Goal: Contribute content: Add original content to the website for others to see

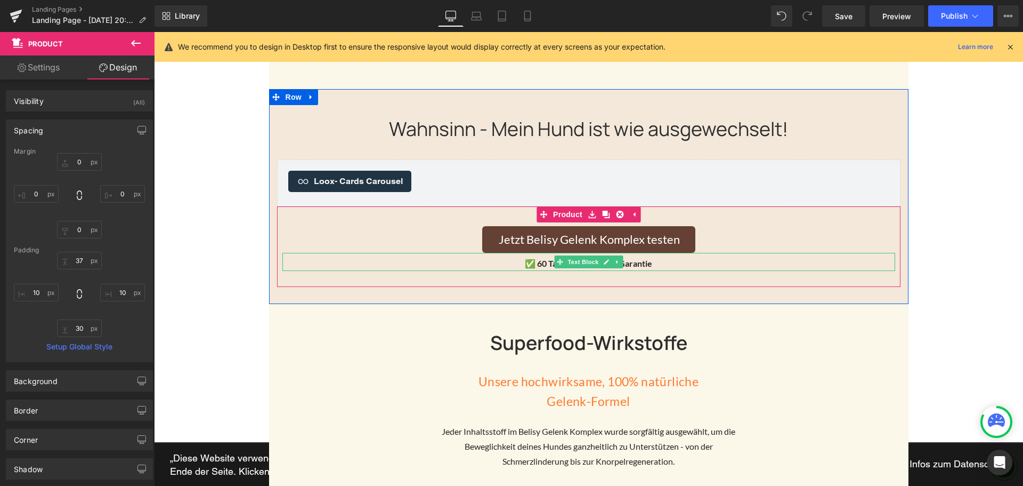
click at [346, 259] on p "✅ 60 Tage Geld-zurück-Garantie" at bounding box center [589, 263] width 613 height 15
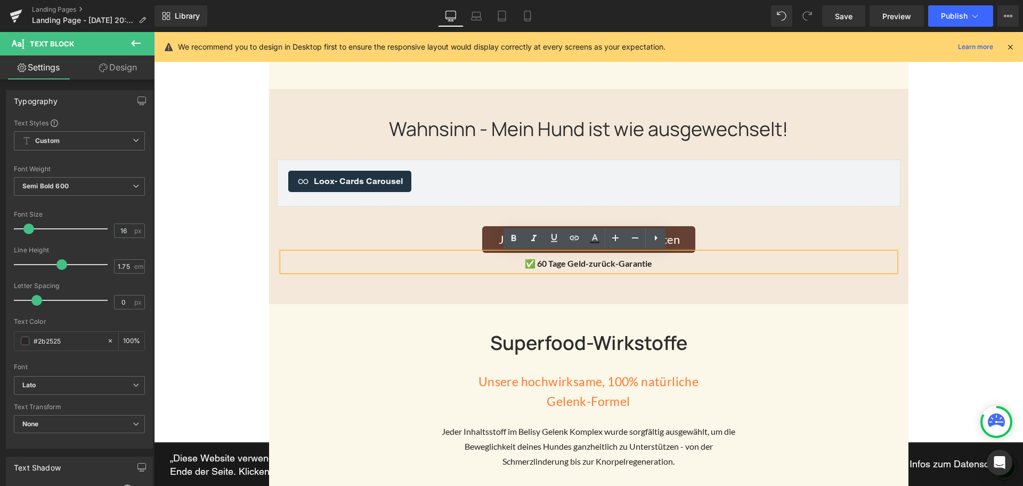
click at [270, 247] on div "Wahnsinn - Mein Hund ist wie ausgewechselt! Heading 32px Loox - Cards Carousel …" at bounding box center [589, 201] width 640 height 172
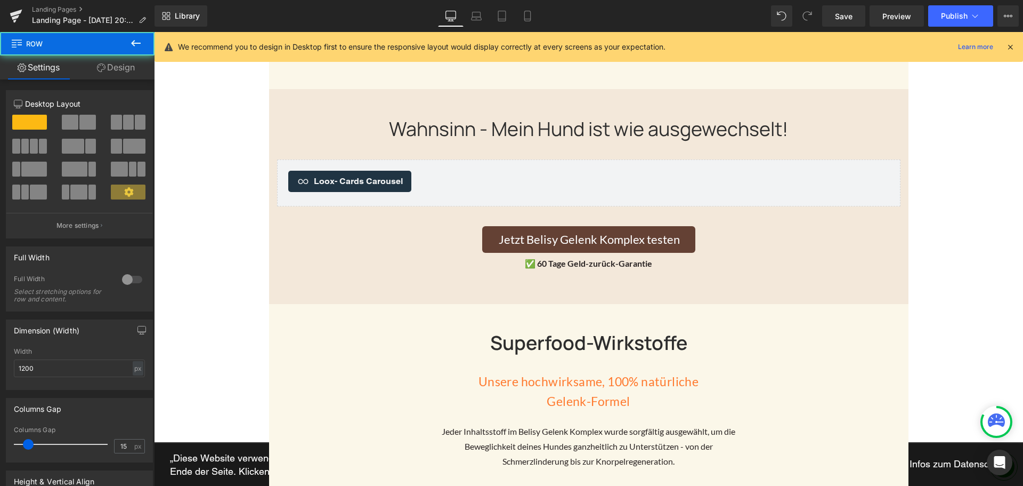
click at [270, 247] on div "Wahnsinn - Mein Hund ist wie ausgewechselt! Heading 32px Loox - Cards Carousel …" at bounding box center [589, 201] width 640 height 172
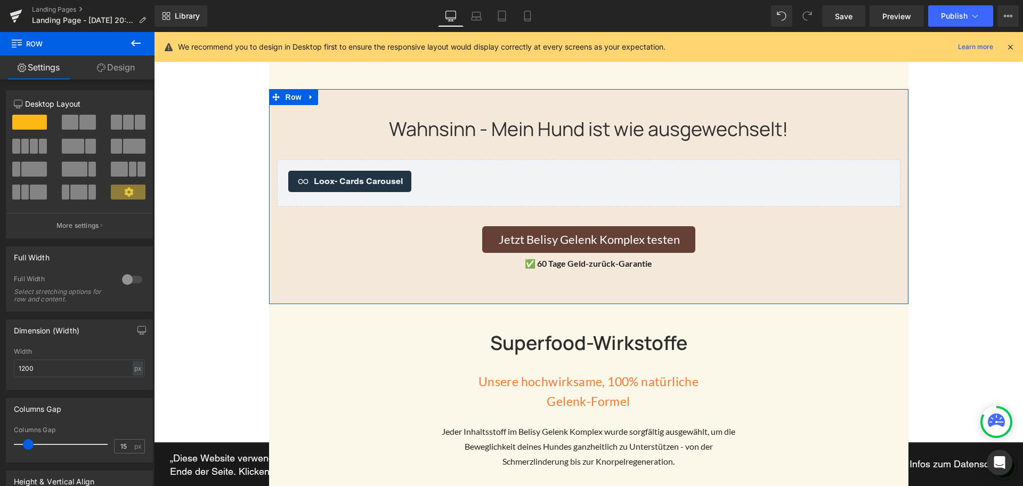
click at [270, 247] on div "Wahnsinn - Mein Hund ist wie ausgewechselt! Heading 32px Loox - Cards Carousel …" at bounding box center [589, 201] width 640 height 172
click at [124, 69] on link "Design" at bounding box center [115, 67] width 77 height 24
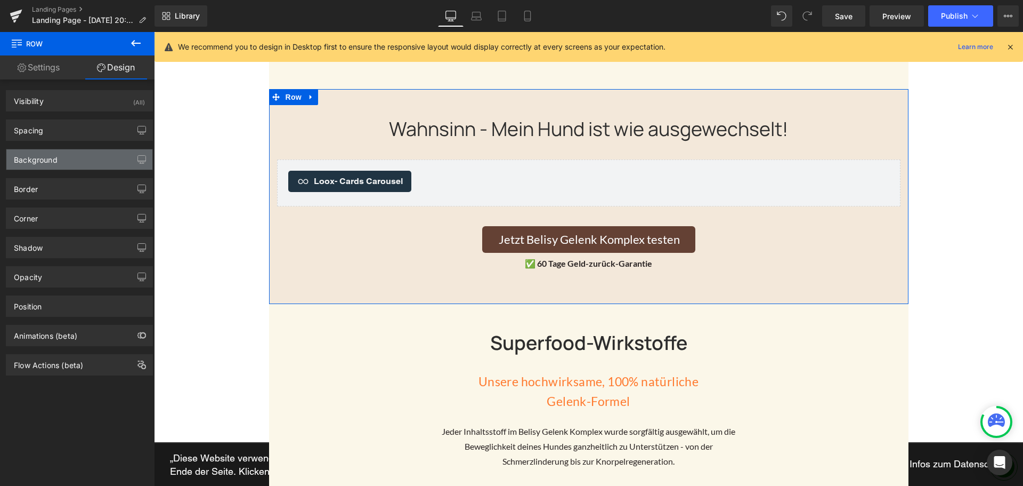
click at [57, 162] on div "Background" at bounding box center [36, 156] width 44 height 15
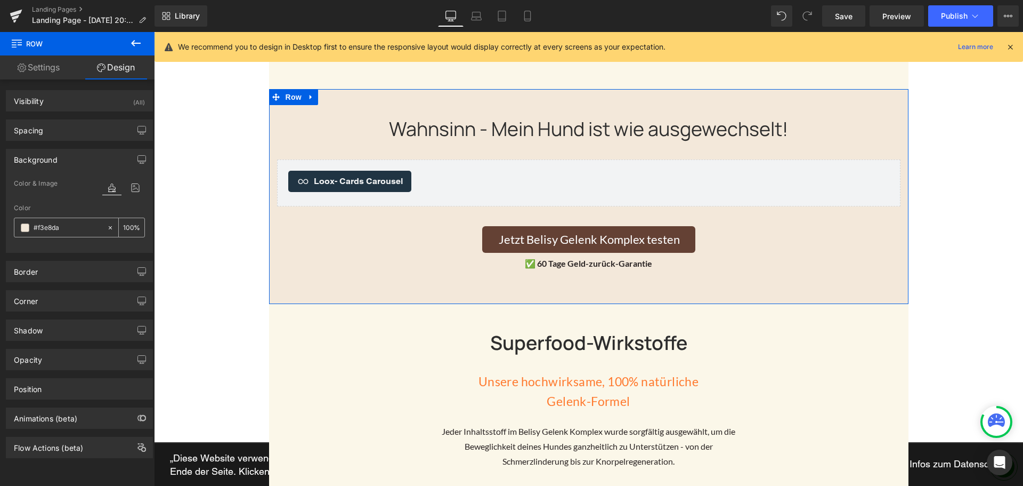
click at [57, 222] on input "#f3e8da" at bounding box center [68, 228] width 68 height 12
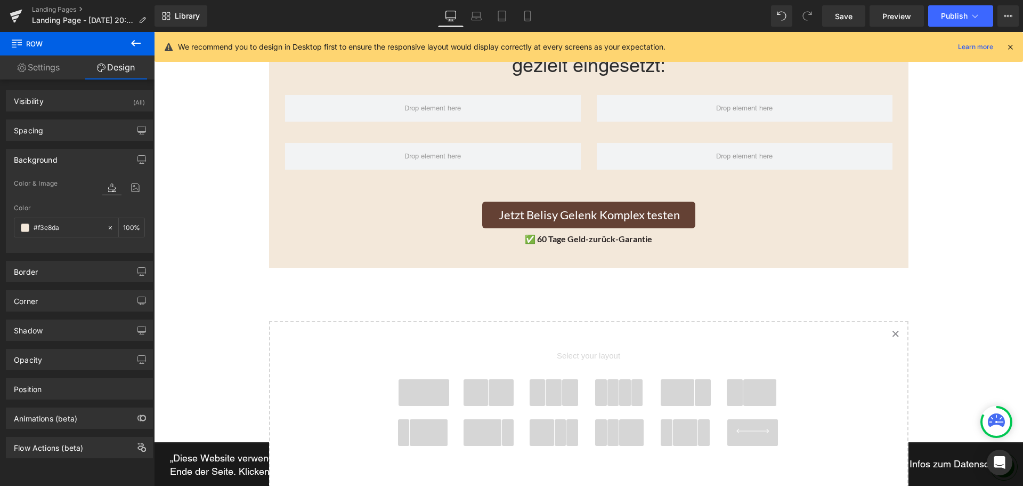
scroll to position [1812, 0]
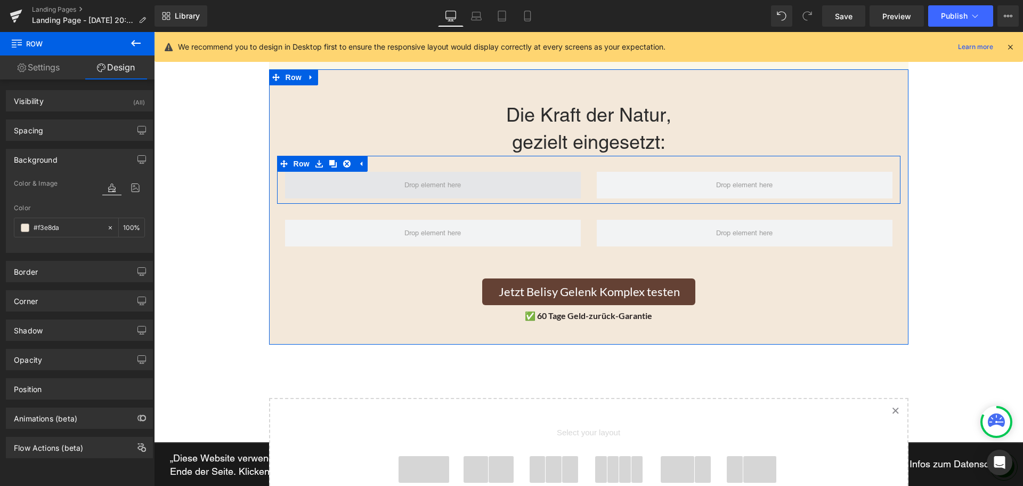
click at [449, 188] on span at bounding box center [433, 185] width 64 height 18
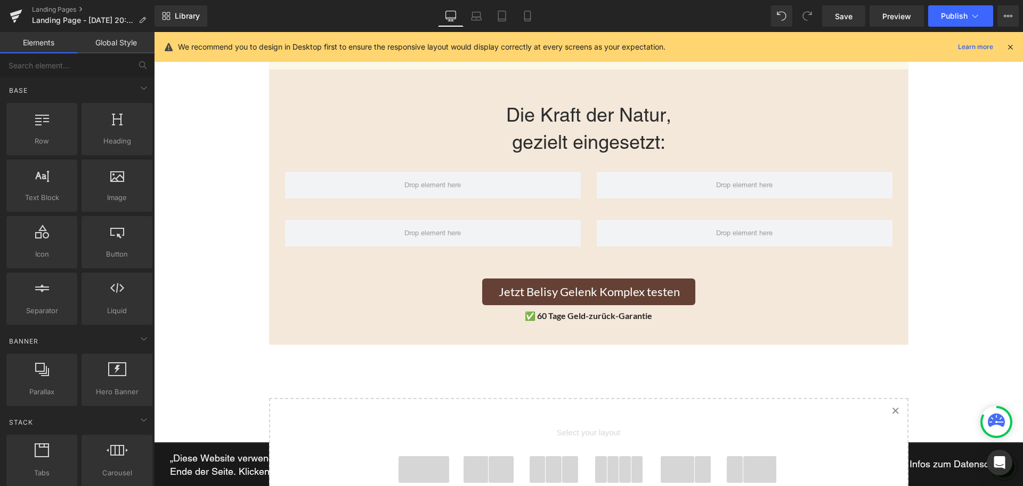
scroll to position [0, 0]
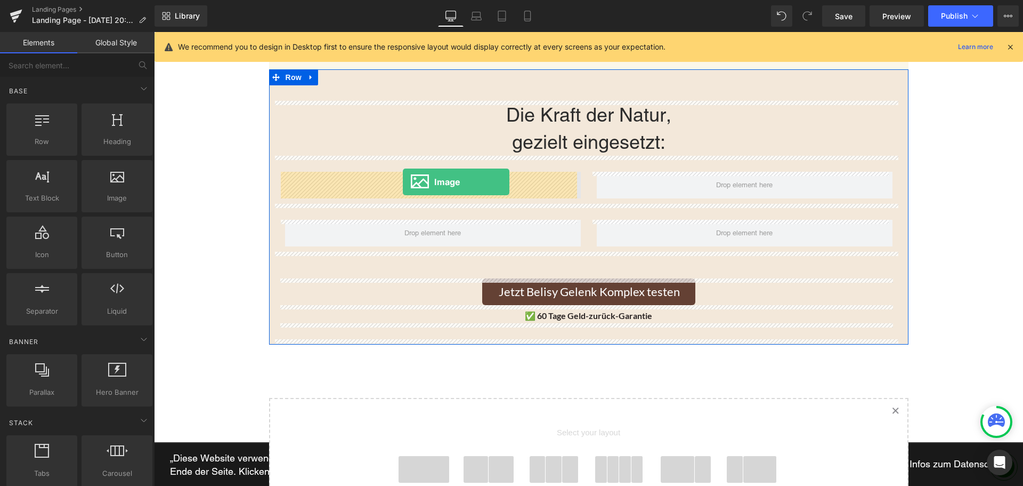
drag, startPoint x: 265, startPoint y: 220, endPoint x: 403, endPoint y: 182, distance: 142.8
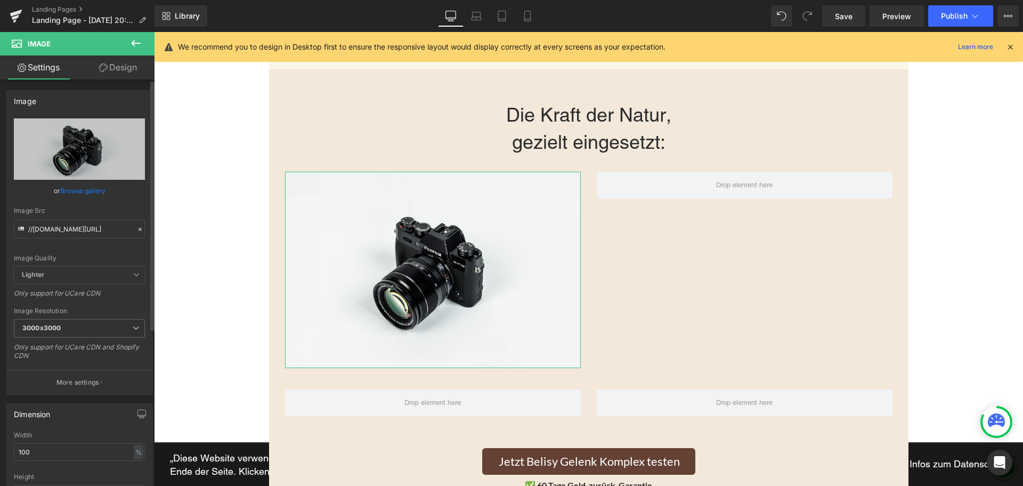
click at [80, 193] on link "Browse gallery" at bounding box center [82, 190] width 45 height 19
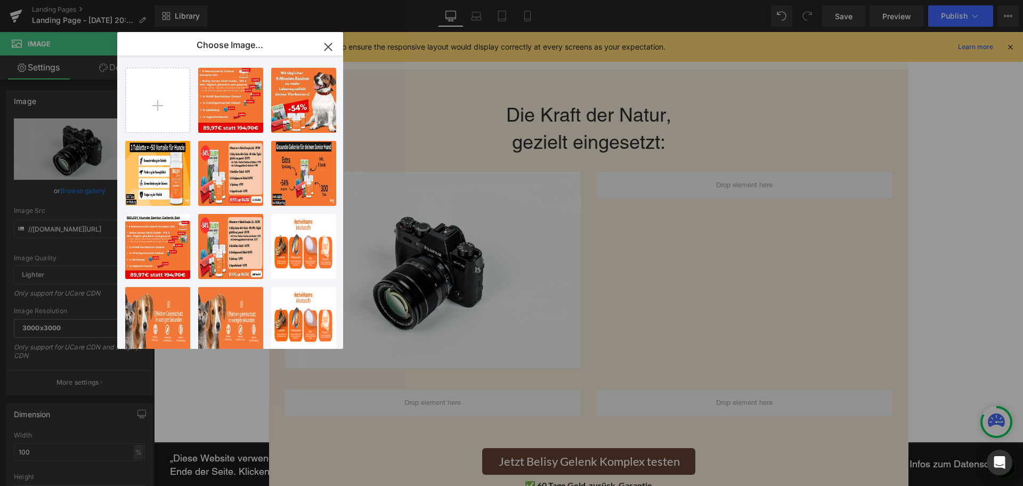
drag, startPoint x: 333, startPoint y: 49, endPoint x: 293, endPoint y: 61, distance: 41.2
click at [333, 49] on icon "button" at bounding box center [328, 46] width 17 height 17
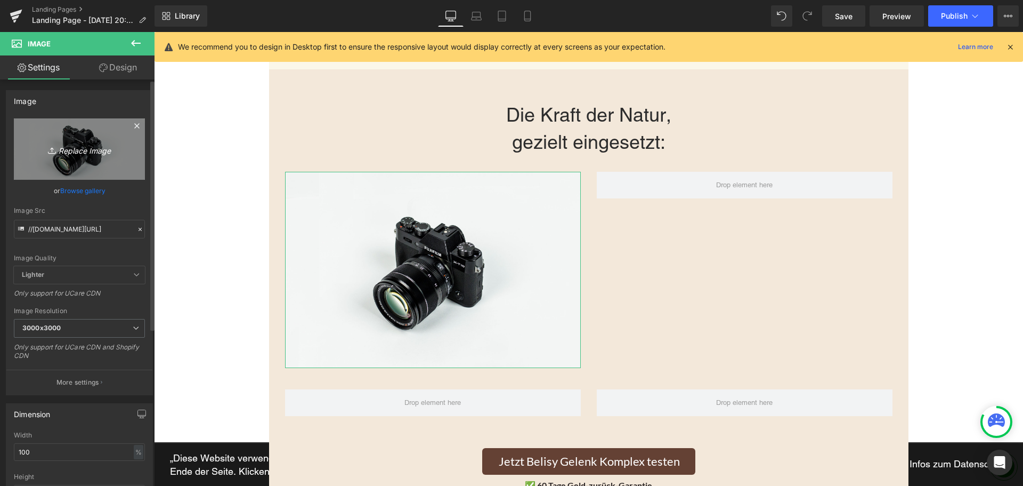
click at [80, 131] on link "Replace Image" at bounding box center [79, 148] width 131 height 61
type input "C:\fakepath\Für die Knorpel-Regeneration.jpg"
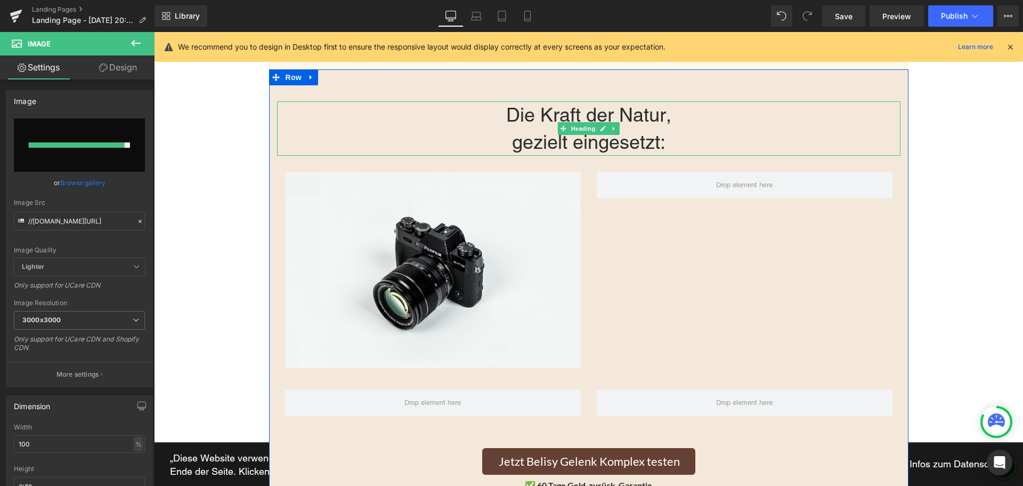
type input "[URL][DOMAIN_NAME]"
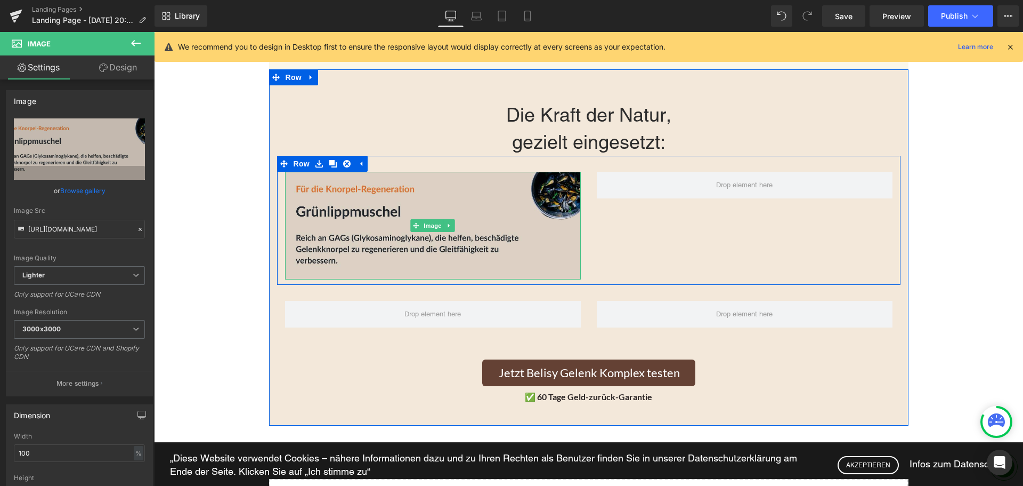
click at [494, 206] on img at bounding box center [433, 226] width 296 height 108
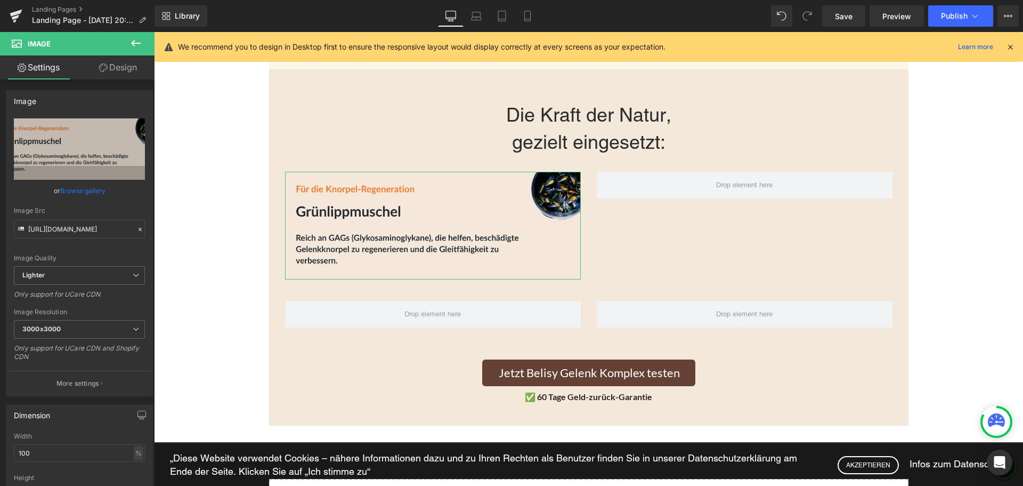
click at [115, 71] on link "Design" at bounding box center [117, 67] width 77 height 24
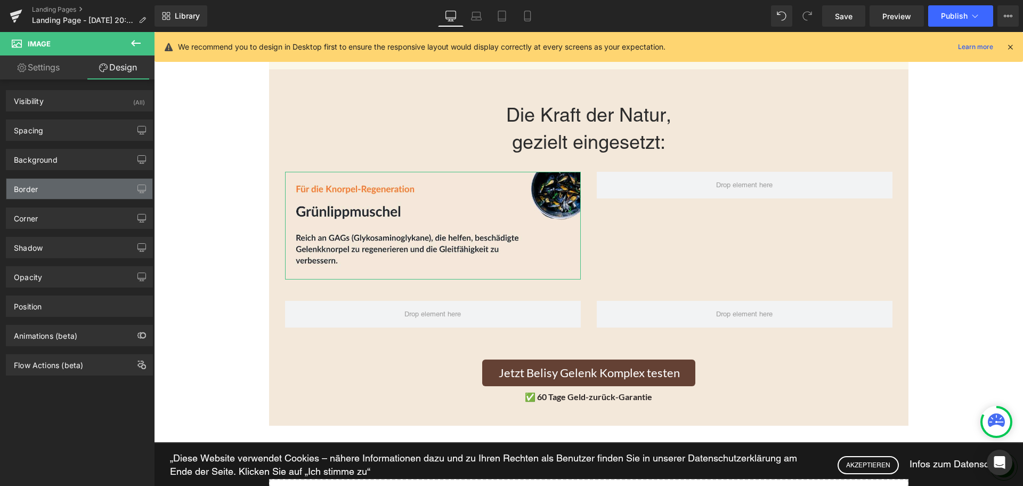
click at [43, 191] on div "Border" at bounding box center [79, 189] width 146 height 20
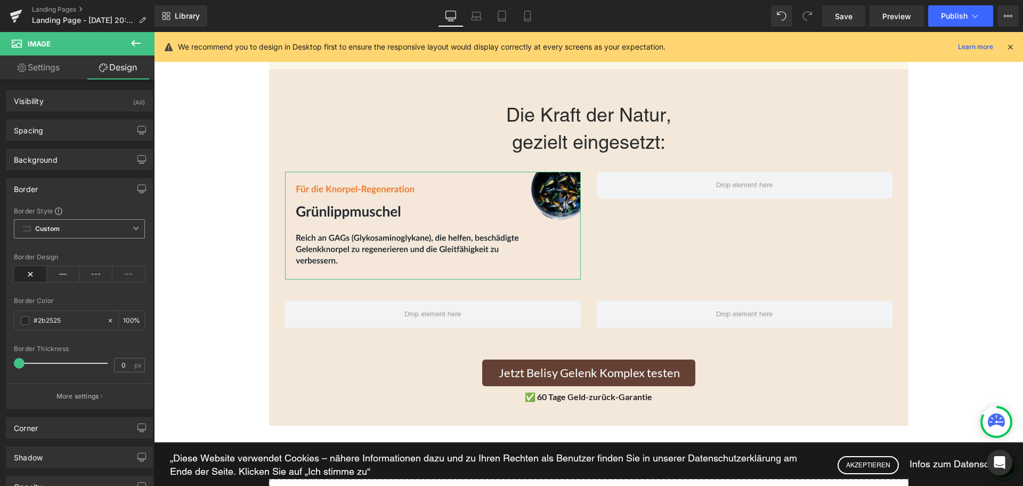
click at [79, 229] on span "Custom Setup Global Style" at bounding box center [79, 228] width 131 height 19
click at [58, 326] on div "#2b2525" at bounding box center [60, 320] width 92 height 19
click at [57, 320] on input "#2b2525" at bounding box center [68, 321] width 68 height 12
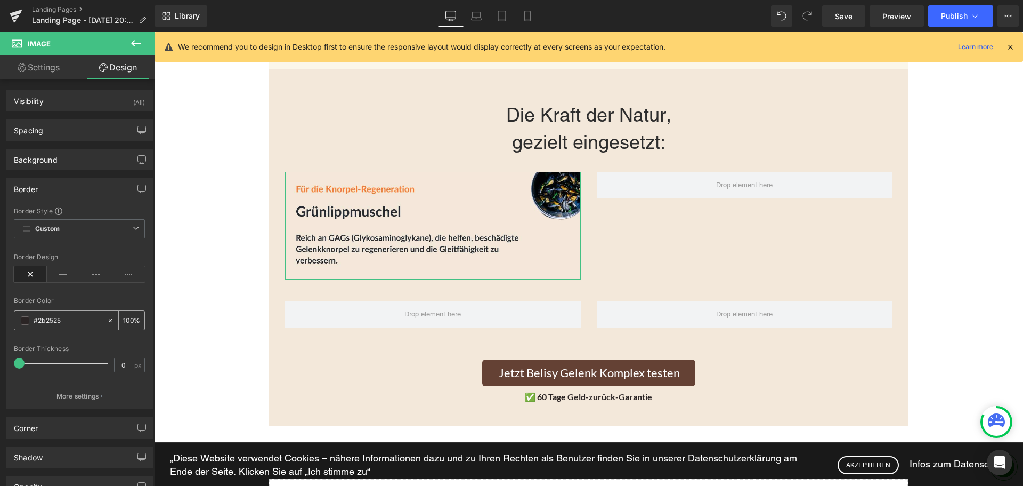
click at [57, 320] on input "#2b2525" at bounding box center [68, 321] width 68 height 12
paste input "ff7a2f"
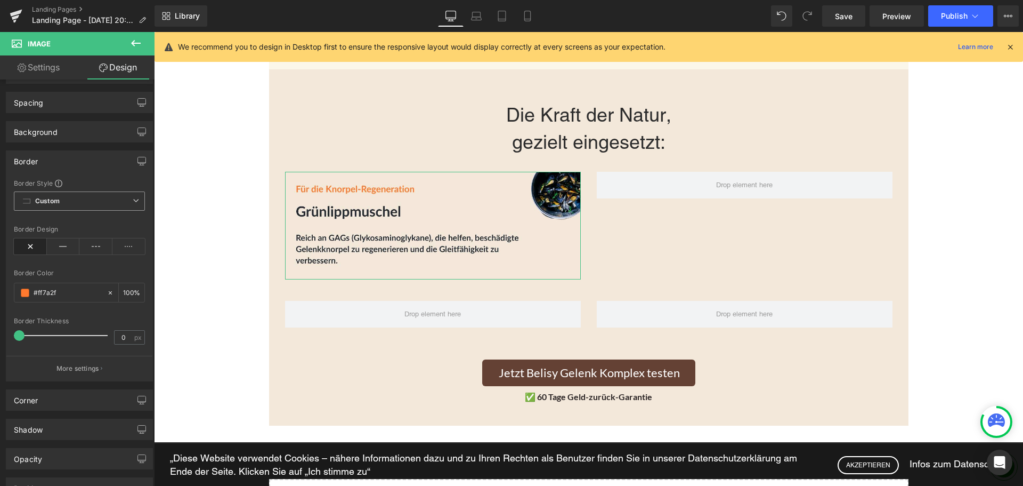
scroll to position [53, 0]
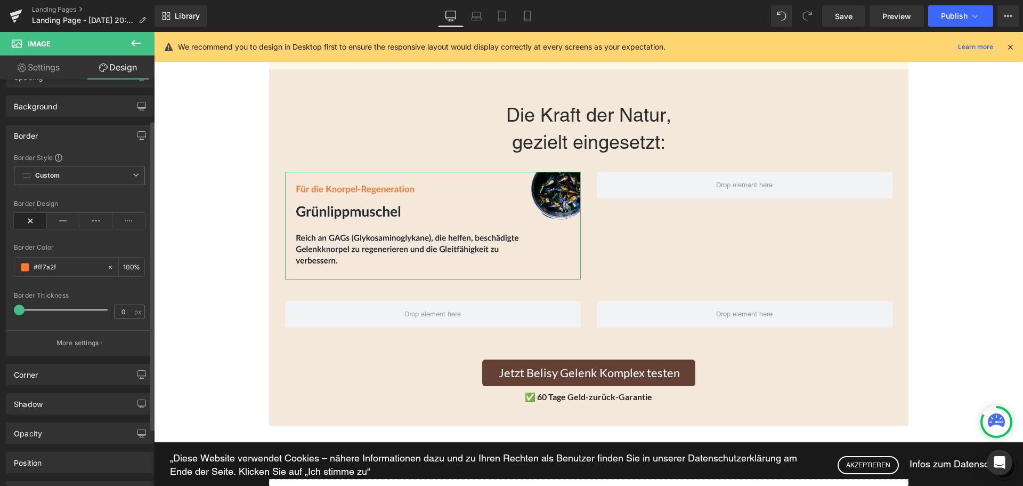
type input "#ff7a2f"
drag, startPoint x: 22, startPoint y: 308, endPoint x: 35, endPoint y: 312, distance: 13.3
click at [34, 312] on span at bounding box center [28, 309] width 11 height 11
drag, startPoint x: 35, startPoint y: 312, endPoint x: 29, endPoint y: 311, distance: 6.4
click at [29, 311] on span at bounding box center [32, 309] width 11 height 11
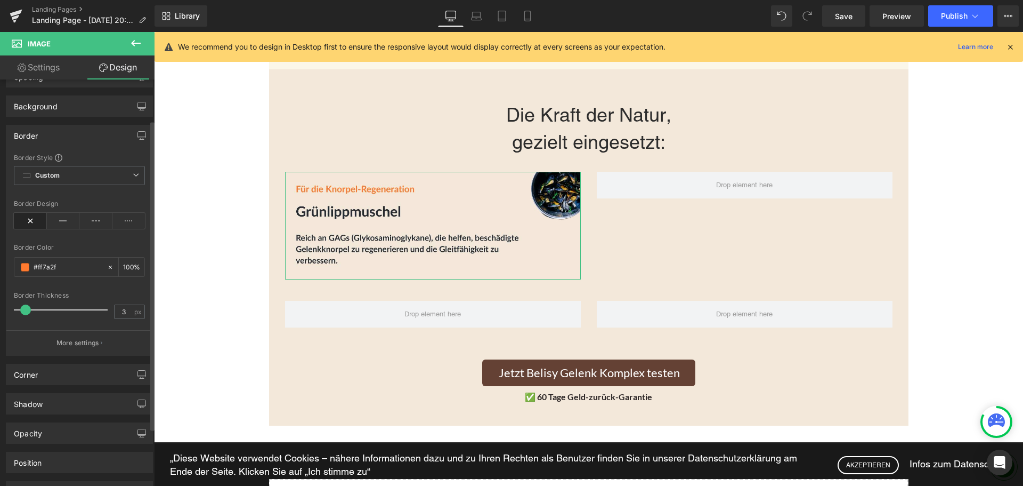
type input "0"
drag, startPoint x: 27, startPoint y: 308, endPoint x: 5, endPoint y: 310, distance: 21.9
click at [6, 310] on div "Border Style Custom Custom Setup Global Style Custom Setup Global Style none Bo…" at bounding box center [79, 254] width 146 height 202
click at [102, 166] on span "Custom Setup Global Style" at bounding box center [79, 175] width 131 height 19
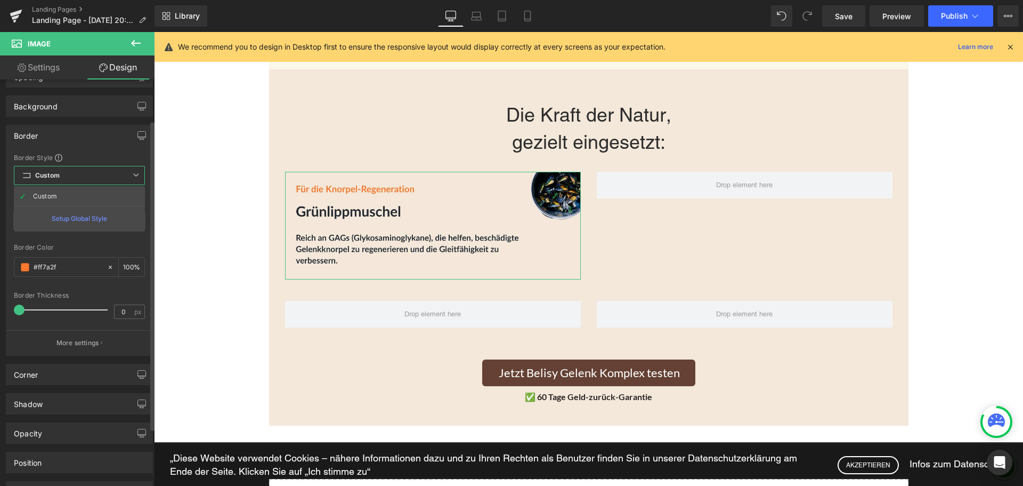
click at [102, 166] on span "Custom Setup Global Style" at bounding box center [79, 175] width 131 height 19
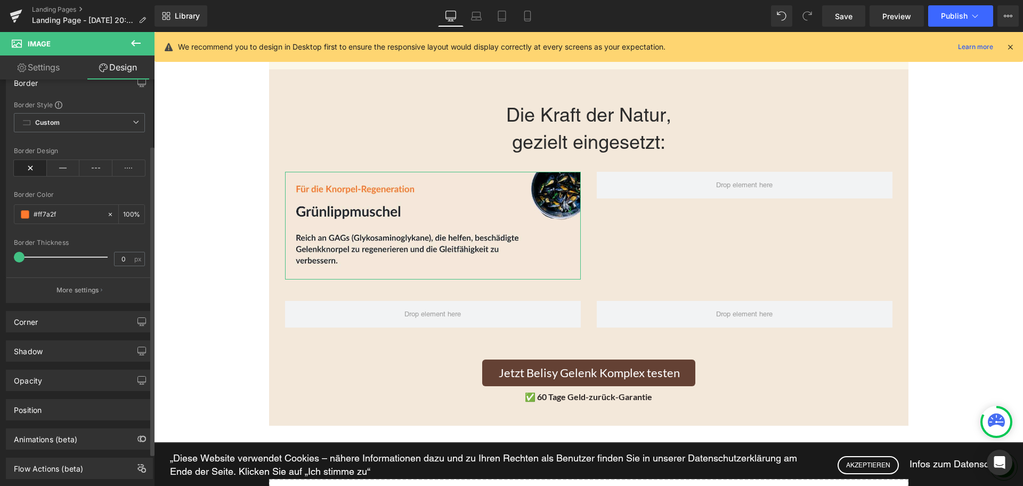
scroll to position [107, 0]
click at [88, 325] on div "Corner" at bounding box center [79, 321] width 146 height 20
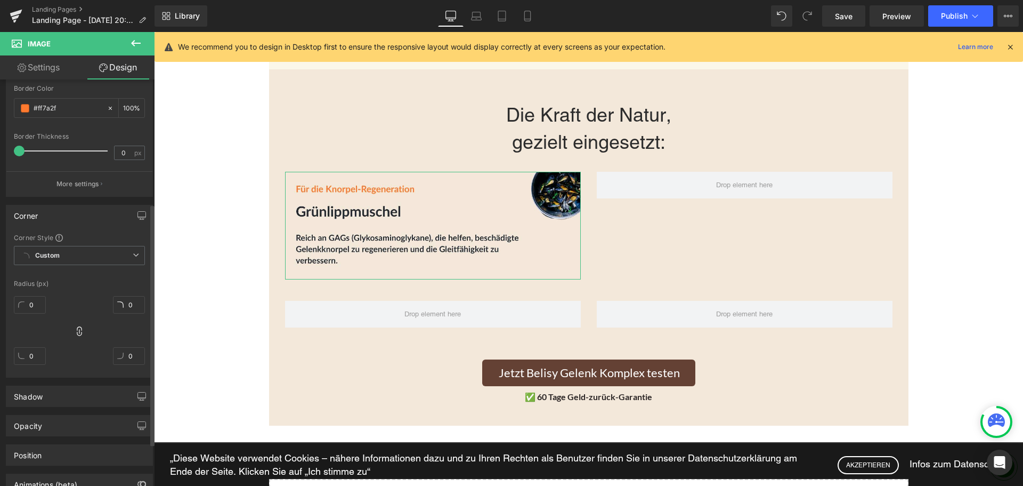
scroll to position [213, 0]
click at [34, 297] on input "0" at bounding box center [30, 304] width 32 height 18
type input "6"
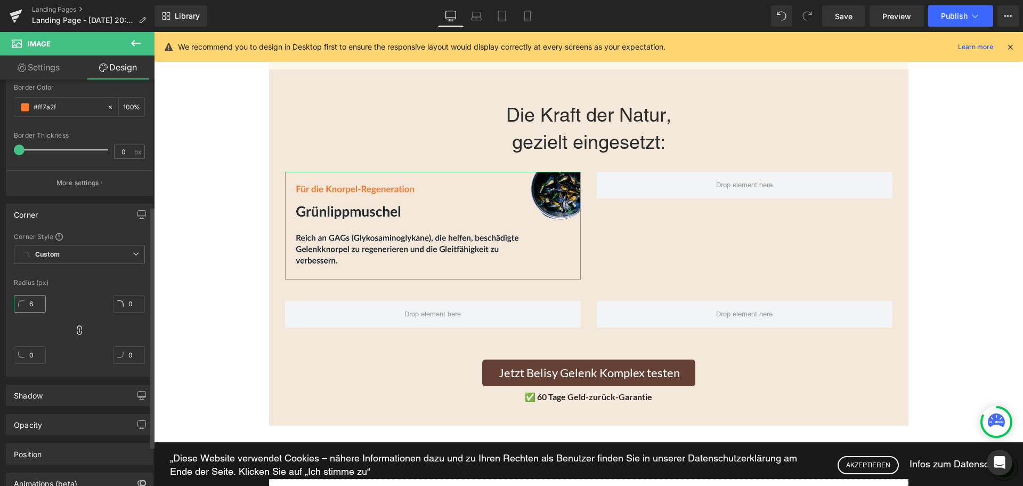
type input "6"
click at [76, 294] on div "6px 6 6px 6 6px 6 6px 6" at bounding box center [79, 333] width 131 height 85
click at [96, 254] on span "Custom Setup Global Style" at bounding box center [79, 254] width 131 height 19
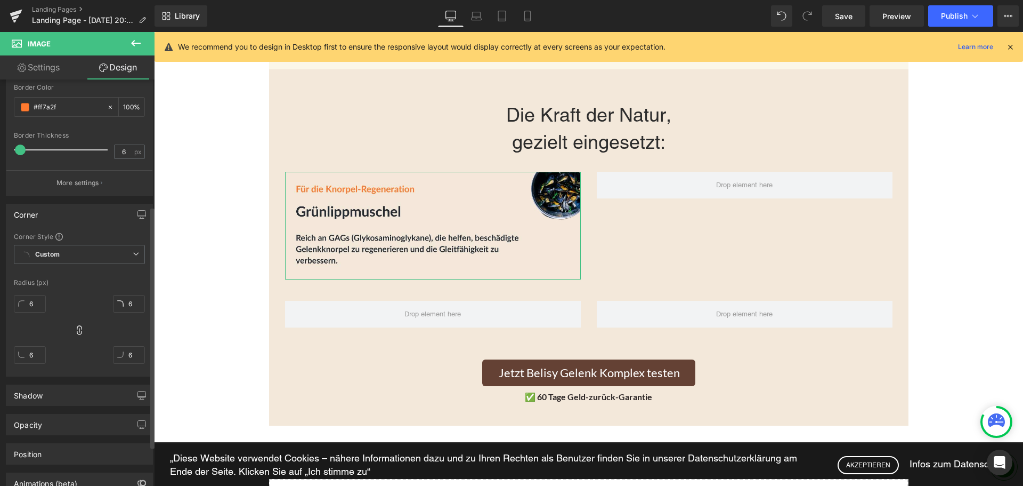
click at [26, 151] on span at bounding box center [20, 149] width 11 height 11
drag, startPoint x: 33, startPoint y: 152, endPoint x: 52, endPoint y: 151, distance: 19.2
click at [52, 151] on div at bounding box center [63, 149] width 88 height 21
type input "87"
drag, startPoint x: 52, startPoint y: 151, endPoint x: 93, endPoint y: 148, distance: 41.1
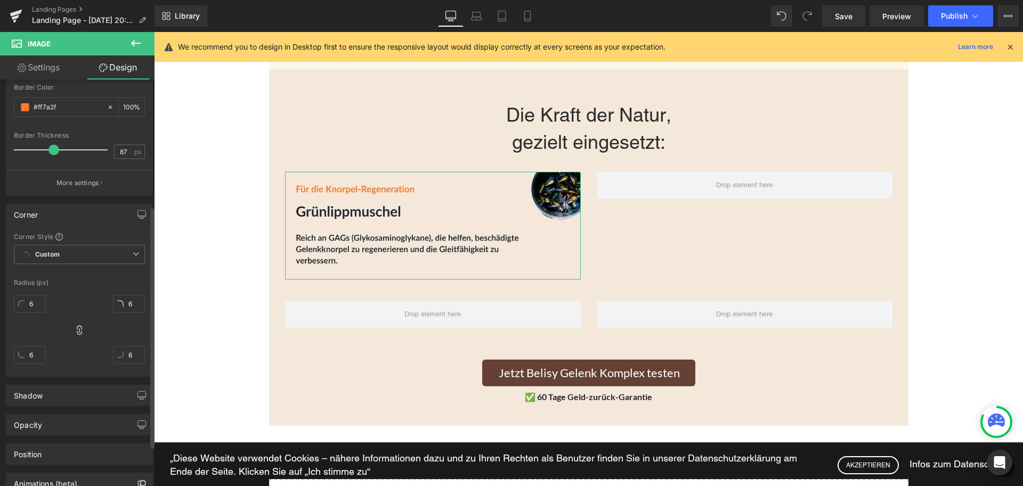
click at [59, 148] on span at bounding box center [54, 149] width 11 height 11
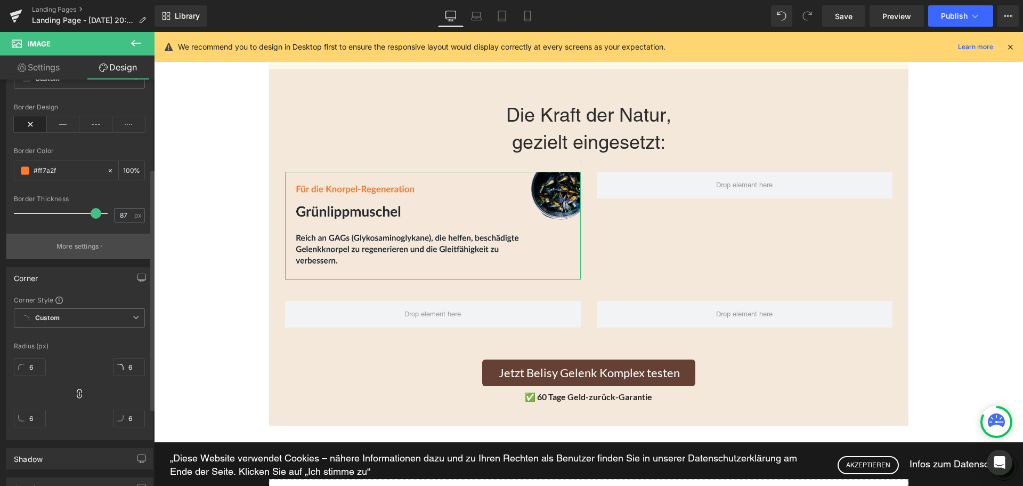
scroll to position [160, 0]
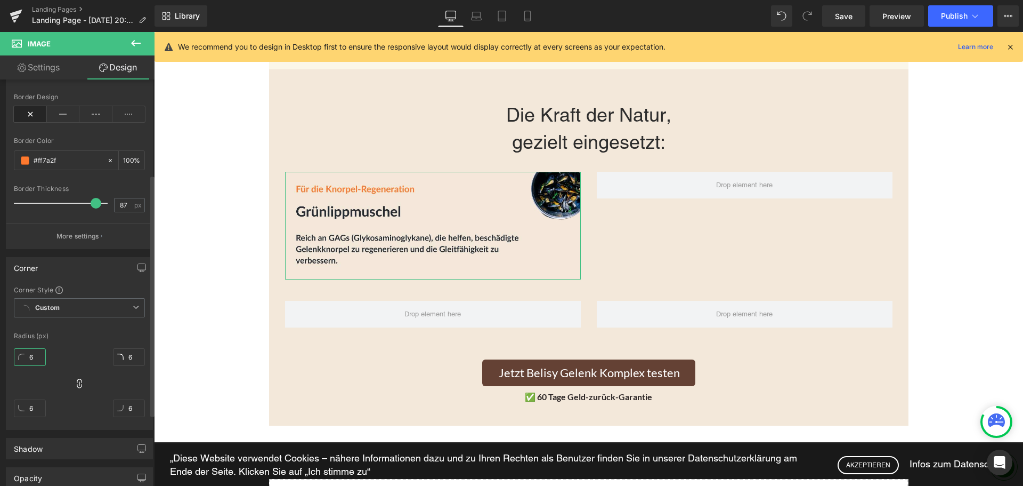
click at [37, 357] on input "6" at bounding box center [30, 357] width 32 height 18
type input "0"
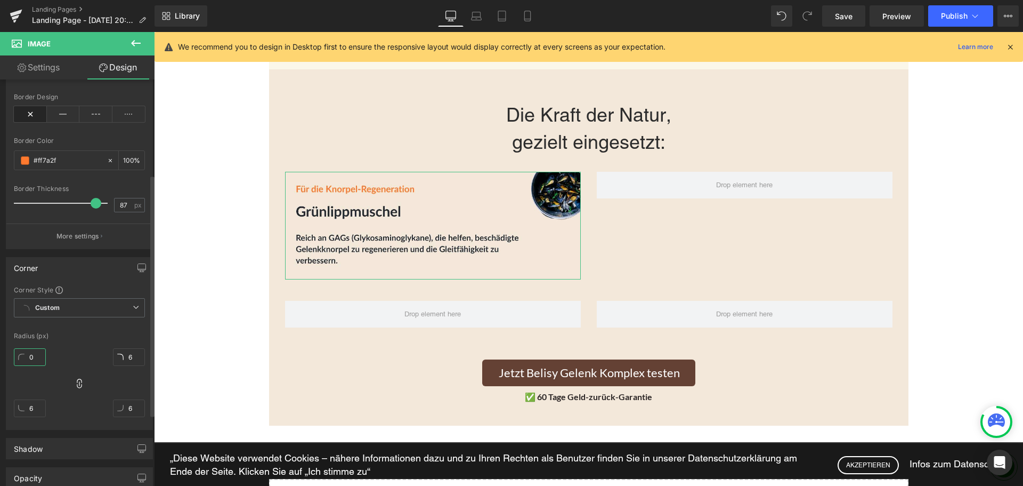
type input "0"
click at [88, 335] on div "Radius (px)" at bounding box center [79, 335] width 131 height 7
type input "0"
drag, startPoint x: 95, startPoint y: 204, endPoint x: 1, endPoint y: 198, distance: 95.1
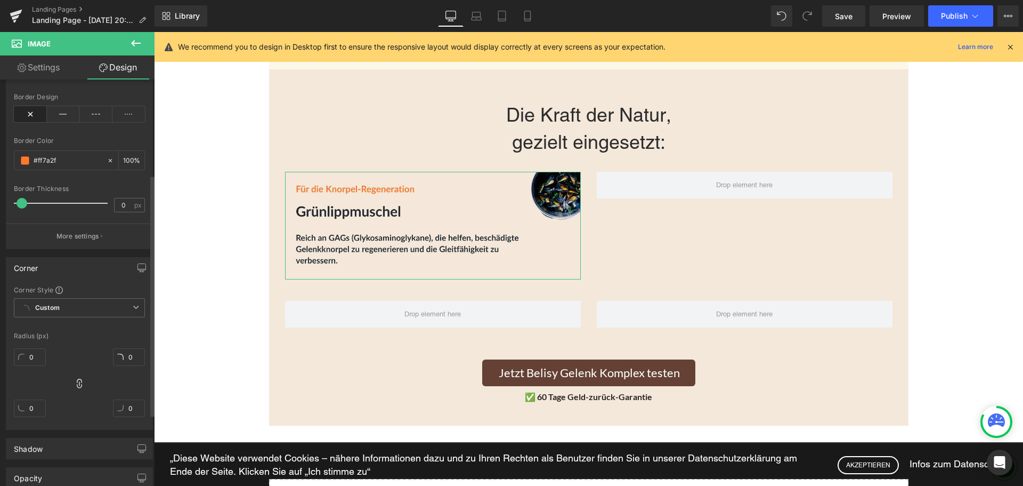
click at [1, 198] on div "Border Border Style Custom Custom Setup Global Style Custom Setup Global Style …" at bounding box center [79, 129] width 159 height 239
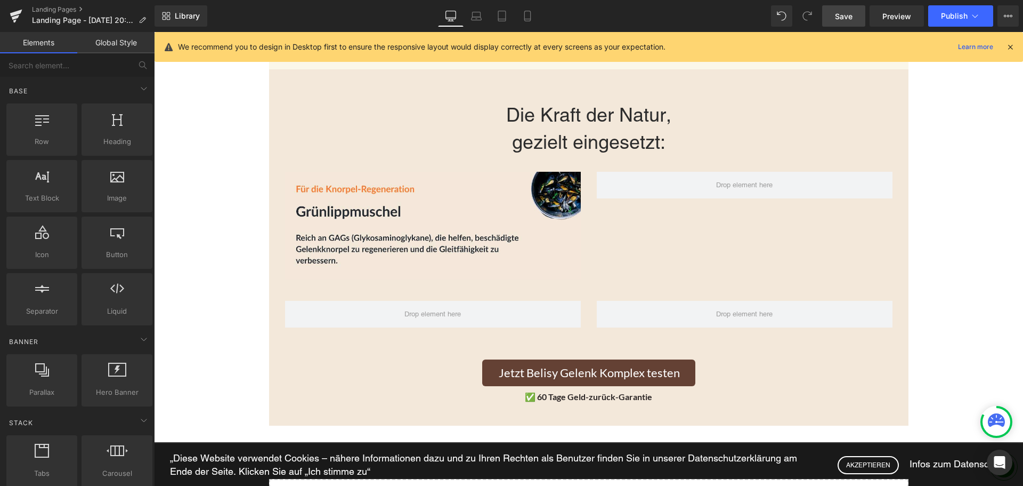
click at [834, 17] on link "Save" at bounding box center [843, 15] width 43 height 21
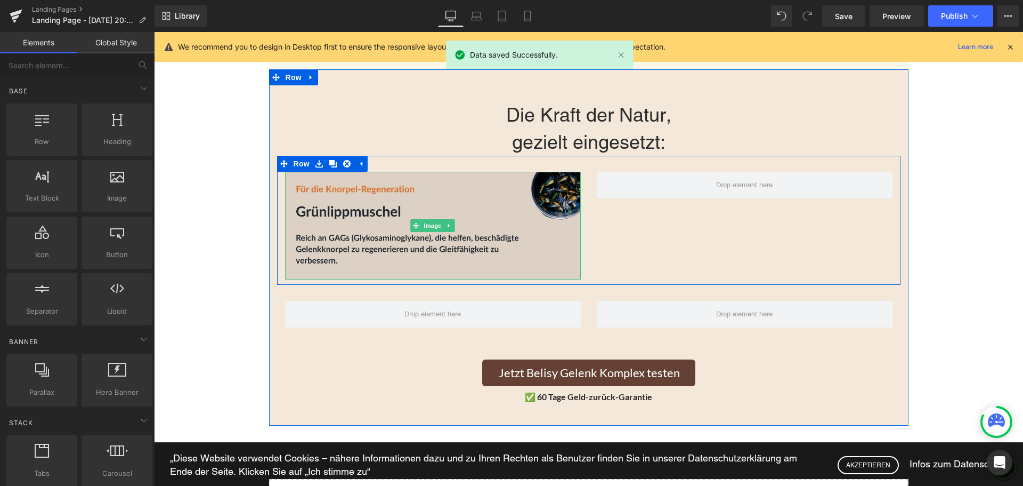
click at [388, 213] on img at bounding box center [433, 226] width 296 height 108
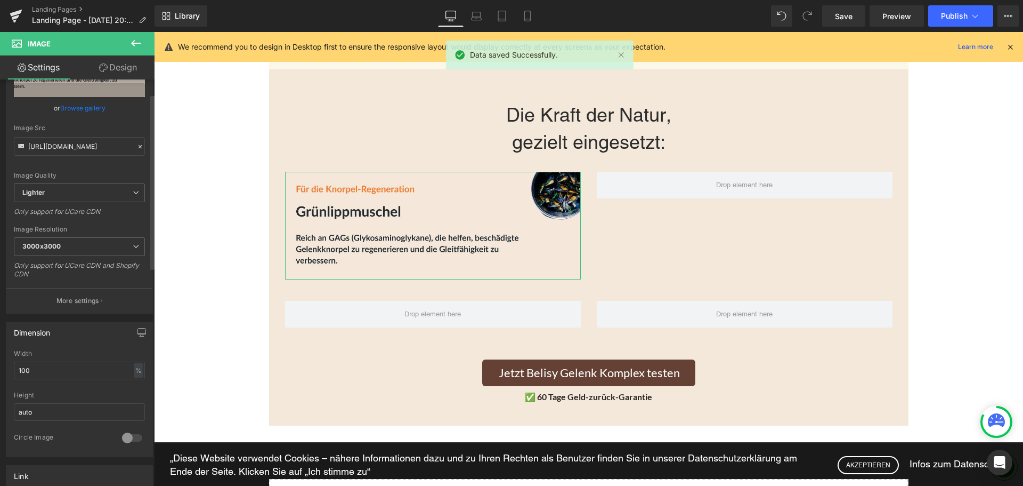
scroll to position [0, 0]
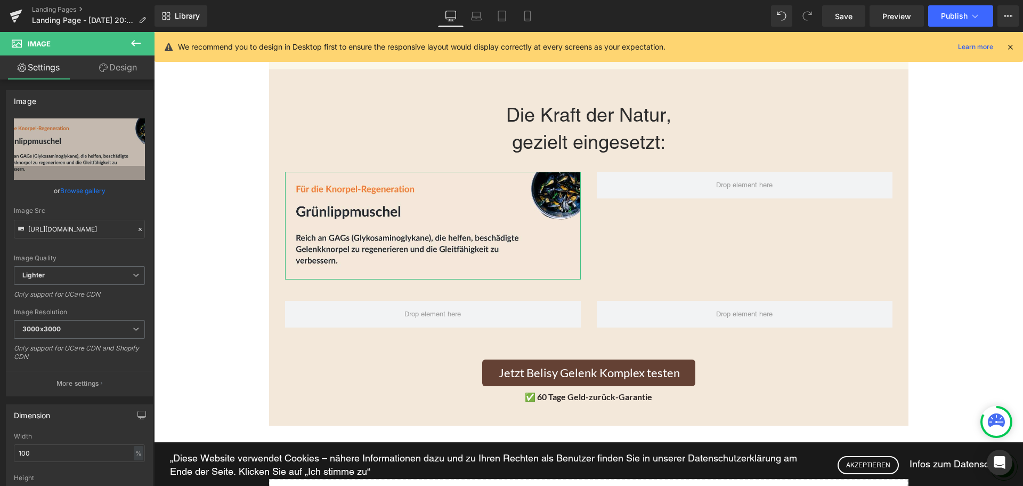
click at [130, 72] on link "Design" at bounding box center [117, 67] width 77 height 24
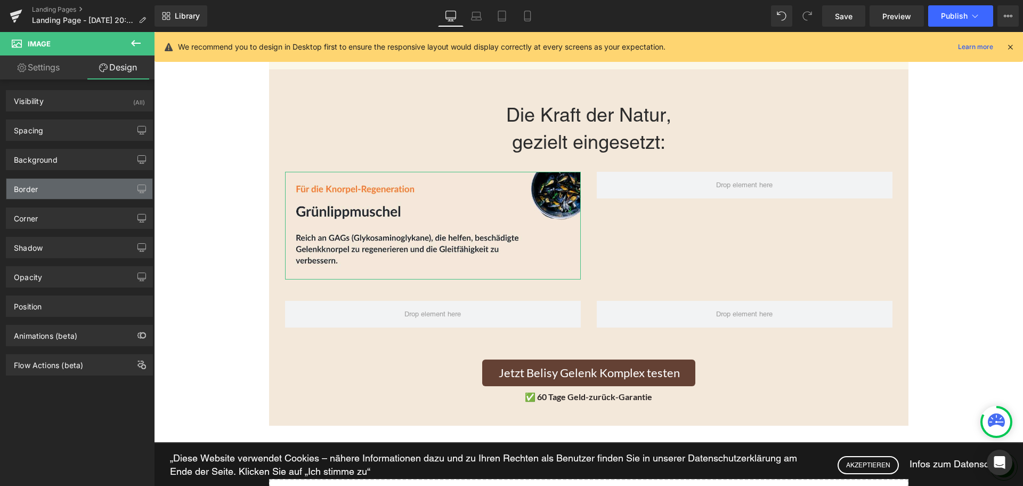
click at [59, 186] on div "Border" at bounding box center [79, 189] width 146 height 20
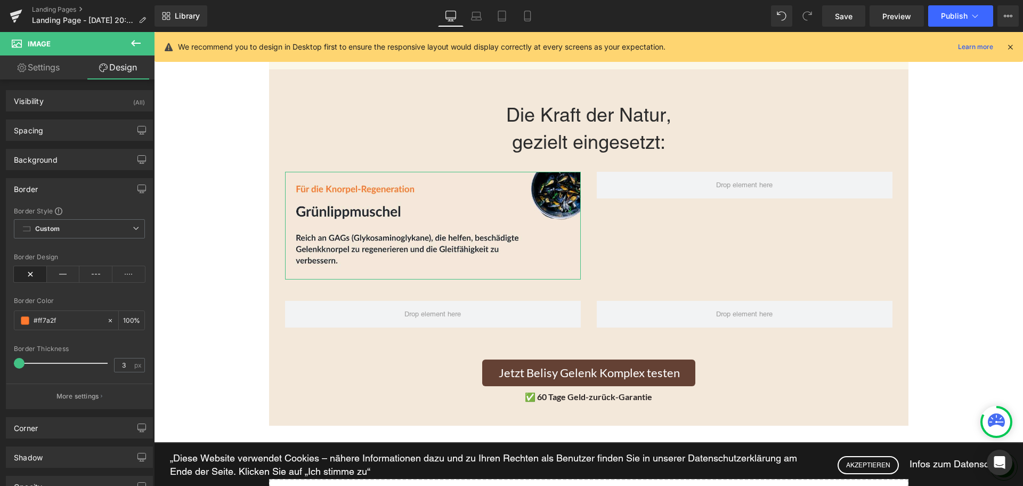
type input "4"
click at [23, 362] on span at bounding box center [23, 363] width 11 height 11
click at [841, 11] on span "Save" at bounding box center [844, 16] width 18 height 11
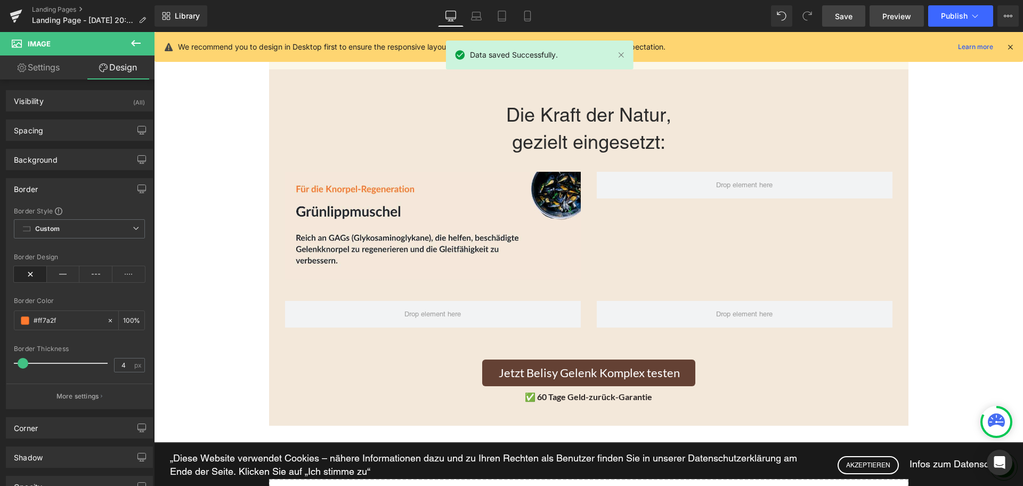
click at [897, 13] on span "Preview" at bounding box center [897, 16] width 29 height 11
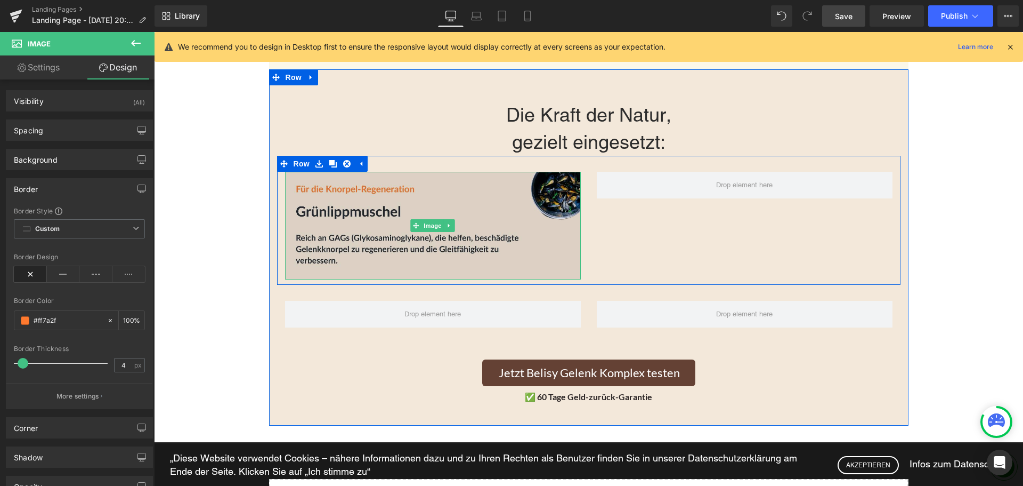
click at [383, 199] on img at bounding box center [433, 226] width 296 height 108
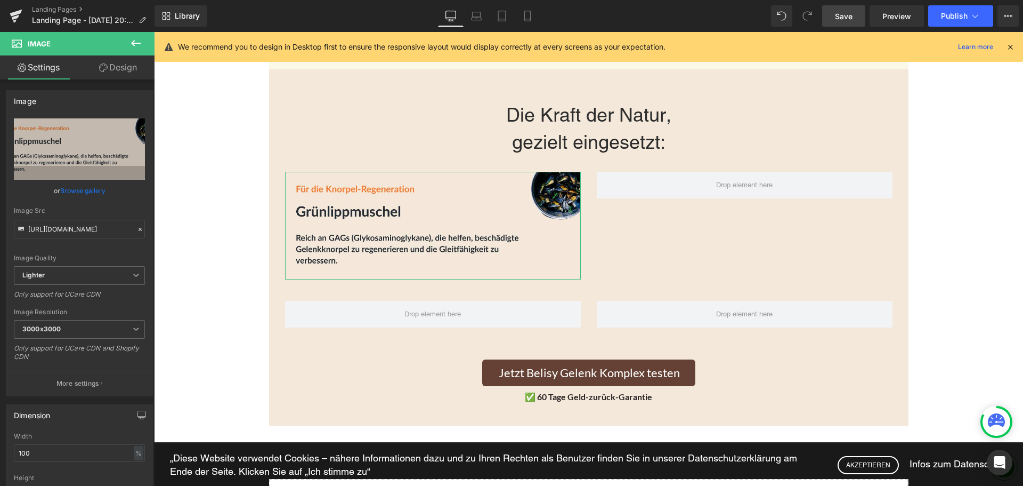
click at [147, 63] on link "Design" at bounding box center [117, 67] width 77 height 24
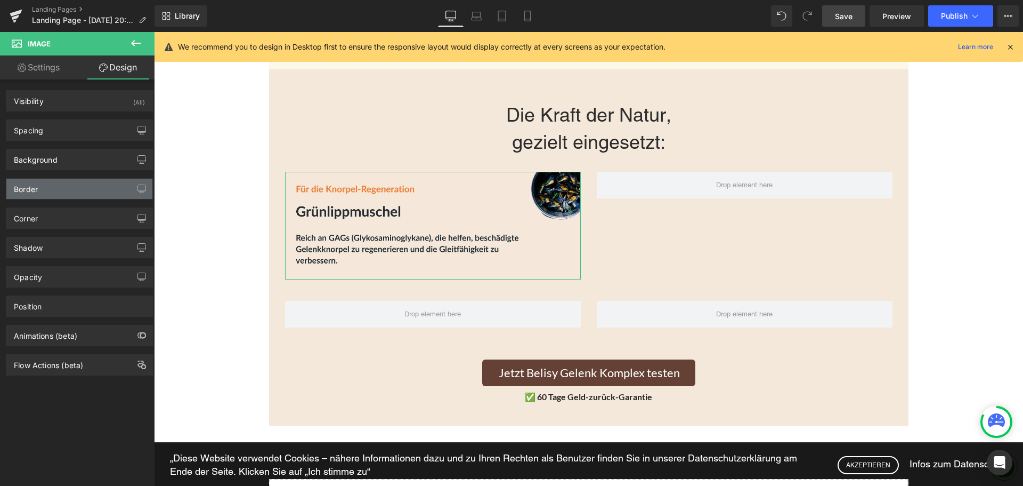
click at [71, 185] on div "Border" at bounding box center [79, 189] width 146 height 20
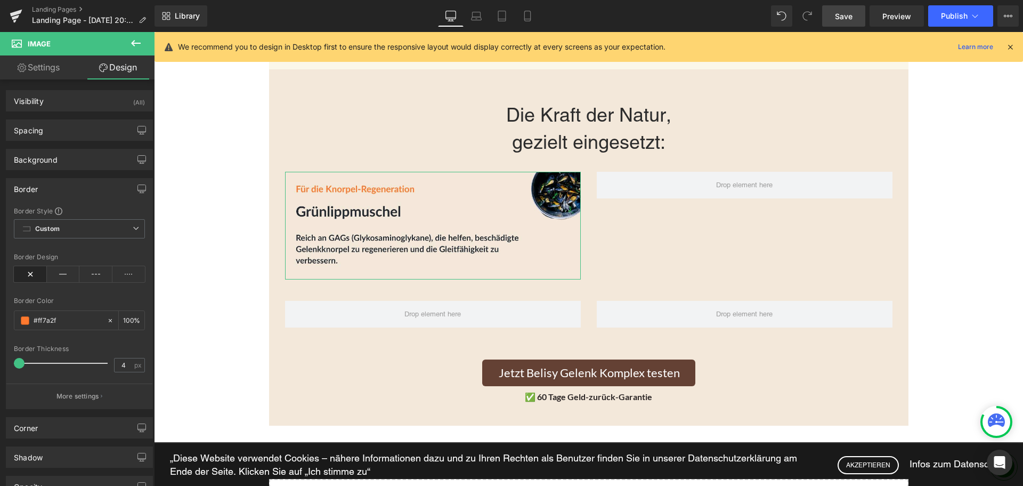
type input "5"
click at [21, 361] on span at bounding box center [23, 363] width 11 height 11
click at [835, 9] on link "Save" at bounding box center [843, 15] width 43 height 21
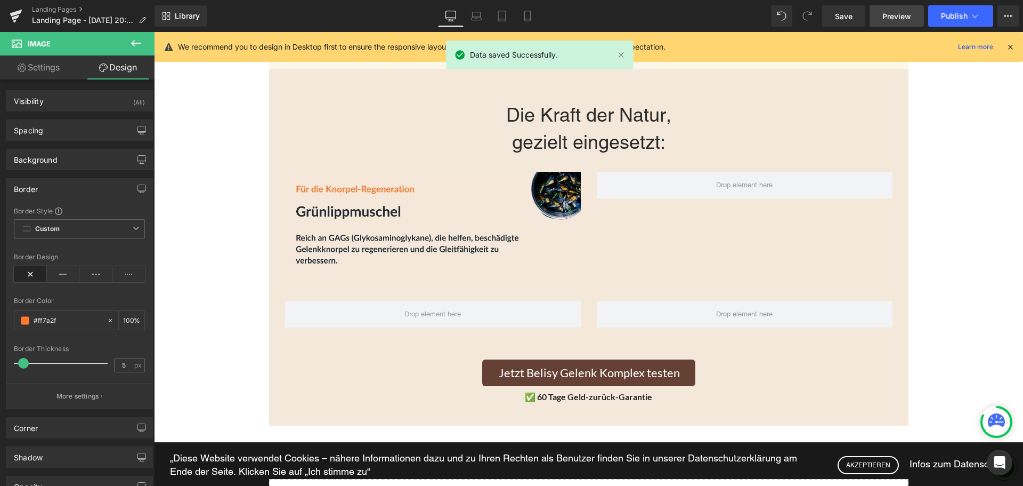
click at [899, 14] on span "Preview" at bounding box center [897, 16] width 29 height 11
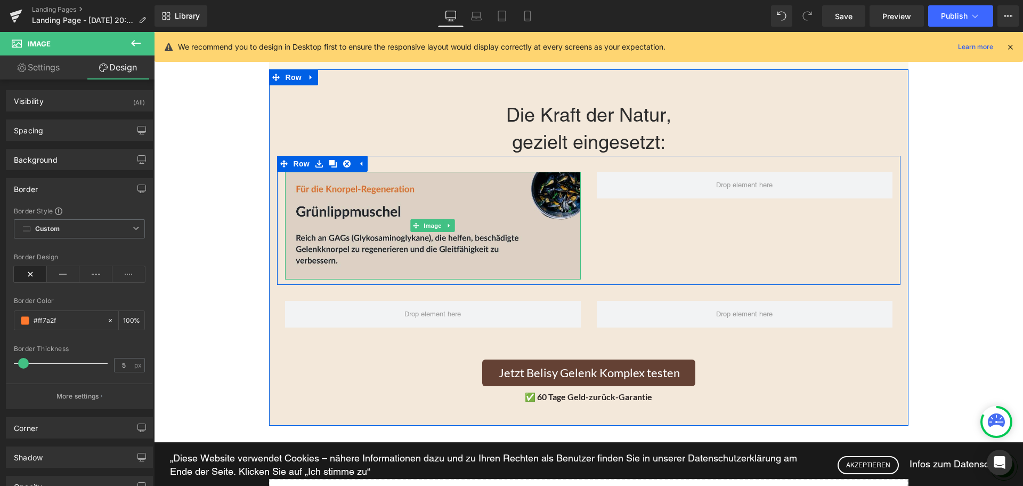
click at [376, 212] on img at bounding box center [433, 226] width 296 height 108
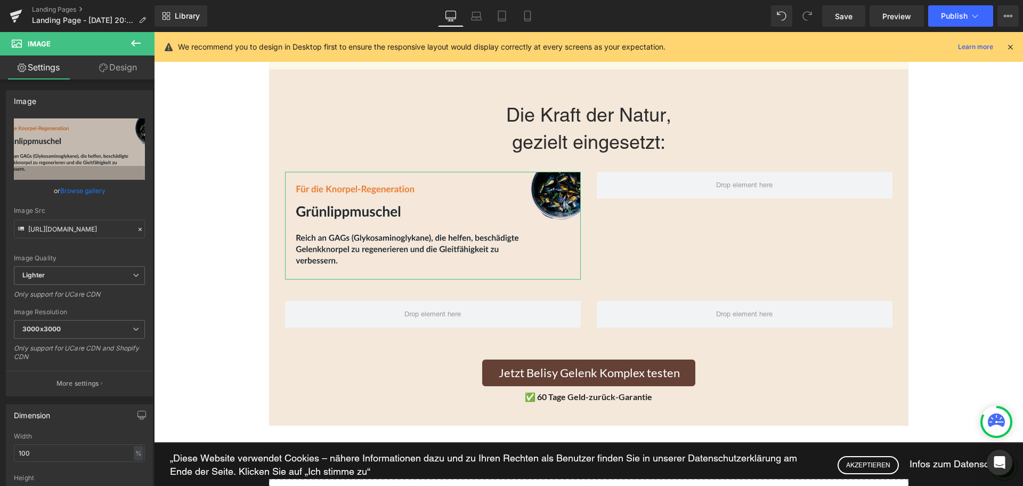
click at [136, 73] on link "Design" at bounding box center [117, 67] width 77 height 24
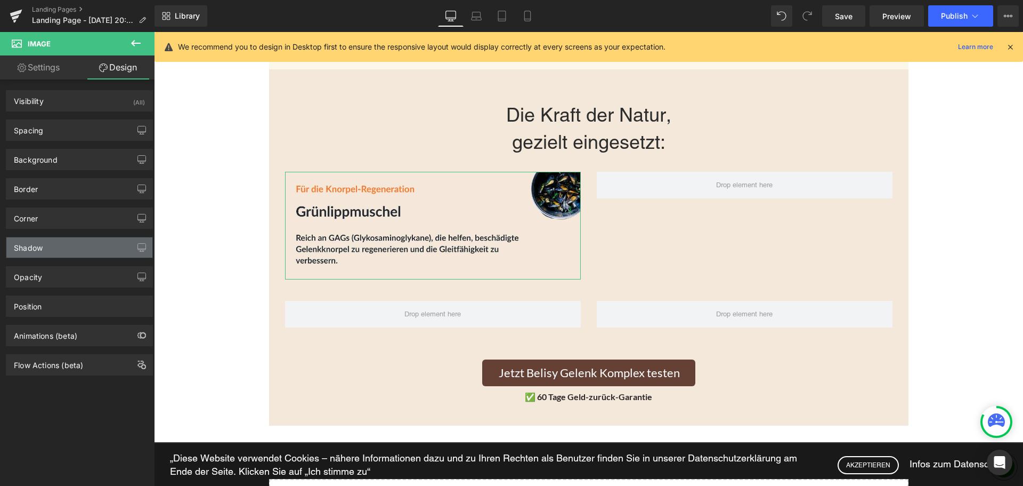
type input "#ff7a2f"
type input "100"
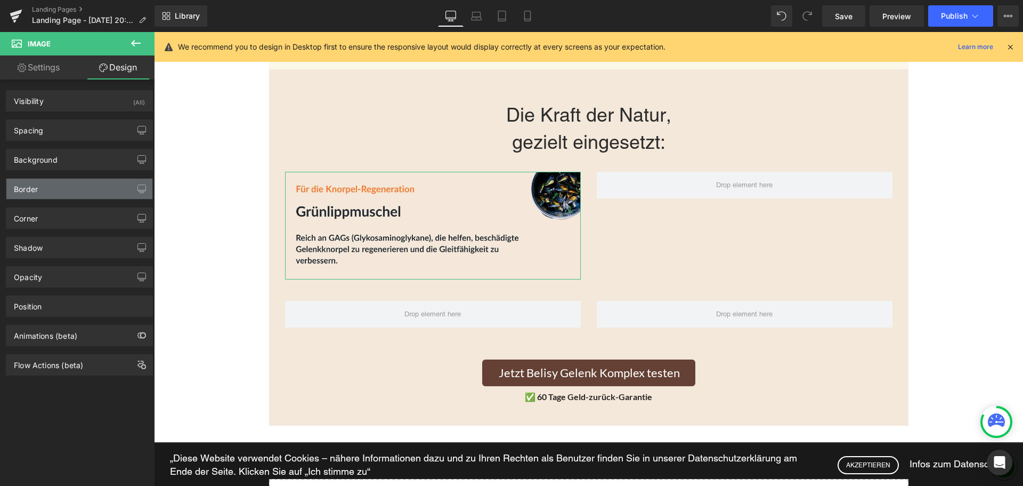
click at [81, 189] on div "Border" at bounding box center [79, 189] width 146 height 20
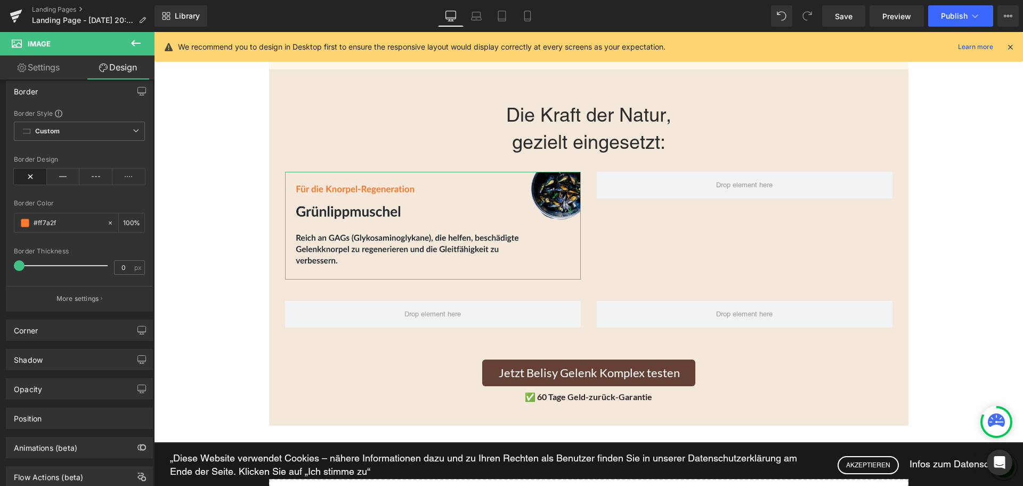
scroll to position [107, 0]
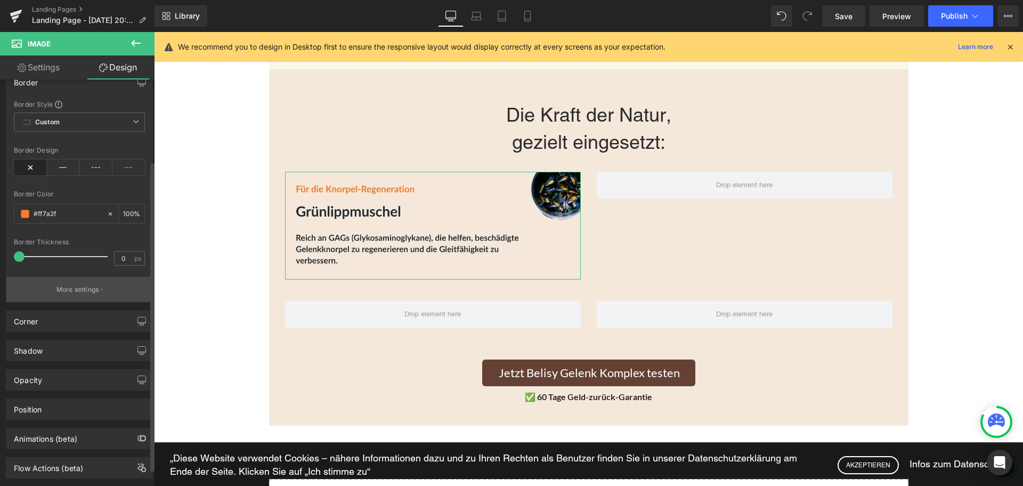
click at [90, 289] on p "More settings" at bounding box center [78, 290] width 43 height 10
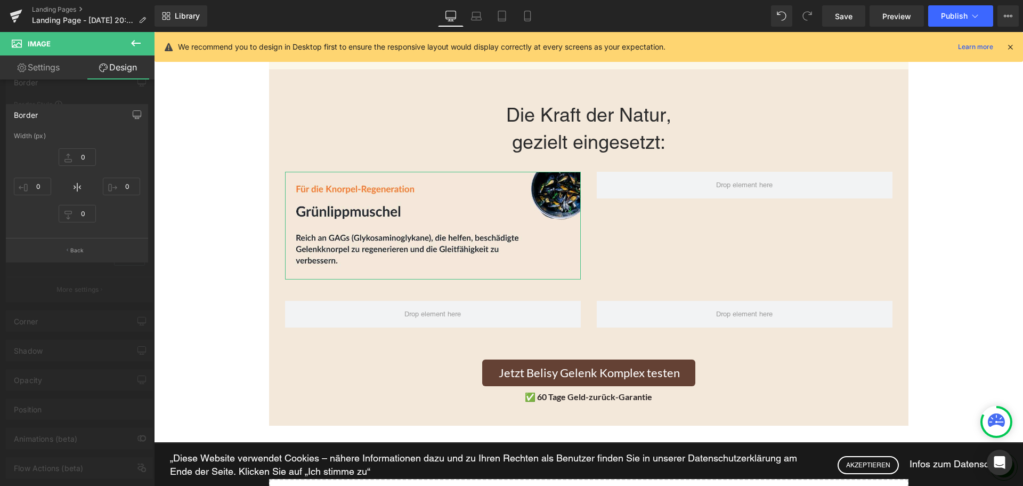
click at [137, 100] on div at bounding box center [77, 261] width 155 height 459
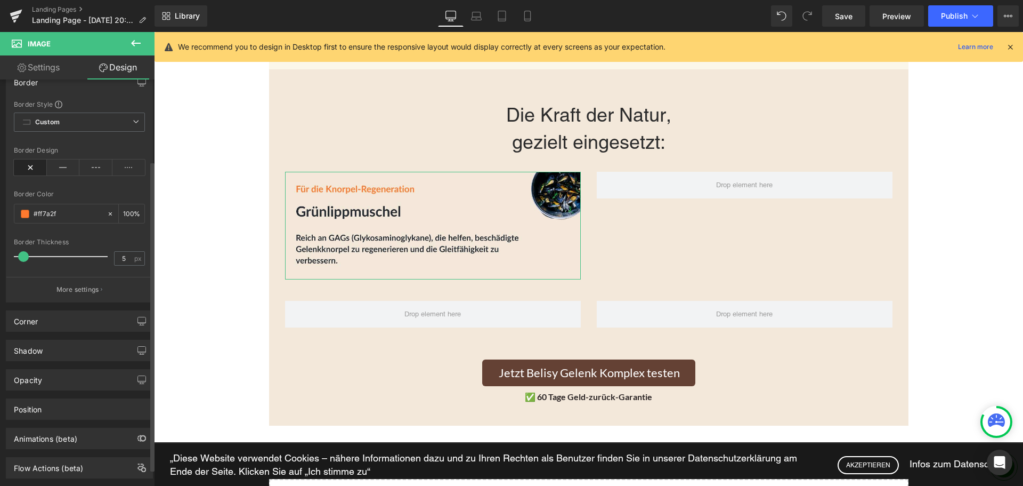
click at [24, 260] on span at bounding box center [23, 256] width 11 height 11
click at [88, 265] on div at bounding box center [63, 256] width 88 height 21
drag, startPoint x: 88, startPoint y: 254, endPoint x: 0, endPoint y: 261, distance: 88.2
click at [0, 261] on div "Border Border Style Custom Custom Setup Global Style Custom Setup Global Style …" at bounding box center [79, 182] width 159 height 239
drag, startPoint x: 21, startPoint y: 259, endPoint x: 126, endPoint y: 266, distance: 105.3
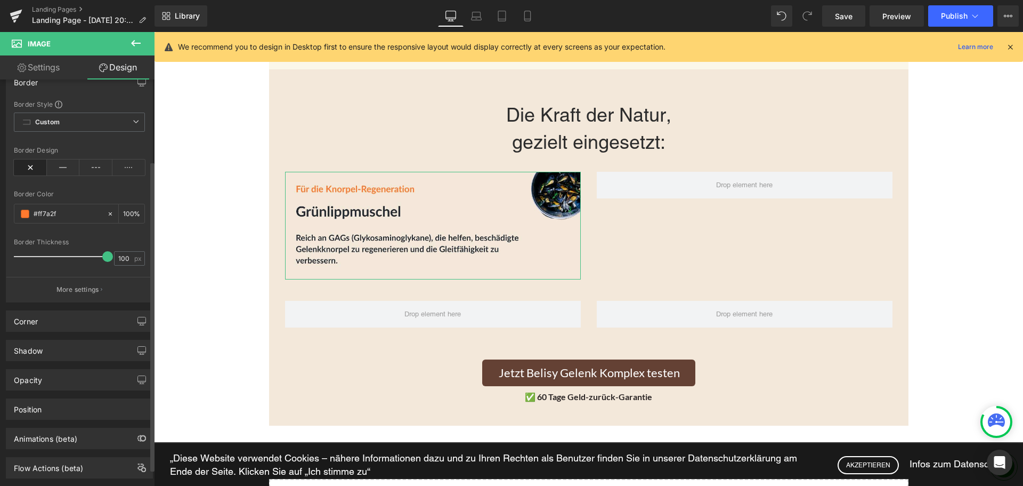
click at [126, 266] on div "Border Thickness 100 px" at bounding box center [79, 256] width 131 height 36
click at [60, 163] on icon at bounding box center [63, 167] width 33 height 16
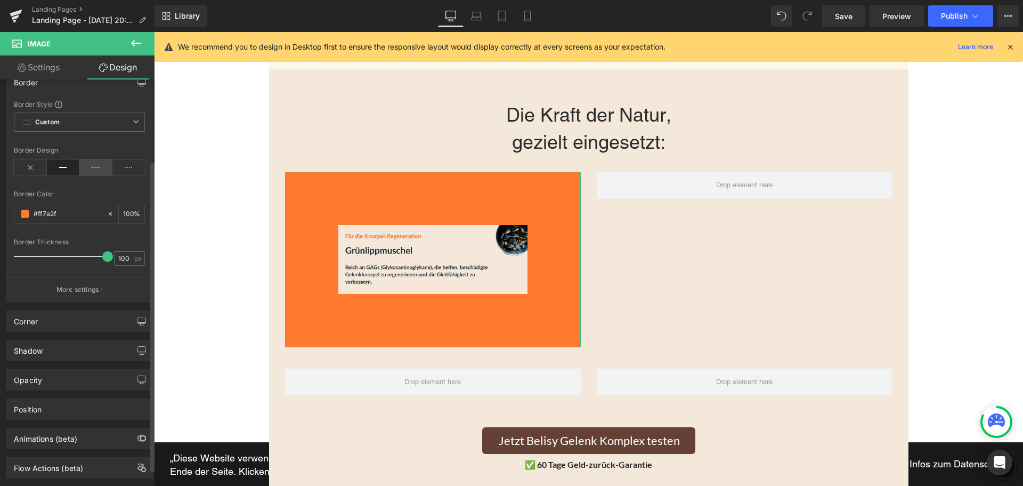
click at [85, 174] on icon at bounding box center [95, 167] width 33 height 16
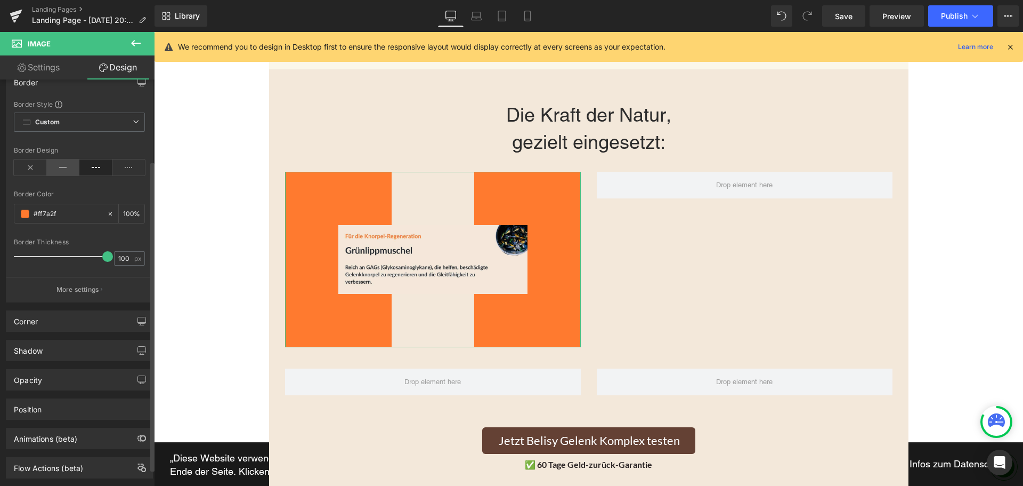
click at [71, 170] on icon at bounding box center [63, 167] width 33 height 16
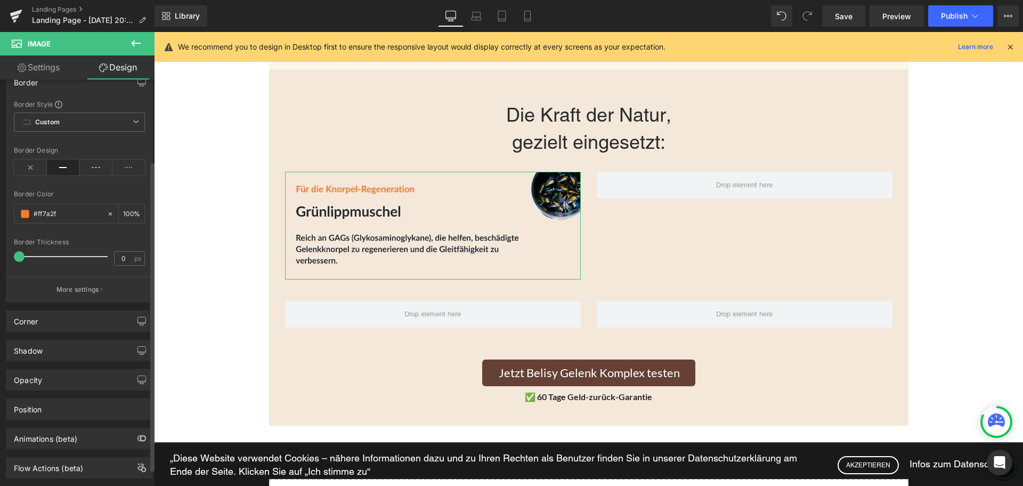
drag, startPoint x: 102, startPoint y: 261, endPoint x: 13, endPoint y: 254, distance: 89.3
click at [13, 254] on div "Border Style Custom Custom Setup Global Style Custom Setup Global Style solid B…" at bounding box center [79, 201] width 146 height 202
type input "1"
drag, startPoint x: 21, startPoint y: 255, endPoint x: 27, endPoint y: 258, distance: 6.4
click at [22, 256] on span at bounding box center [19, 256] width 11 height 11
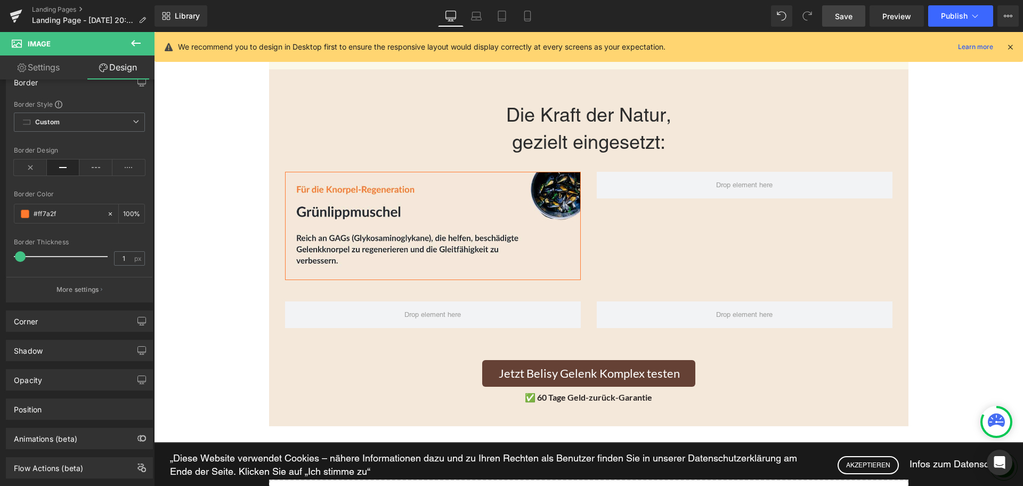
click at [843, 15] on span "Save" at bounding box center [844, 16] width 18 height 11
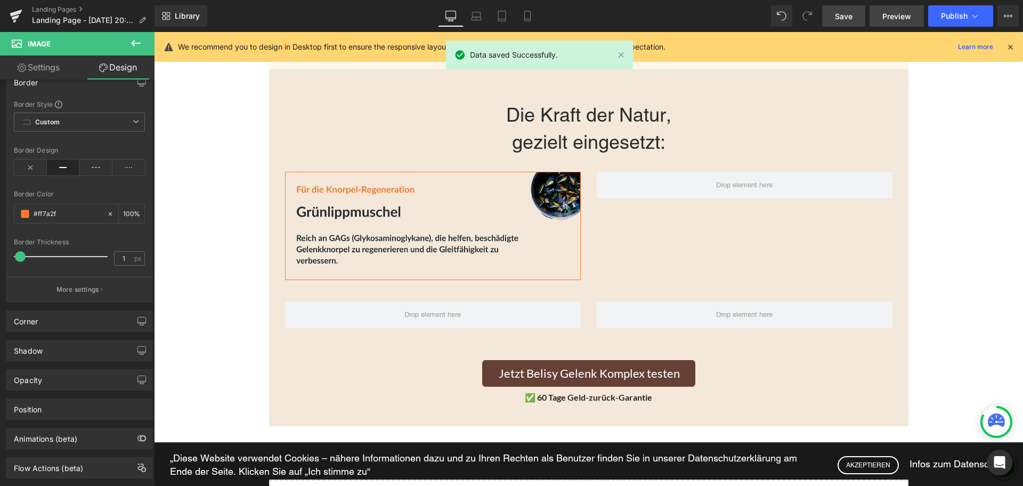
click at [907, 15] on span "Preview" at bounding box center [897, 16] width 29 height 11
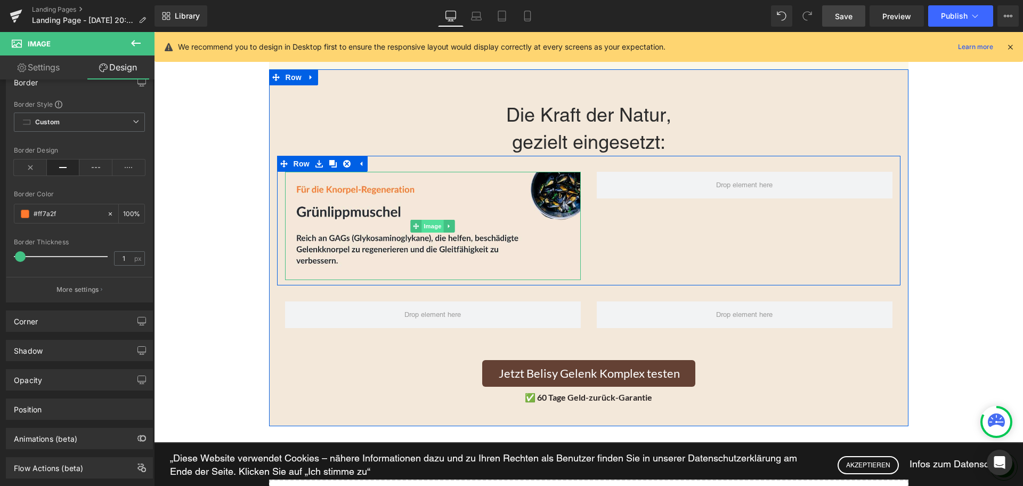
click at [425, 223] on span "Image" at bounding box center [433, 226] width 22 height 13
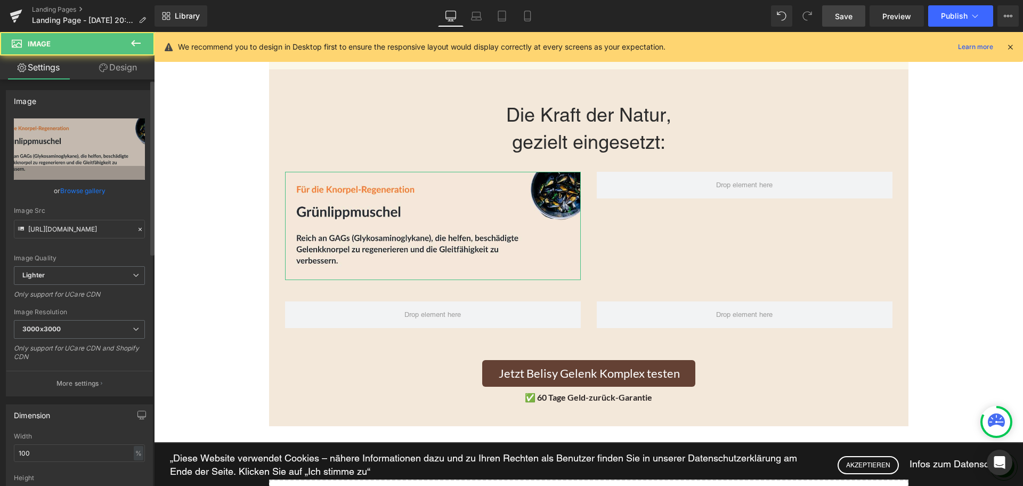
click at [95, 189] on link "Browse gallery" at bounding box center [82, 190] width 45 height 19
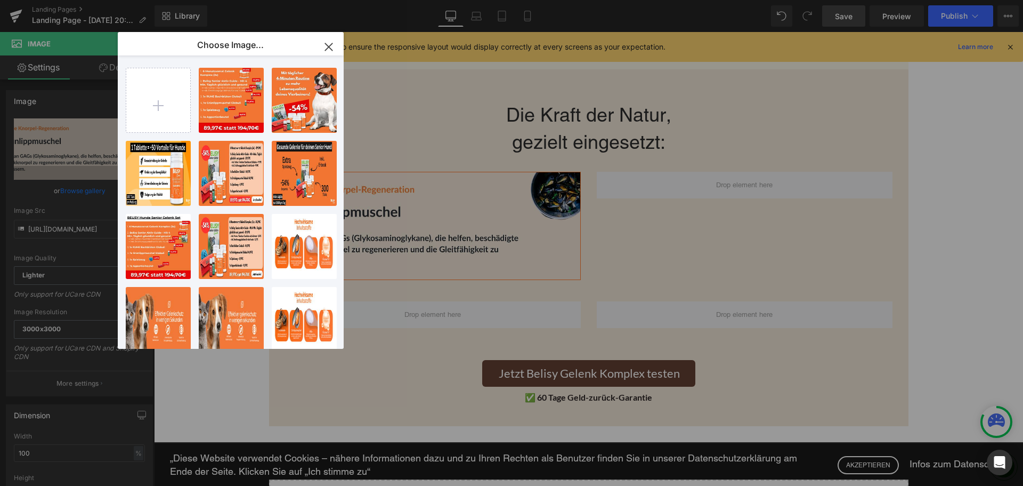
click at [330, 50] on icon "button" at bounding box center [328, 46] width 17 height 17
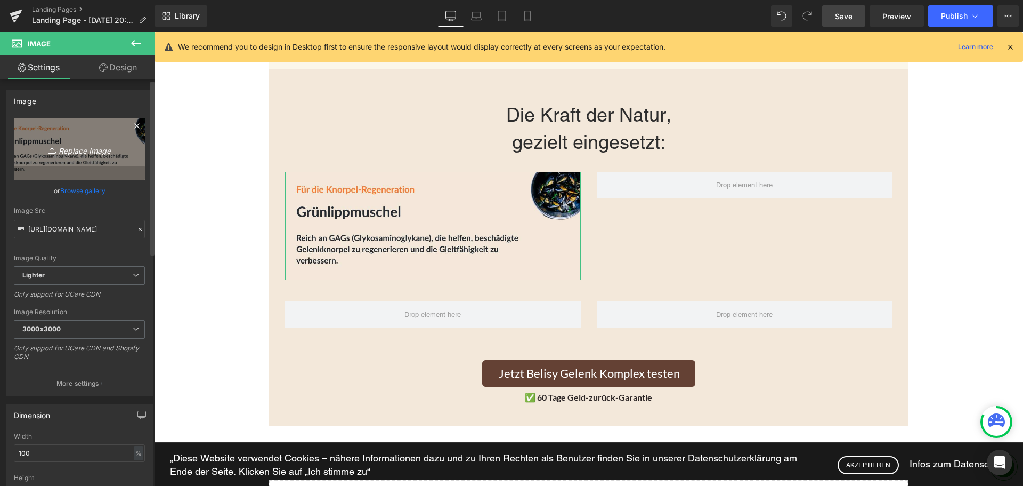
click at [92, 143] on icon "Replace Image" at bounding box center [79, 148] width 85 height 13
type input "C:\fakepath\2.png"
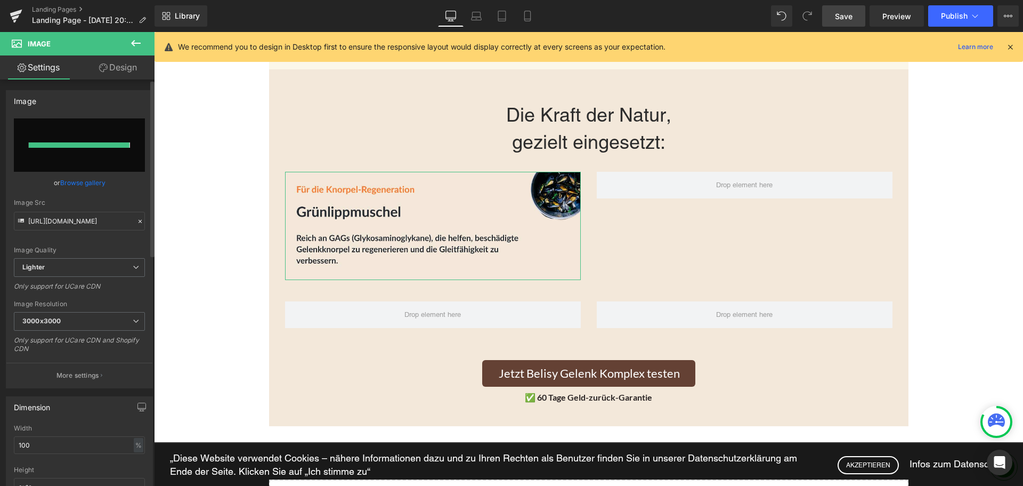
type input "[URL][DOMAIN_NAME]"
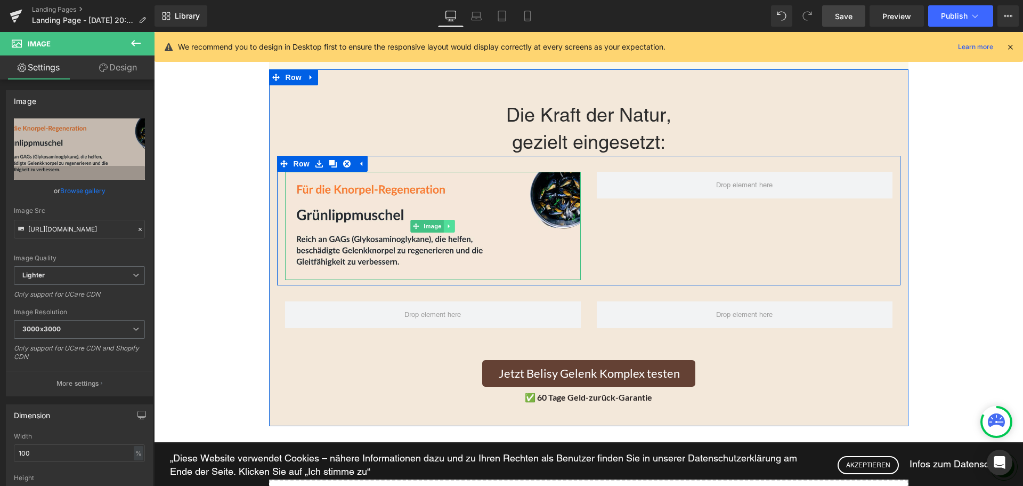
click at [447, 224] on icon at bounding box center [450, 226] width 6 height 6
click at [438, 227] on link at bounding box center [443, 226] width 11 height 13
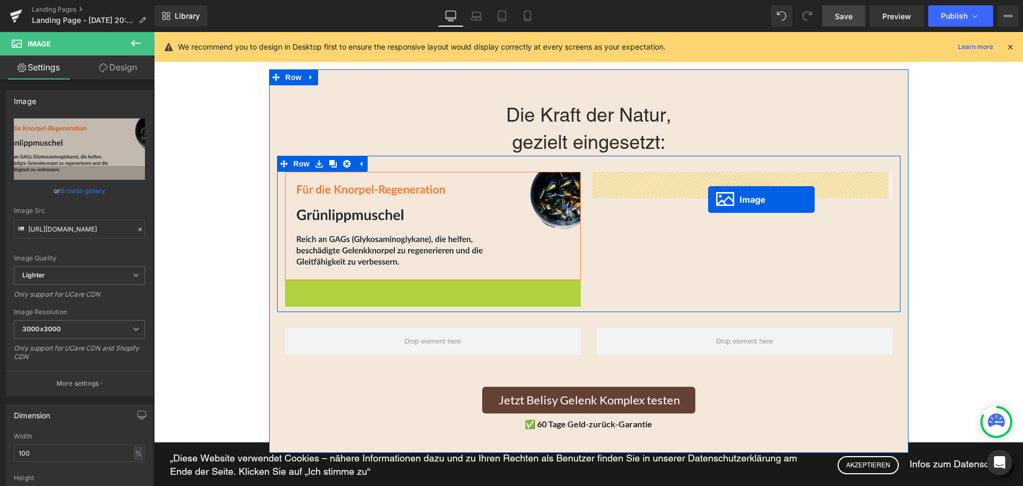
drag, startPoint x: 424, startPoint y: 334, endPoint x: 708, endPoint y: 199, distance: 315.0
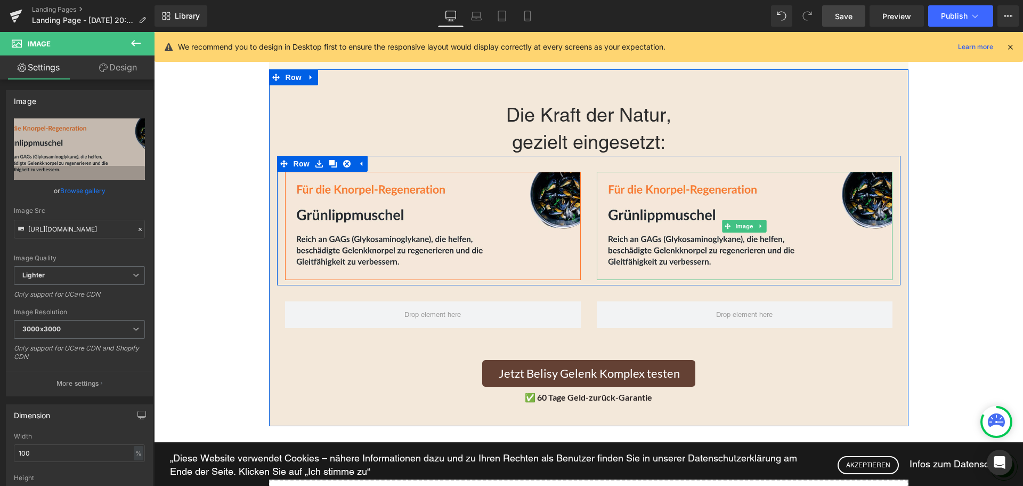
click at [759, 227] on icon at bounding box center [762, 226] width 6 height 6
click at [154, 32] on link at bounding box center [154, 32] width 0 height 0
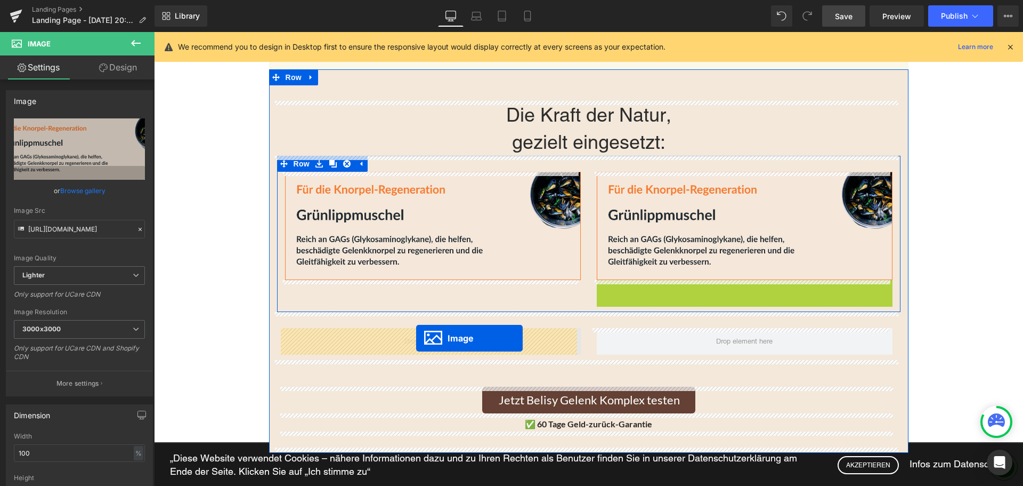
drag, startPoint x: 725, startPoint y: 331, endPoint x: 416, endPoint y: 338, distance: 309.2
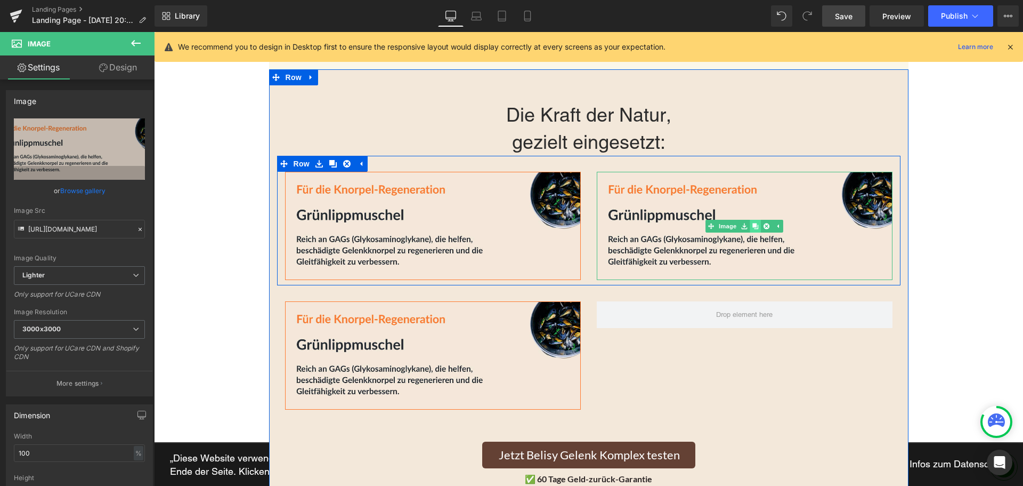
click at [753, 228] on icon at bounding box center [756, 226] width 6 height 6
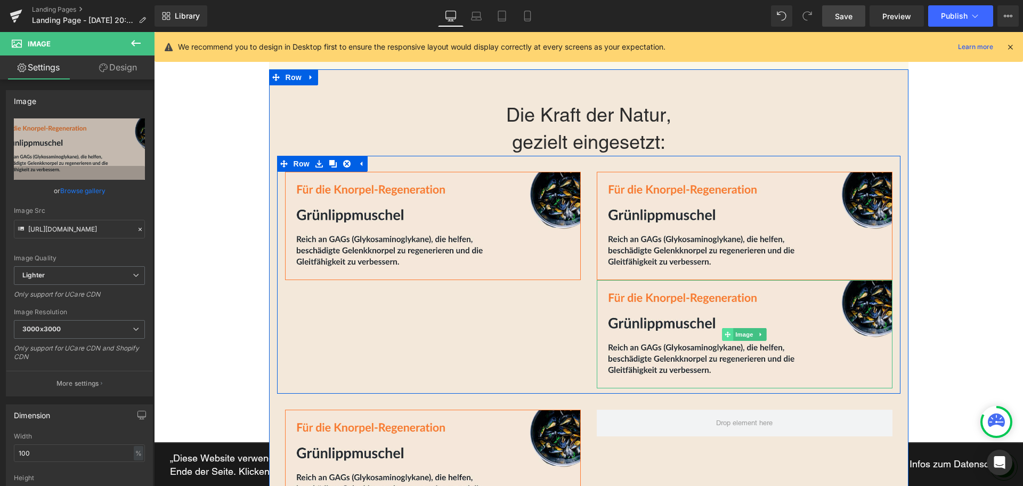
click at [725, 335] on icon at bounding box center [728, 334] width 6 height 6
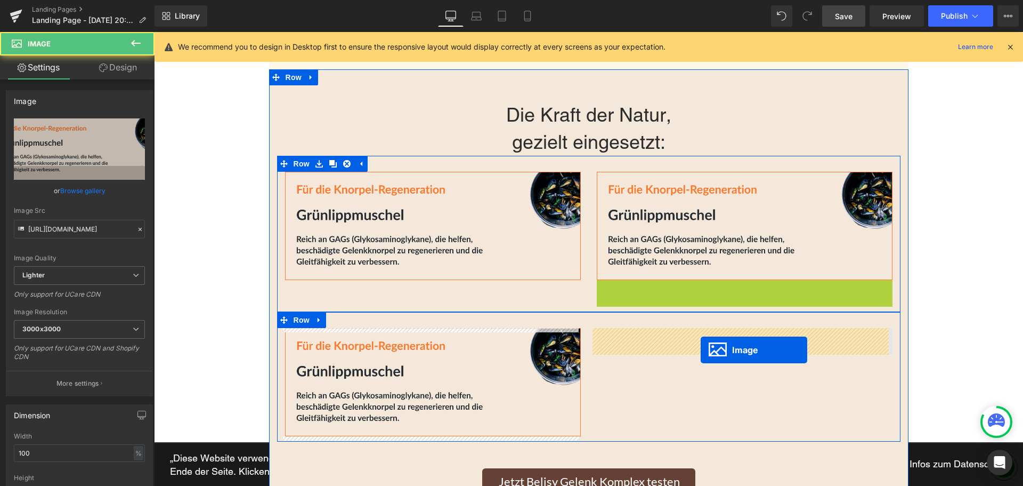
drag, startPoint x: 716, startPoint y: 358, endPoint x: 701, endPoint y: 349, distance: 17.9
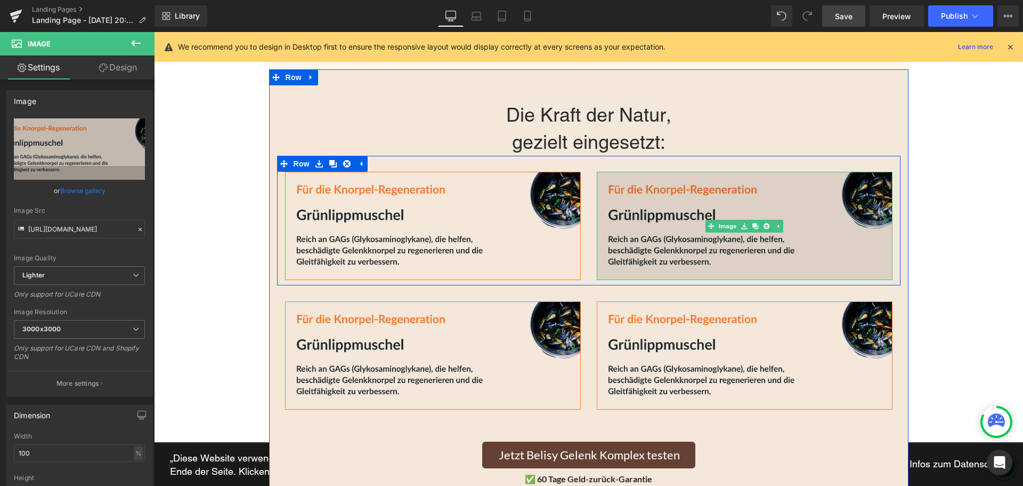
click at [733, 197] on img at bounding box center [745, 226] width 296 height 108
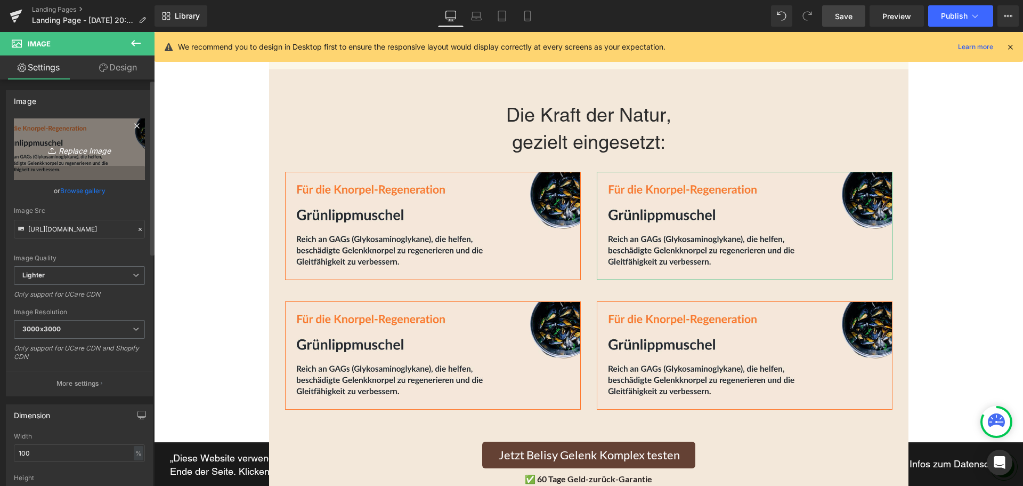
click at [84, 151] on icon "Replace Image" at bounding box center [79, 148] width 85 height 13
type input "C:\fakepath\3.png"
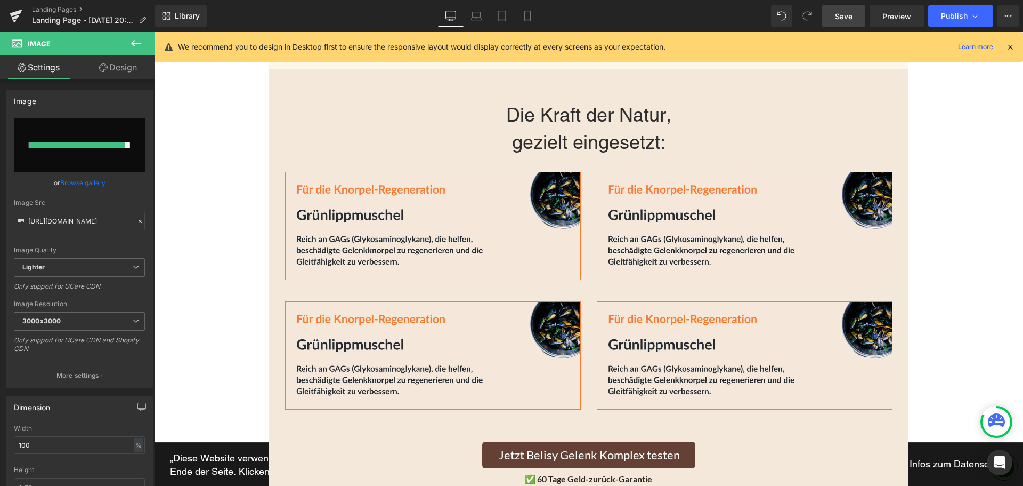
type input "[URL][DOMAIN_NAME]"
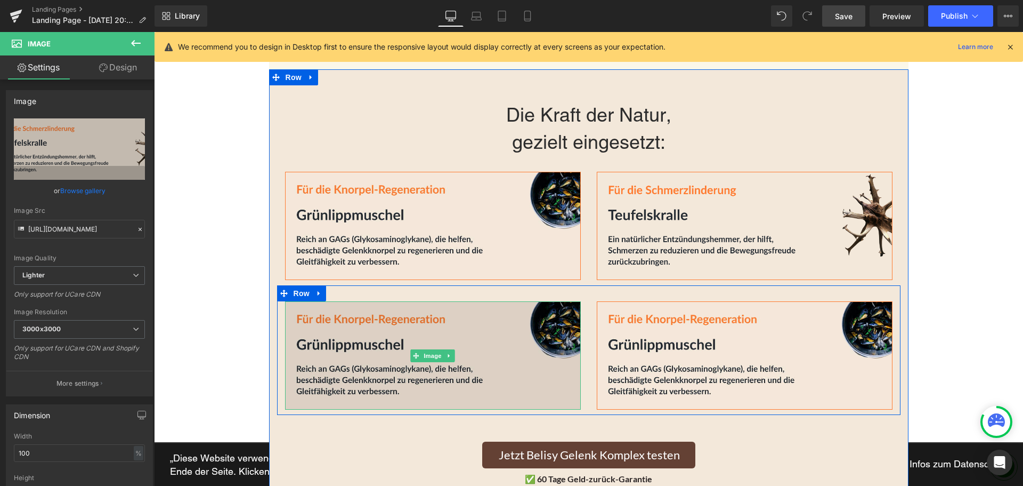
click at [444, 339] on img at bounding box center [433, 355] width 296 height 108
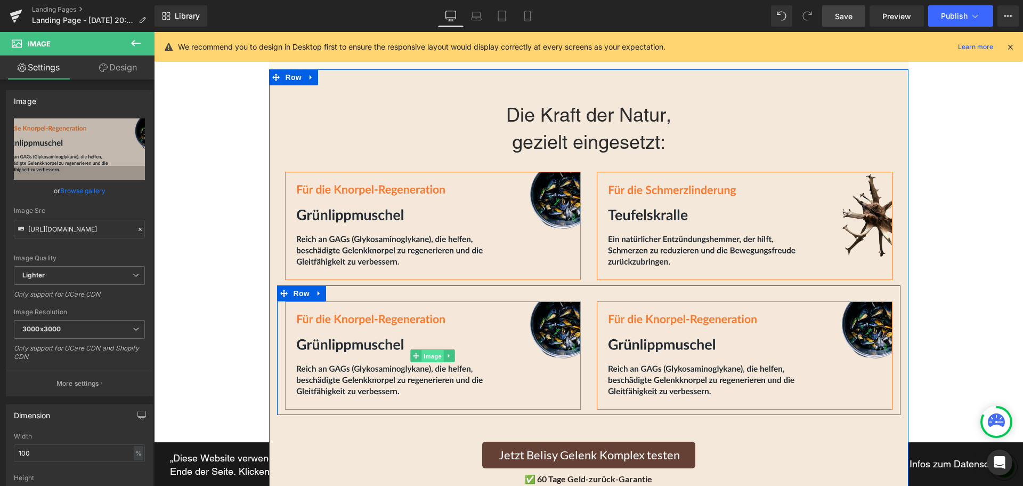
click at [422, 356] on span "Image" at bounding box center [433, 356] width 22 height 13
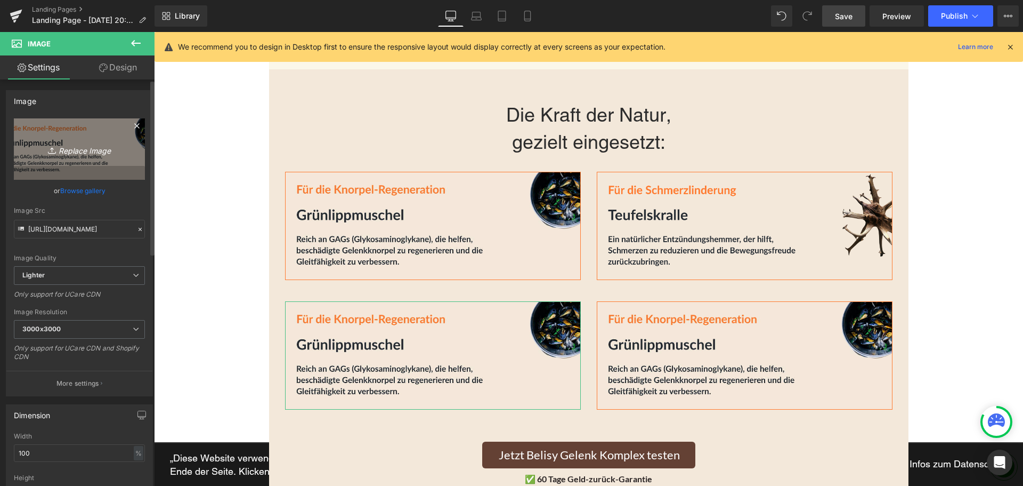
click at [83, 143] on icon "Replace Image" at bounding box center [79, 148] width 85 height 13
type input "C:\fakepath\4.png"
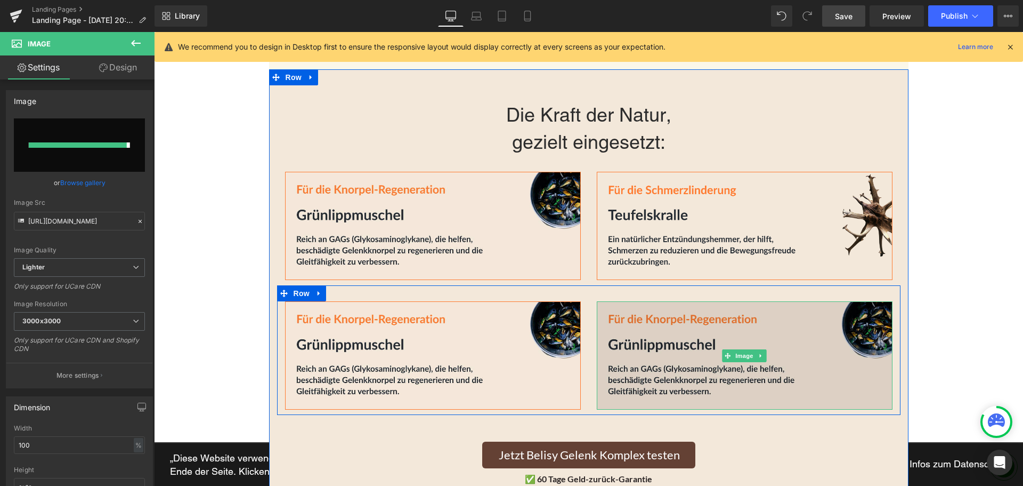
type input "[URL][DOMAIN_NAME]"
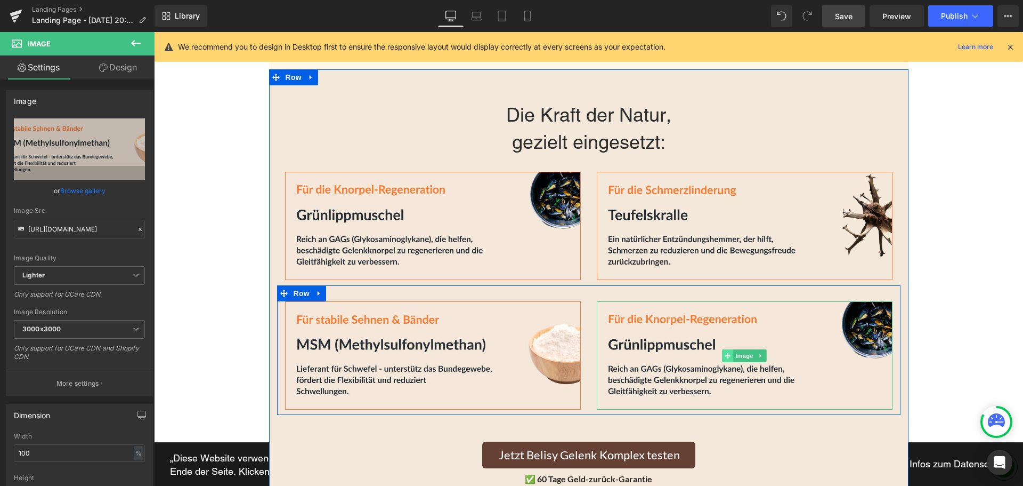
click at [729, 354] on span at bounding box center [727, 355] width 11 height 13
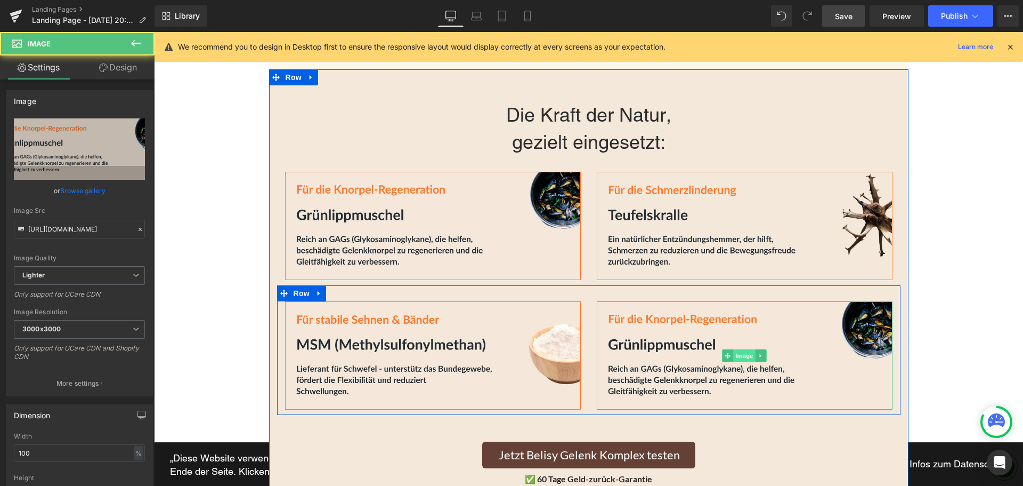
click at [743, 353] on span "Image" at bounding box center [744, 355] width 22 height 13
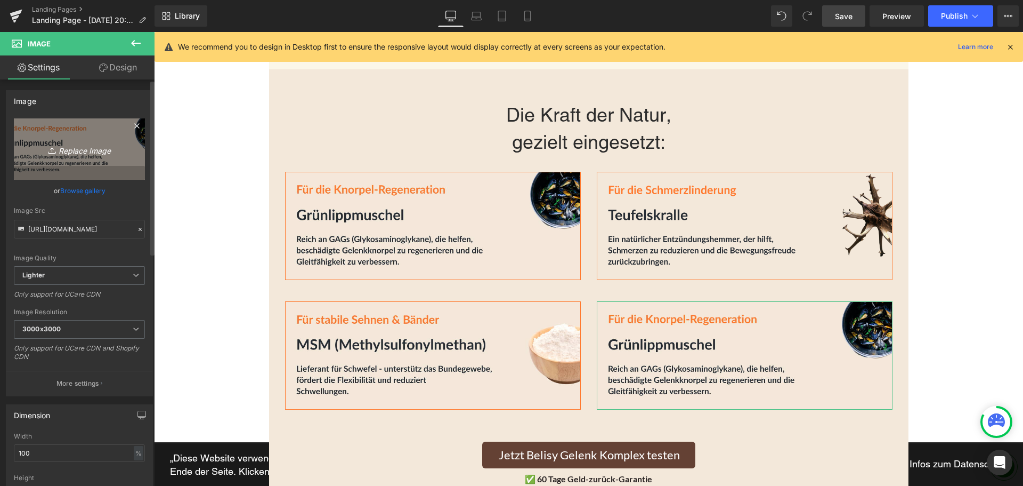
click at [87, 144] on icon "Replace Image" at bounding box center [79, 148] width 85 height 13
type input "C:\fakepath\5.png"
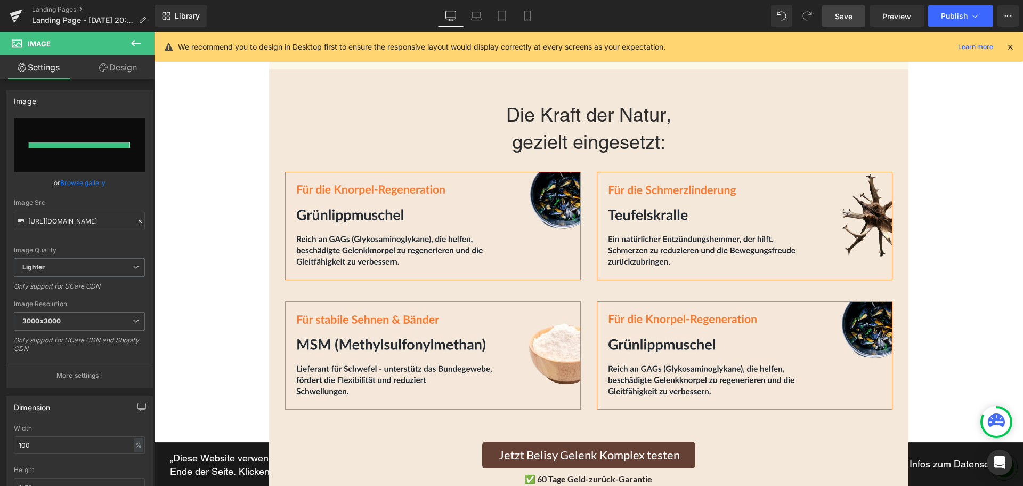
type input "[URL][DOMAIN_NAME]"
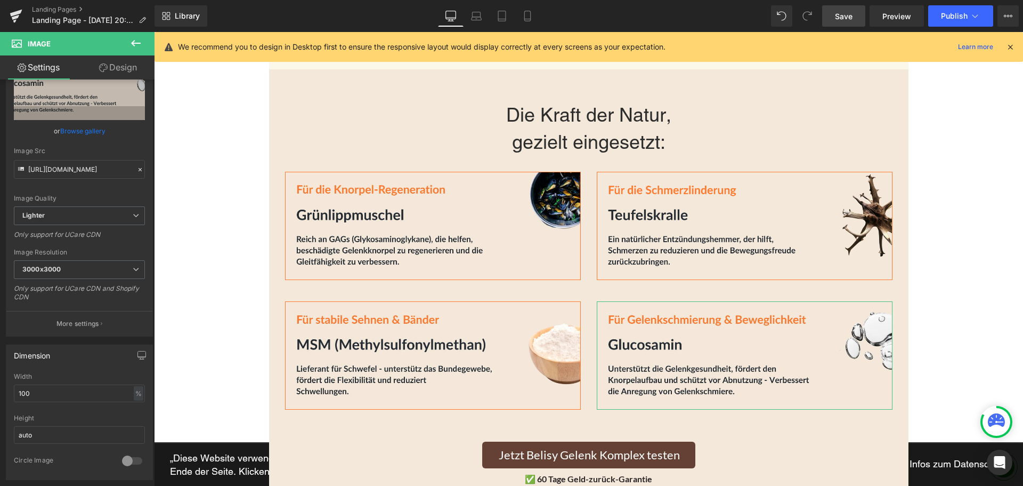
scroll to position [53, 0]
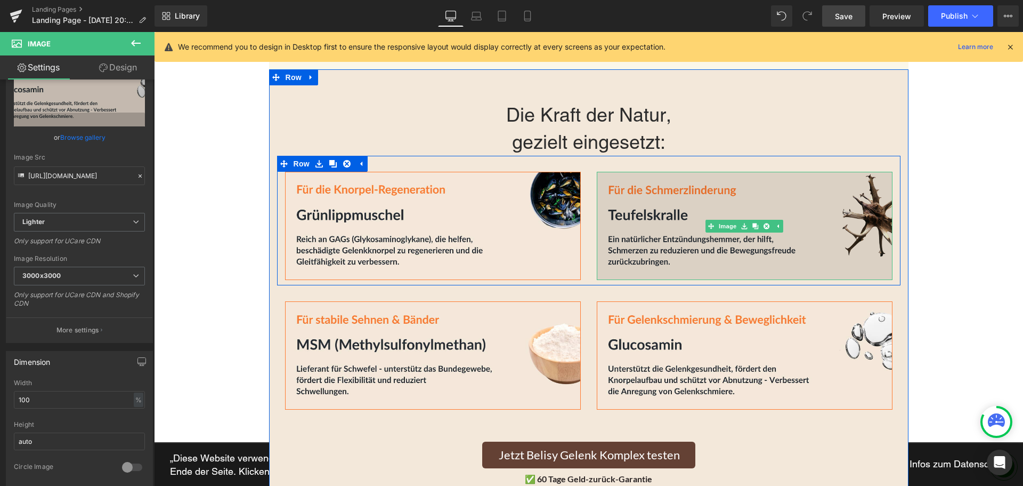
click at [787, 192] on img at bounding box center [745, 226] width 296 height 108
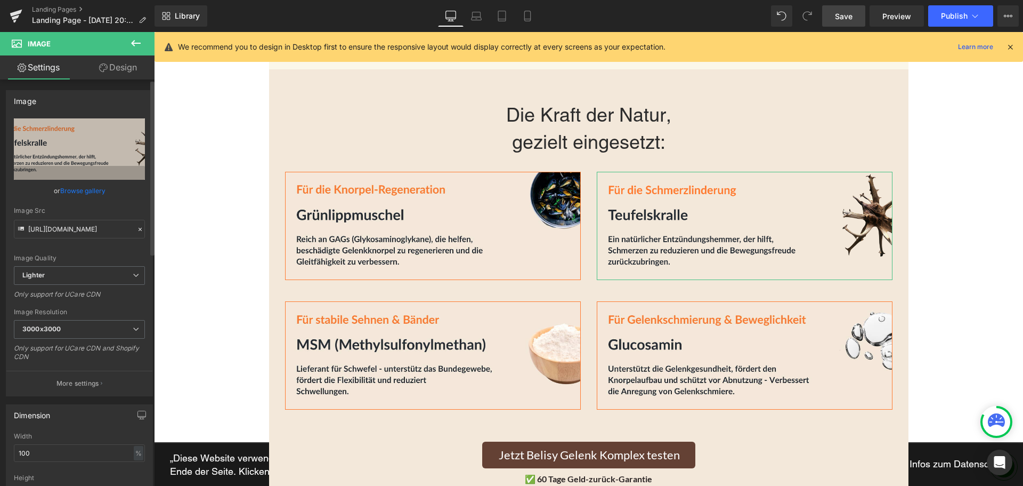
click at [90, 189] on link "Browse gallery" at bounding box center [82, 190] width 45 height 19
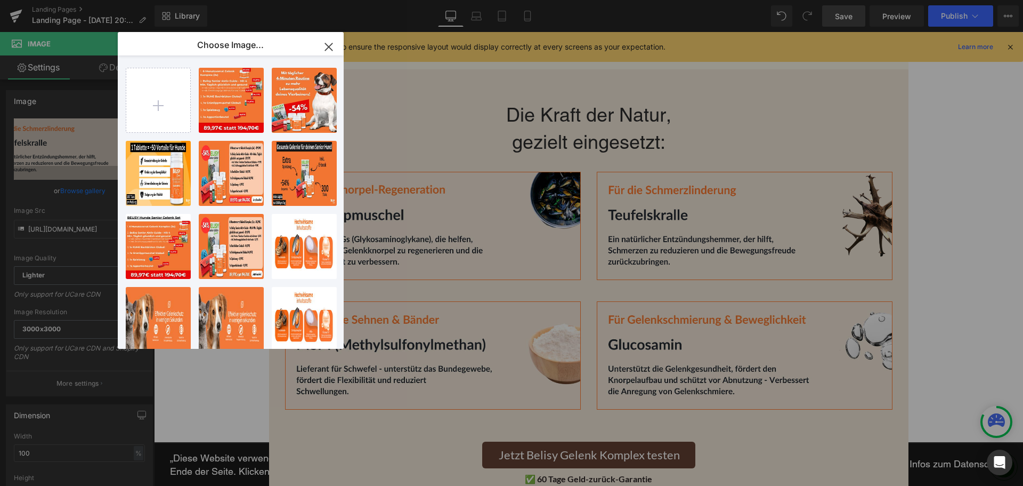
click at [90, 0] on div "Image You are previewing how the will restyle your page. You can not edit Eleme…" at bounding box center [511, 0] width 1023 height 0
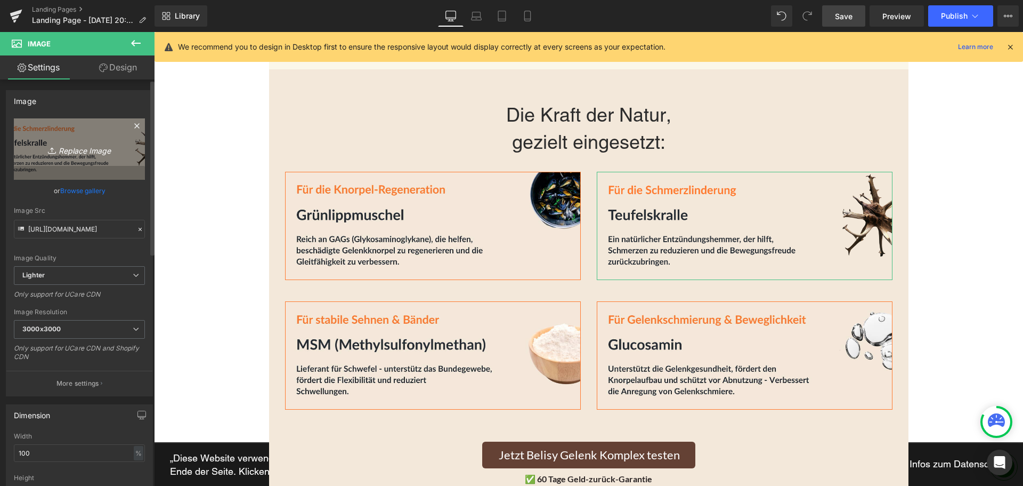
click at [80, 153] on icon "Replace Image" at bounding box center [79, 148] width 85 height 13
type input "C:\fakepath\Für die Knorpel-Regeneration (1).jpg"
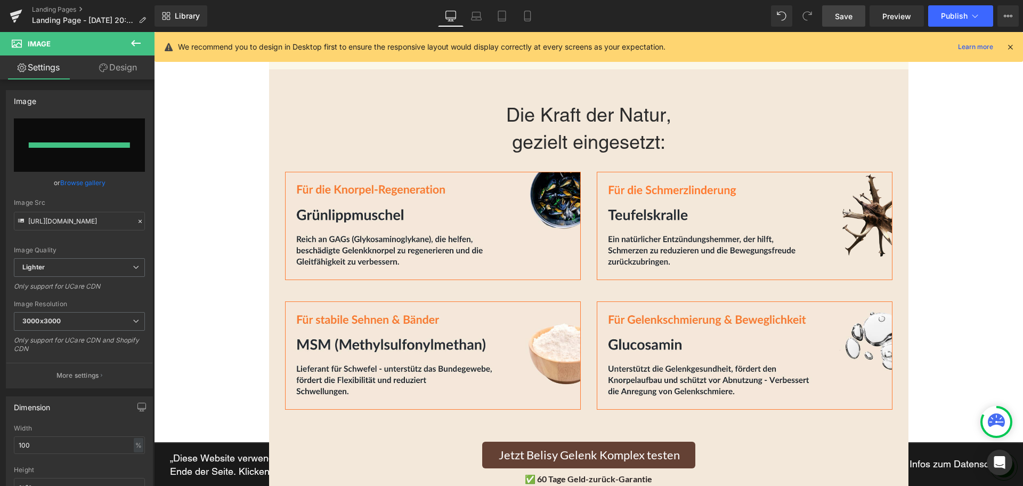
type input "[URL][DOMAIN_NAME]"
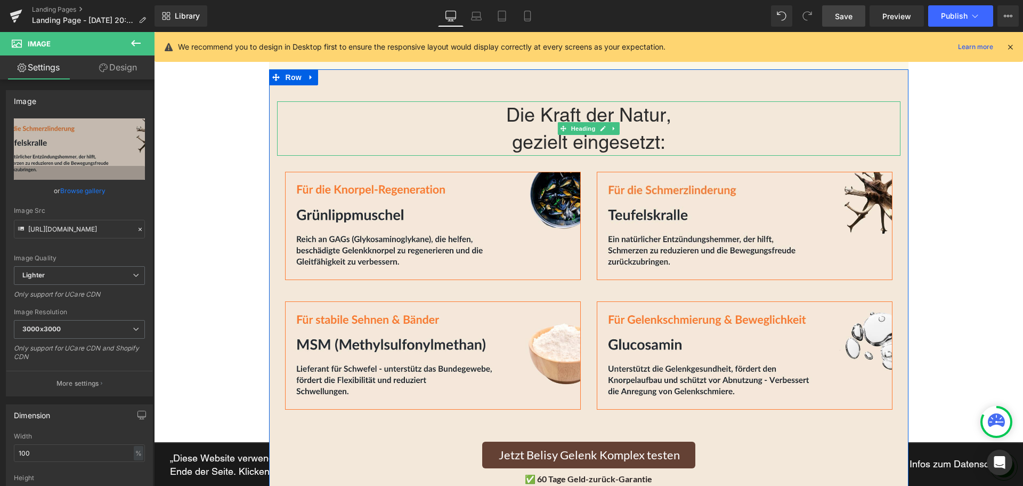
click at [632, 120] on h2 "Die Kraft der Natur, gezielt eingesetzt:" at bounding box center [589, 128] width 624 height 55
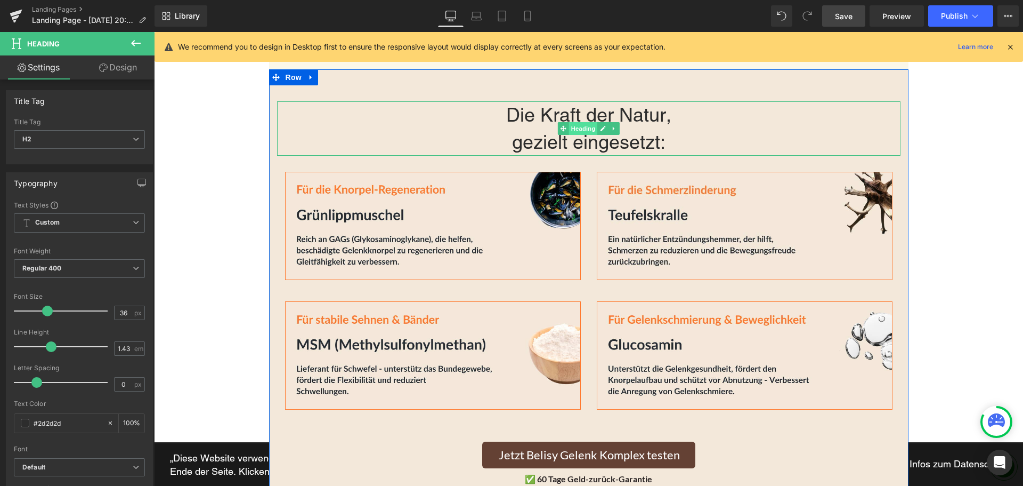
click at [573, 130] on span "Heading" at bounding box center [583, 128] width 29 height 13
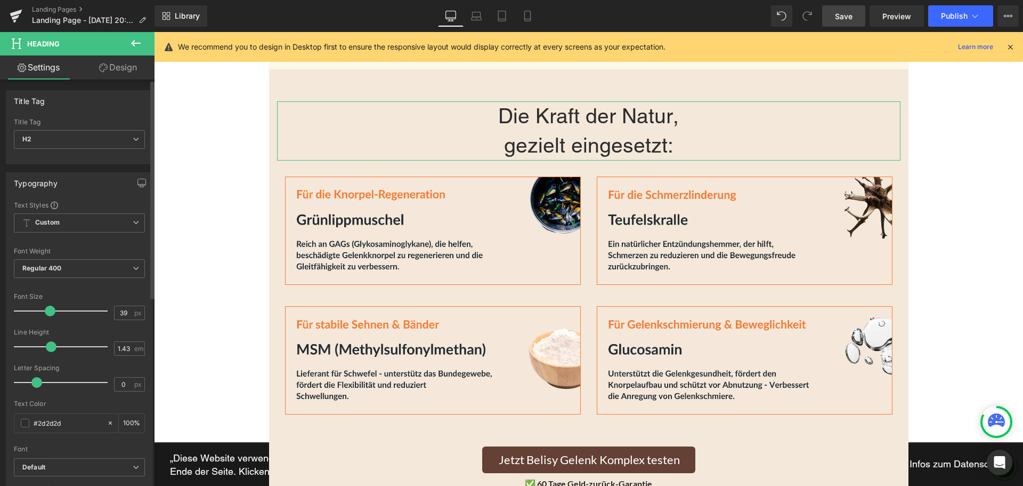
type input "40"
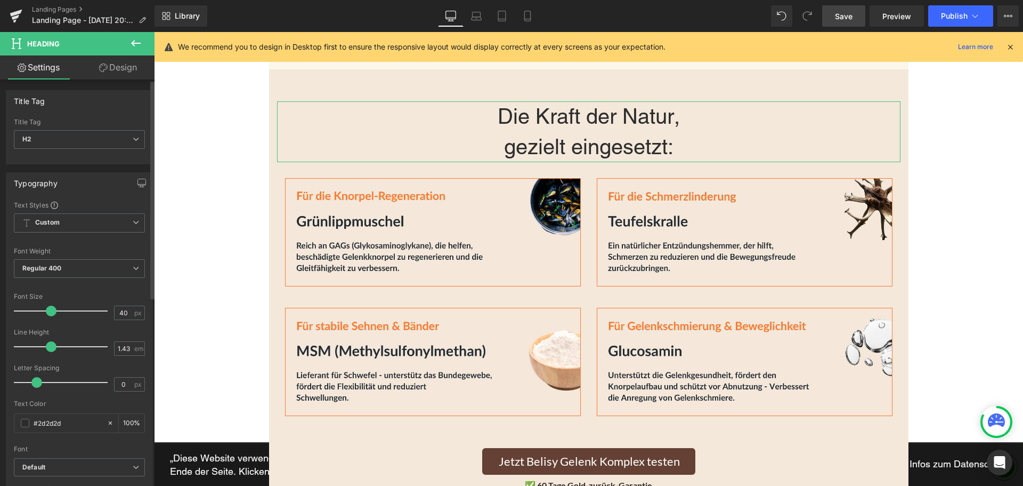
click at [53, 310] on span at bounding box center [51, 310] width 11 height 11
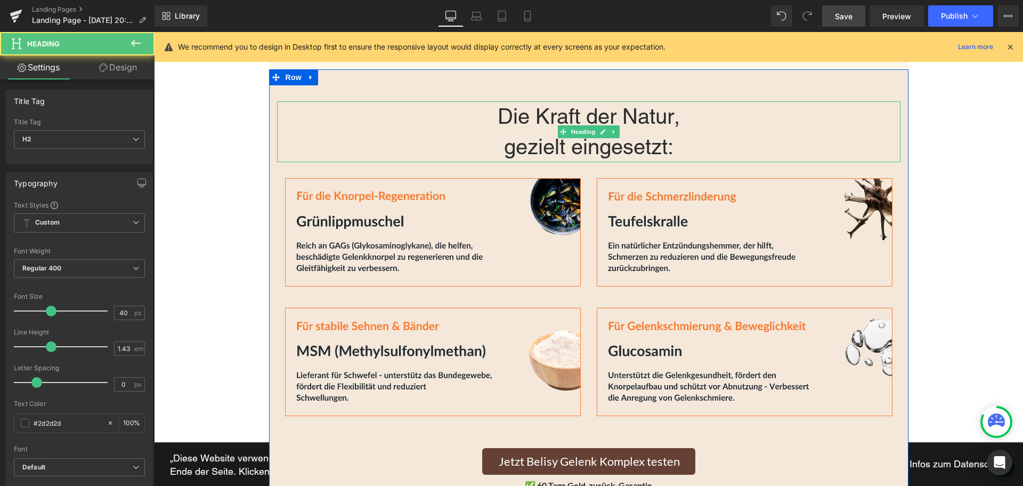
click at [683, 132] on h2 "Die Kraft der Natur, gezielt eingesetzt:" at bounding box center [589, 131] width 624 height 61
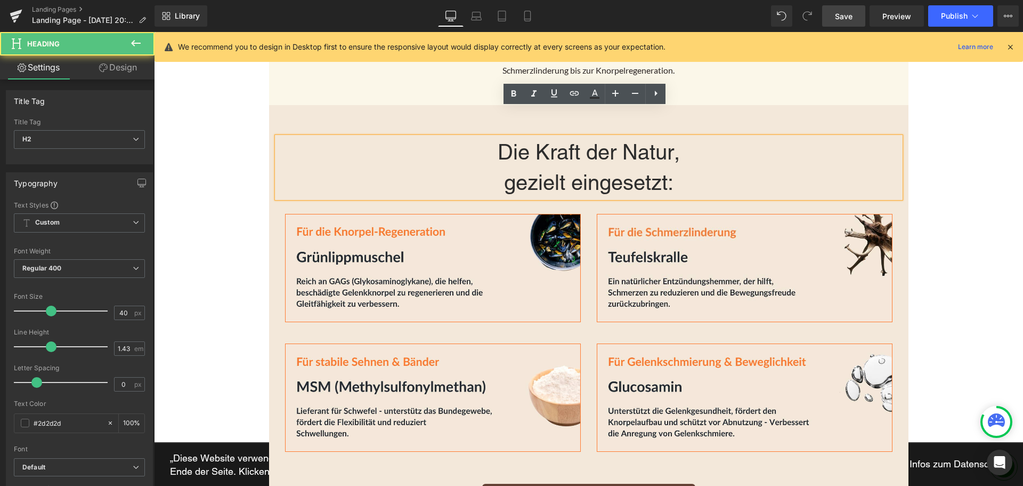
scroll to position [1706, 0]
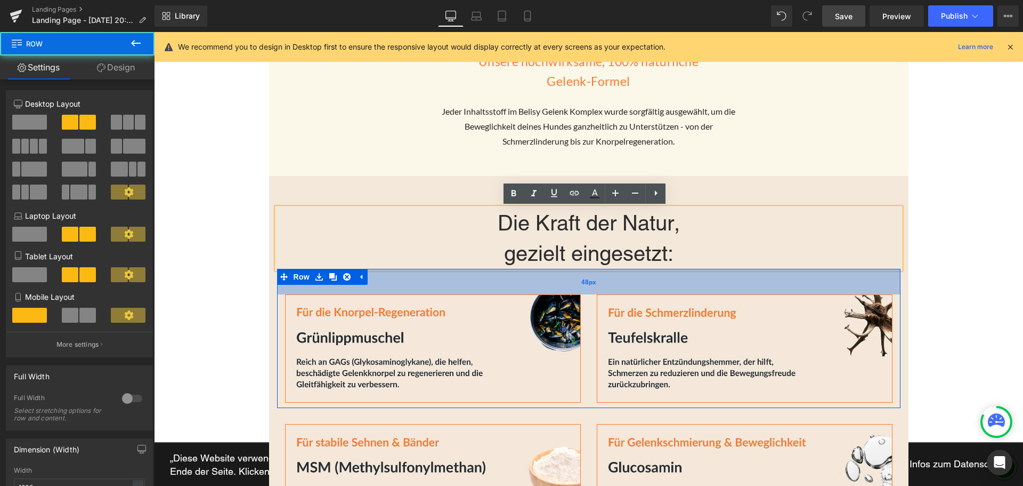
drag, startPoint x: 608, startPoint y: 271, endPoint x: 609, endPoint y: 283, distance: 11.2
click at [609, 283] on div "48px" at bounding box center [589, 282] width 624 height 26
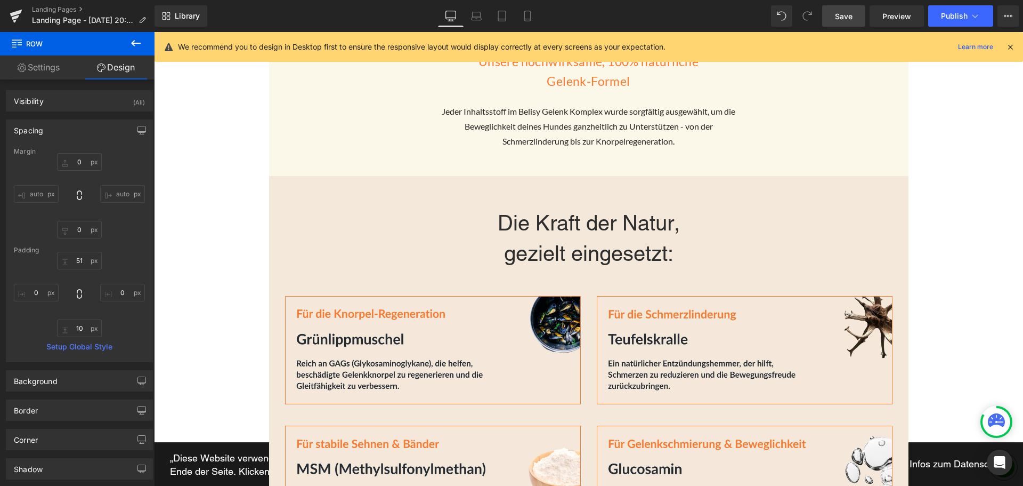
click at [691, 245] on h2 "Die Kraft der Natur, gezielt eingesetzt:" at bounding box center [589, 238] width 624 height 61
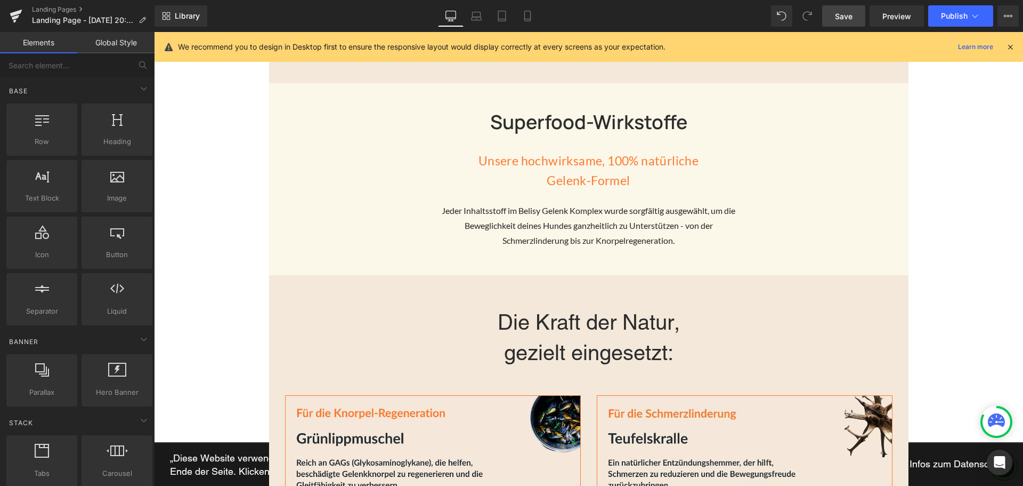
scroll to position [1599, 0]
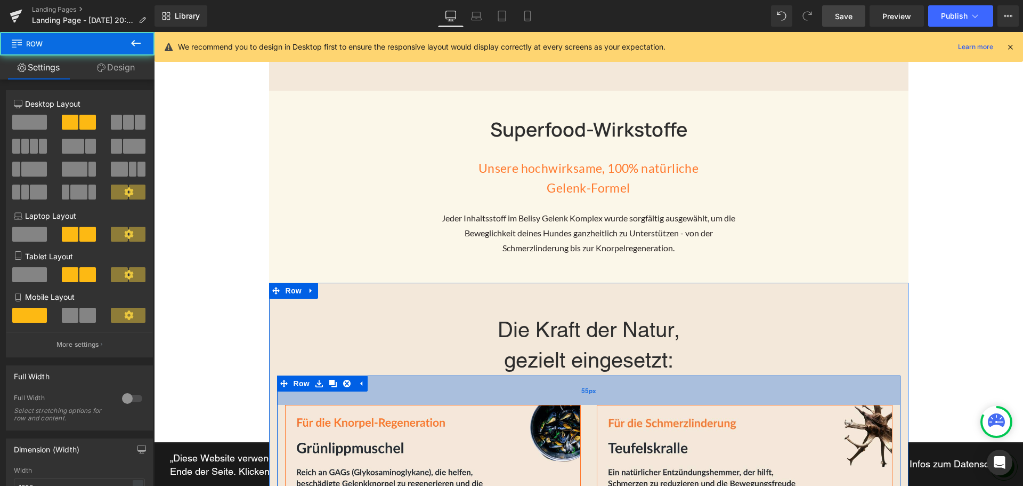
click at [644, 380] on div "55px" at bounding box center [589, 389] width 624 height 29
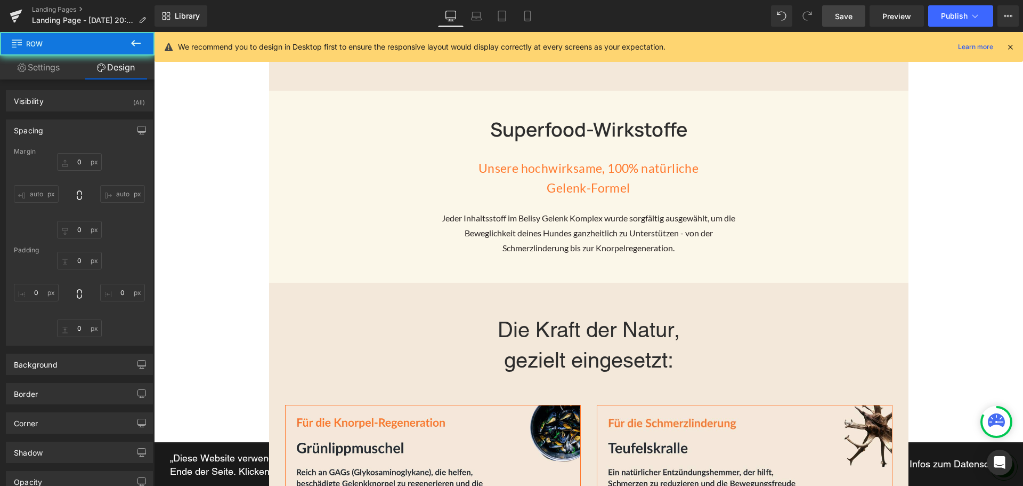
type input "0"
type input "55"
type input "0"
type input "10"
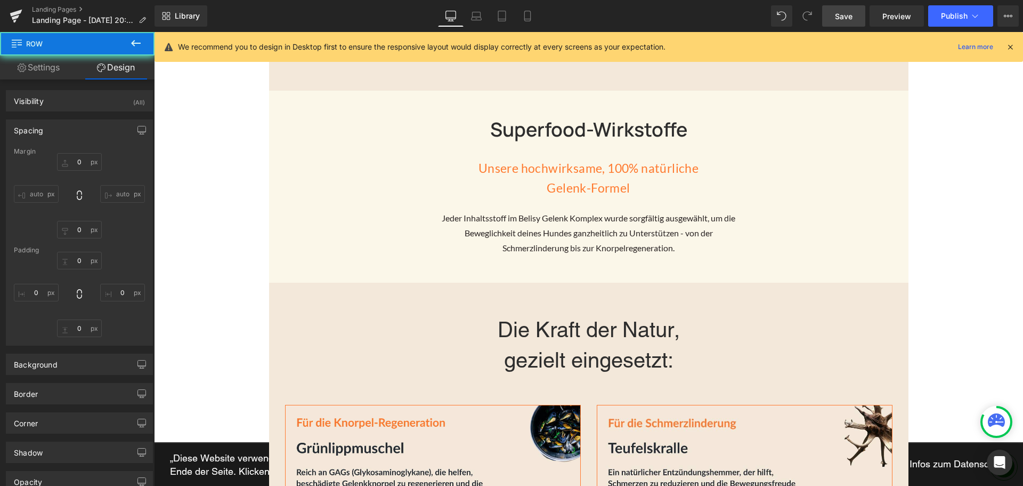
type input "0"
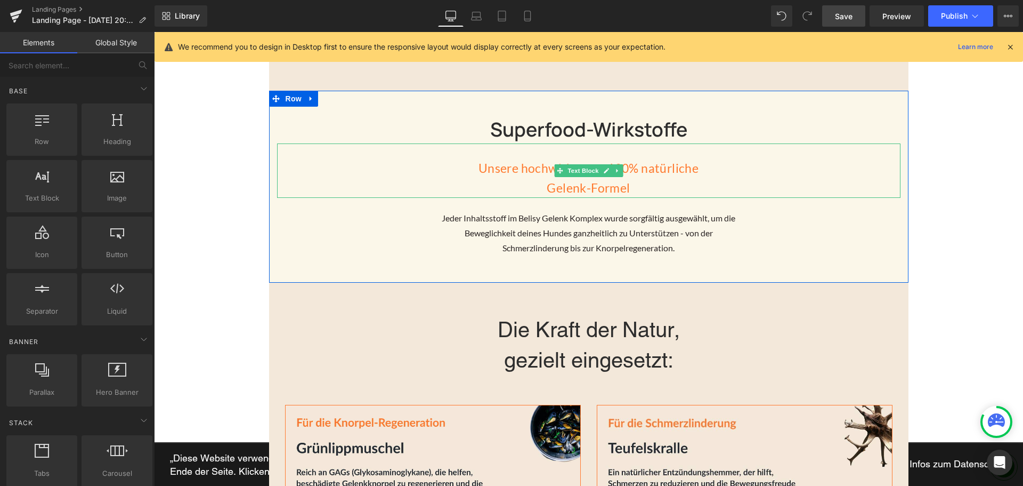
click at [574, 180] on p "Gelenk-Formel" at bounding box center [589, 188] width 624 height 20
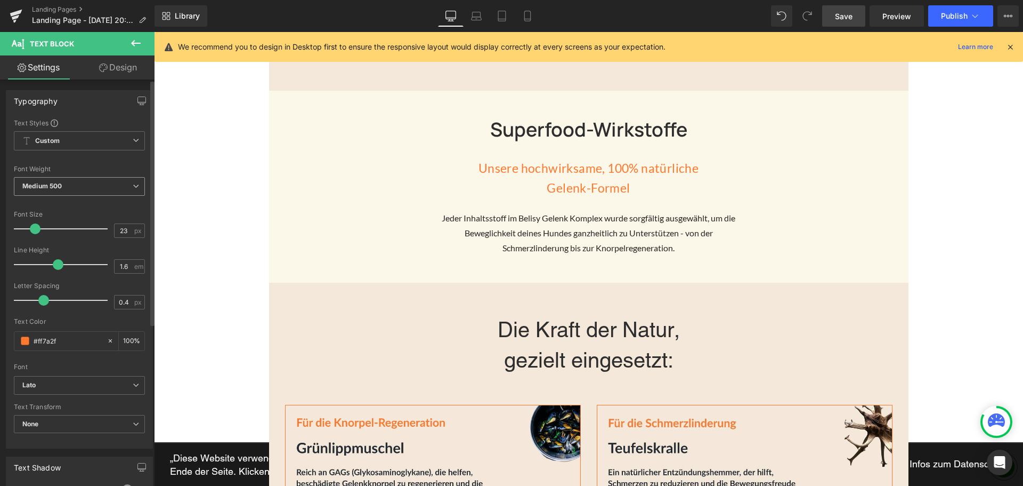
click at [69, 177] on span "Medium 500" at bounding box center [79, 186] width 131 height 19
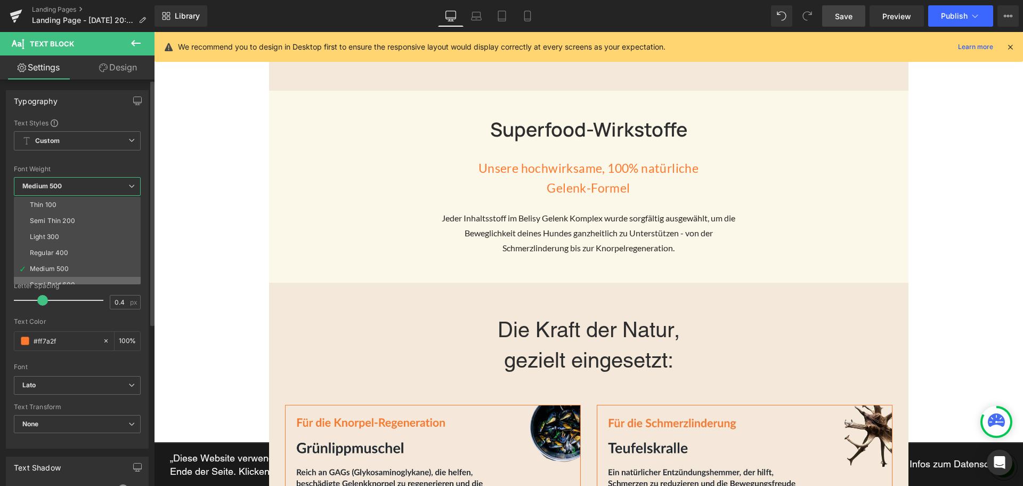
click at [65, 277] on li "Semi Bold 600" at bounding box center [80, 285] width 132 height 16
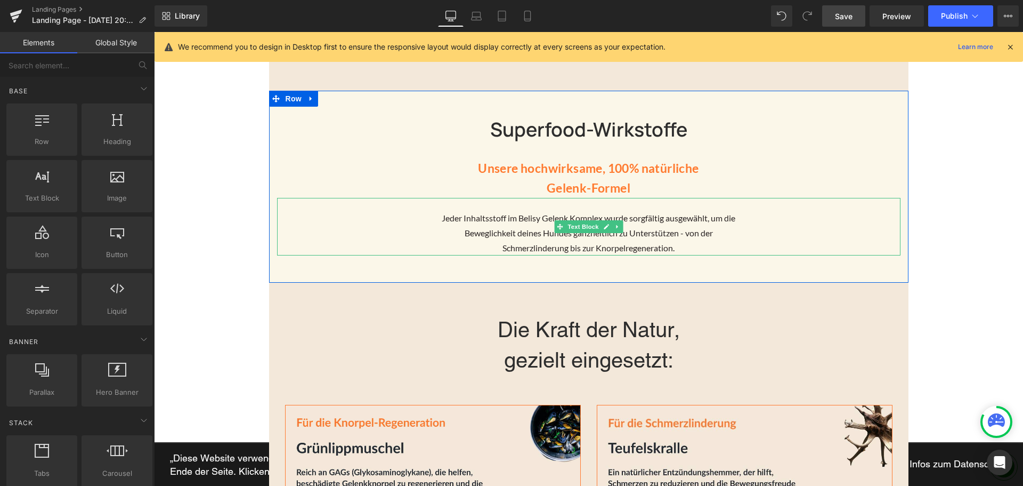
click at [536, 233] on p "Beweglichkeit deines Hundes ganzheitlich zu Unterstützen - von der" at bounding box center [589, 232] width 624 height 15
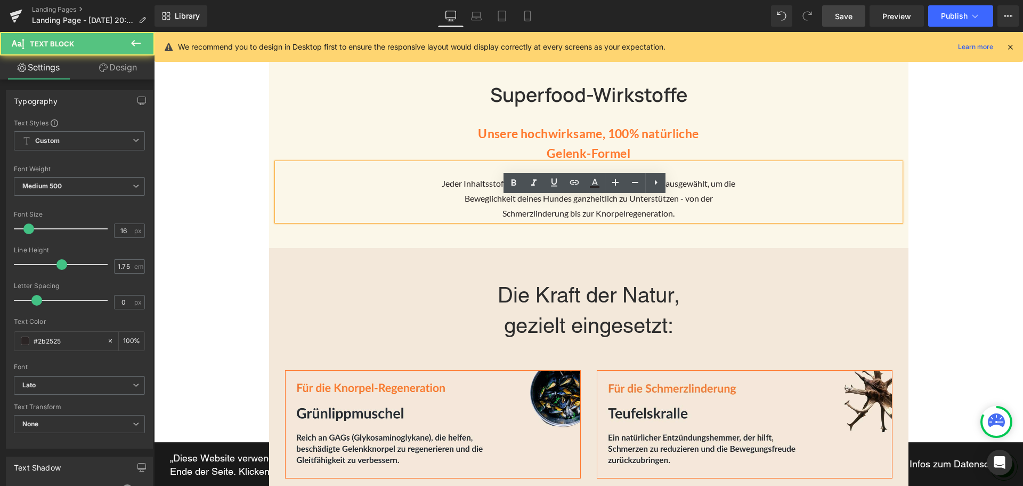
scroll to position [1652, 0]
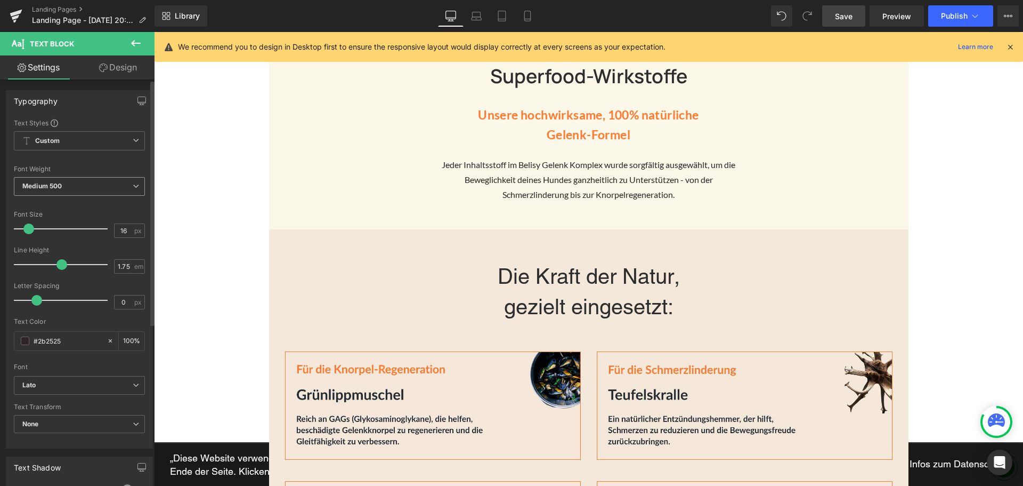
click at [57, 188] on b "Medium 500" at bounding box center [41, 186] width 39 height 8
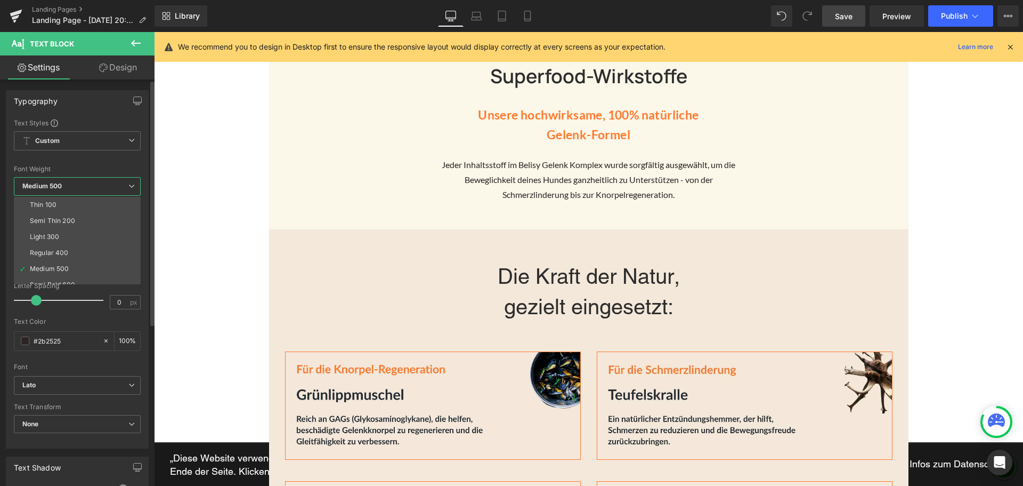
click at [57, 188] on b "Medium 500" at bounding box center [41, 186] width 39 height 8
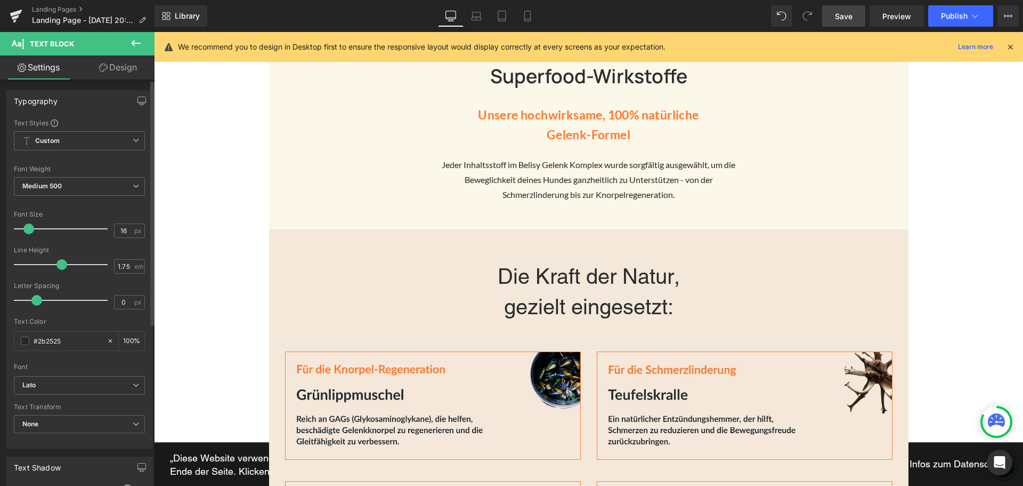
type input "1.6"
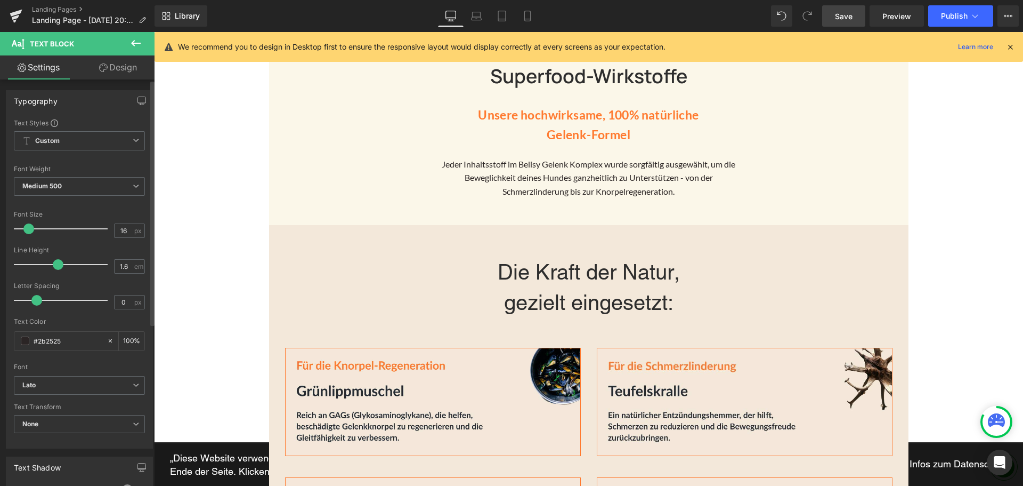
click at [57, 269] on span at bounding box center [58, 264] width 11 height 11
type input "0.1"
click at [40, 304] on span at bounding box center [39, 300] width 11 height 11
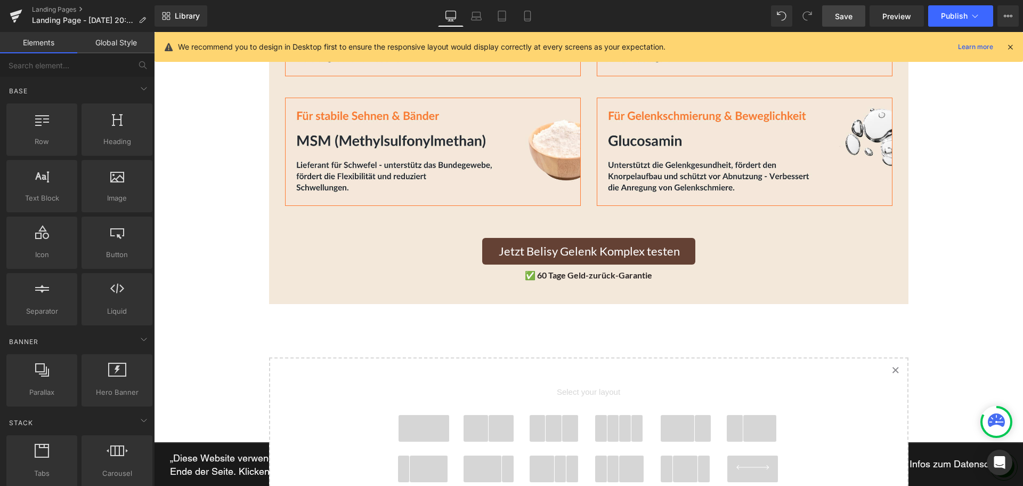
scroll to position [2026, 0]
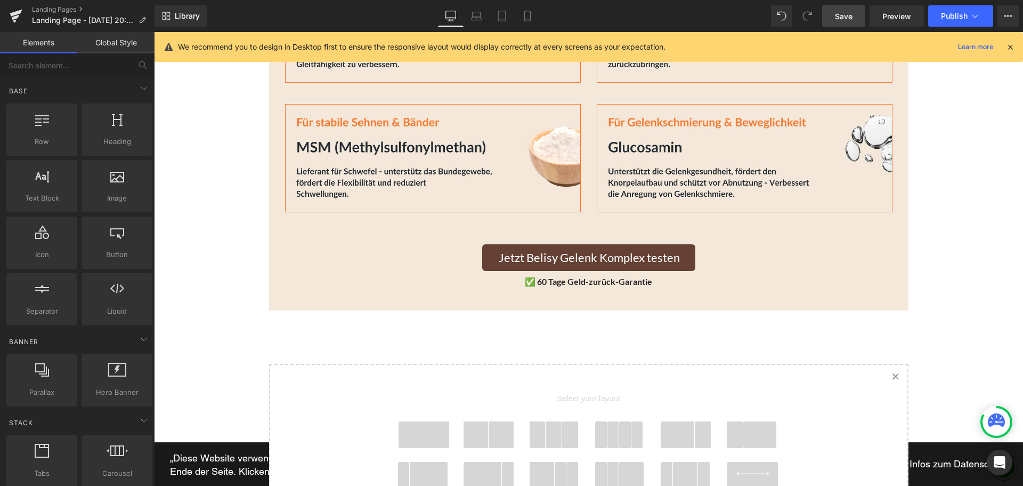
click at [853, 21] on span "Save" at bounding box center [844, 16] width 18 height 11
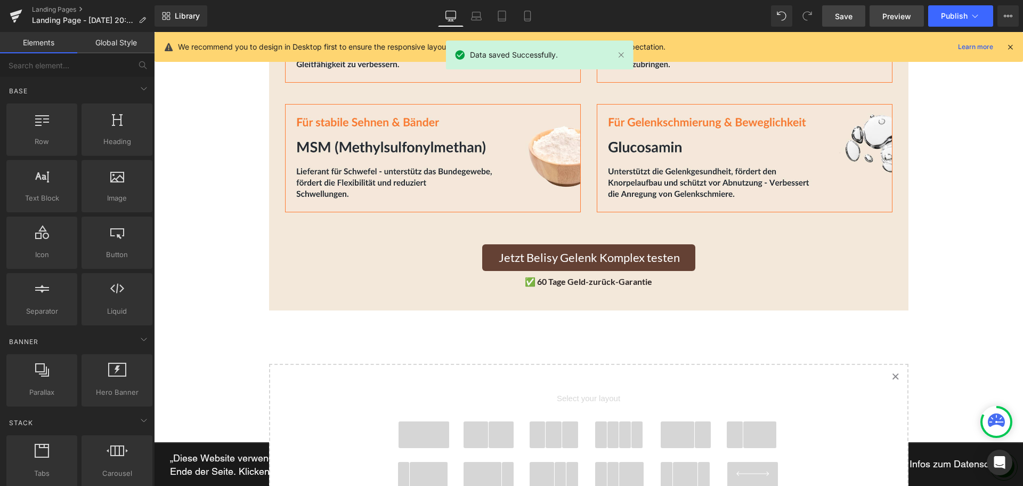
click at [897, 14] on span "Preview" at bounding box center [897, 16] width 29 height 11
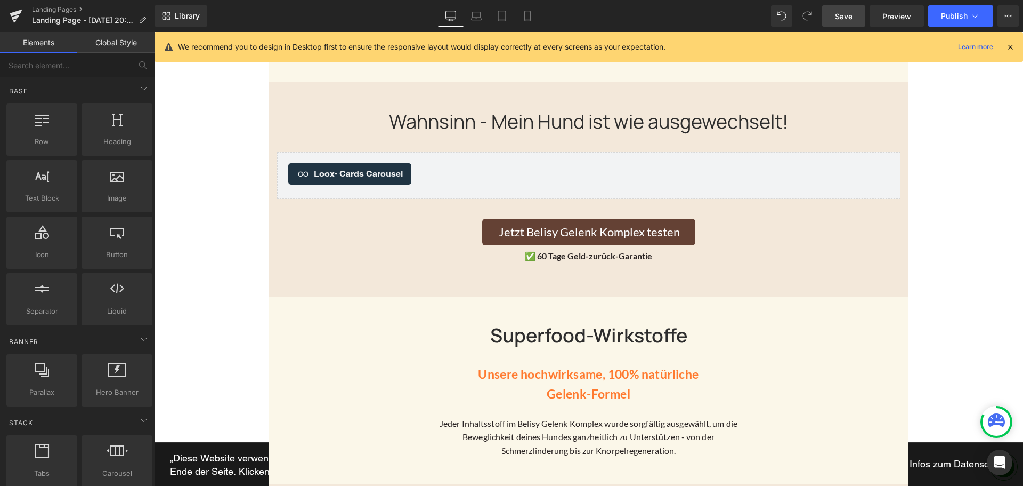
scroll to position [1333, 0]
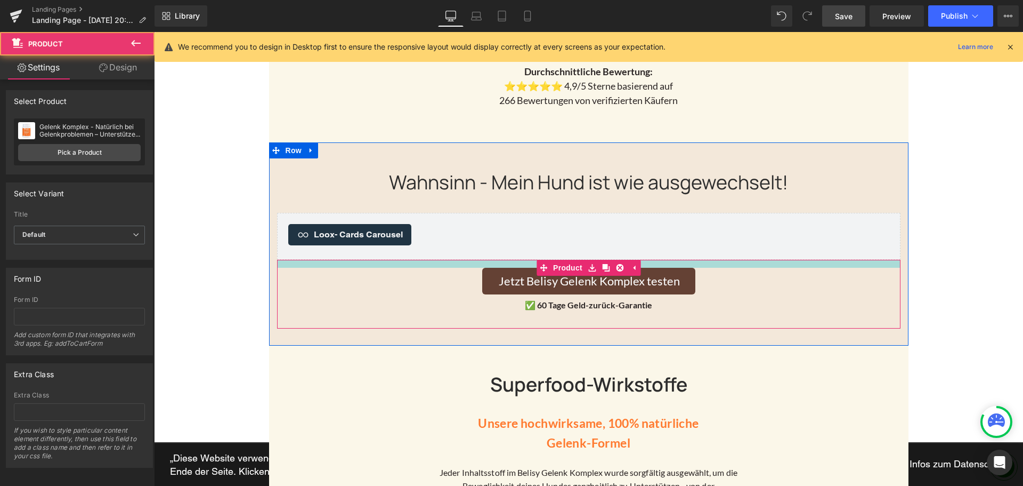
drag, startPoint x: 504, startPoint y: 276, endPoint x: 505, endPoint y: 264, distance: 11.7
click at [505, 264] on div at bounding box center [589, 264] width 624 height 8
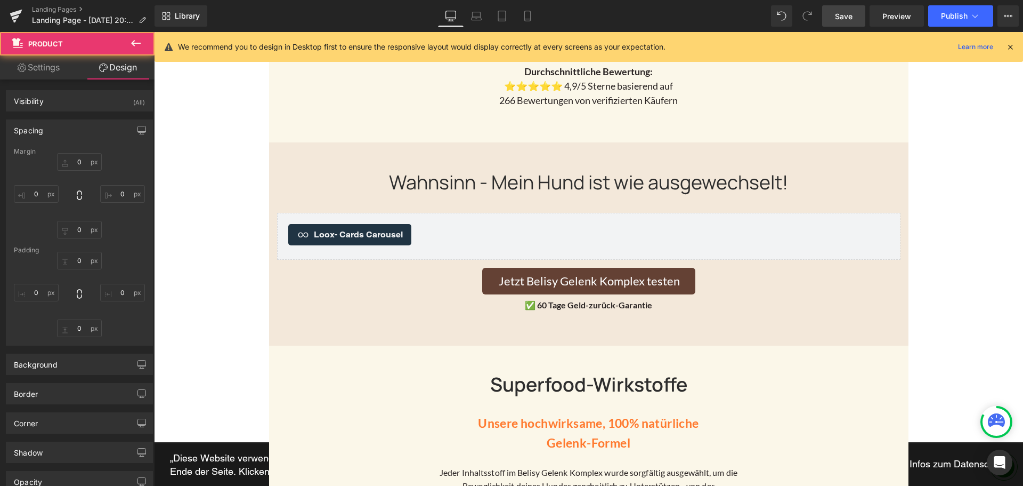
type input "0"
type input "15"
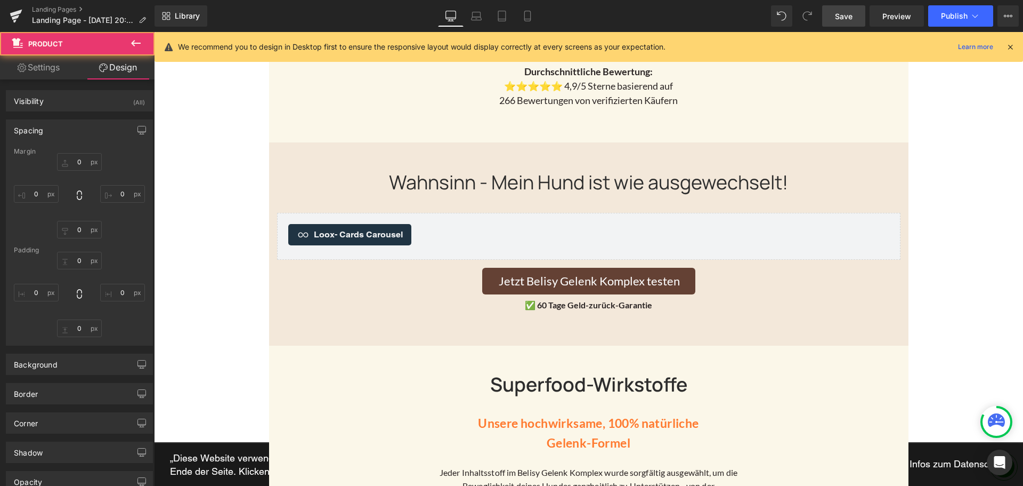
type input "10"
type input "30"
type input "10"
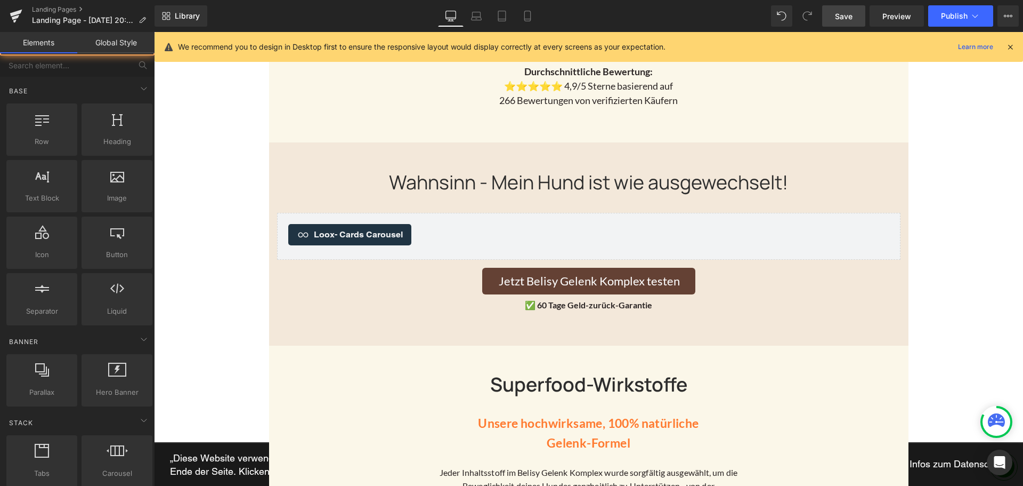
click at [928, 223] on div at bounding box center [588, 36] width 869 height 2520
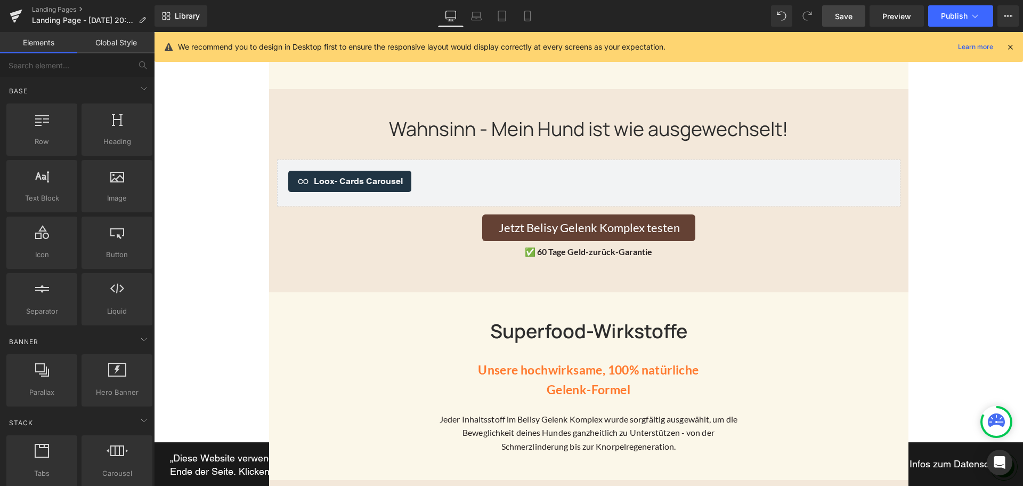
click at [847, 18] on span "Save" at bounding box center [844, 16] width 18 height 11
click at [513, 12] on icon at bounding box center [516, 16] width 11 height 11
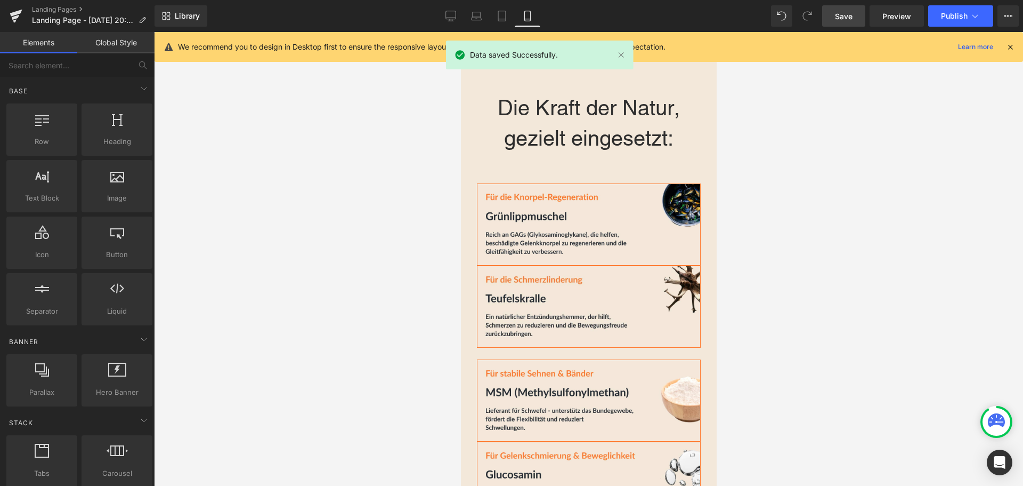
scroll to position [3068, 0]
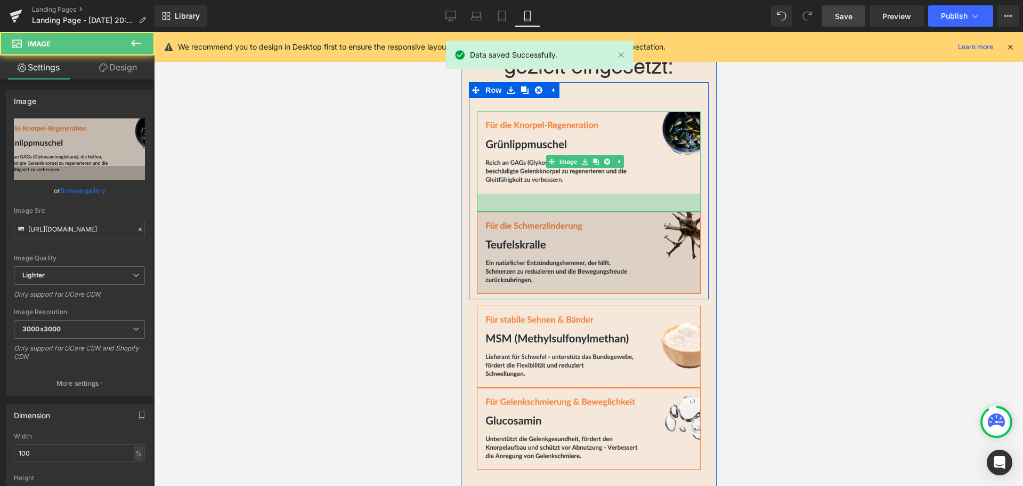
drag, startPoint x: 578, startPoint y: 198, endPoint x: 579, endPoint y: 216, distance: 18.2
click at [579, 212] on div "34px" at bounding box center [589, 202] width 224 height 18
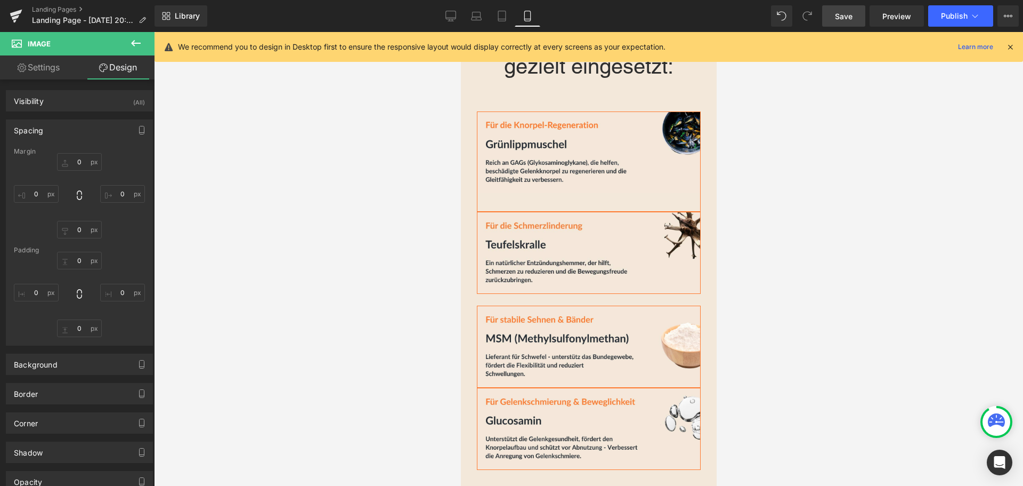
type input "0"
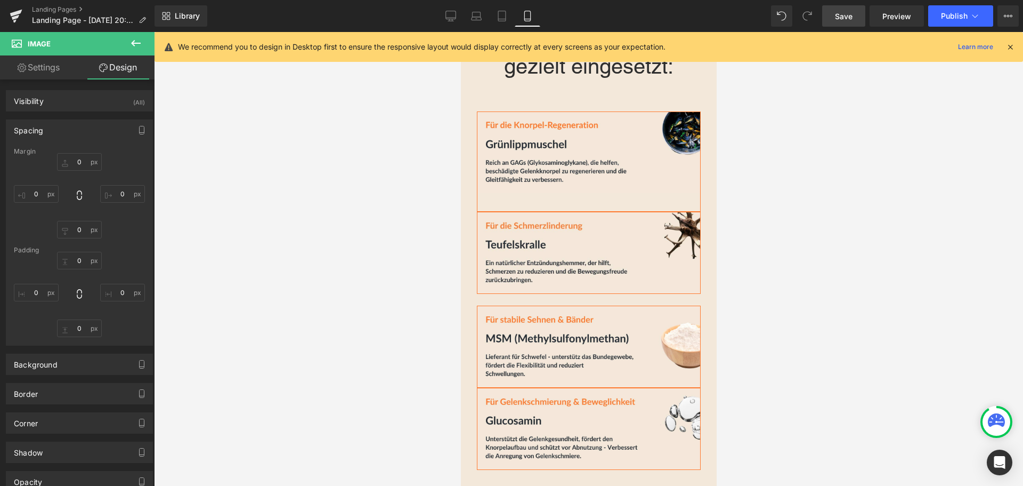
type input "0"
type input "34"
type input "0"
click at [805, 203] on div at bounding box center [588, 259] width 869 height 454
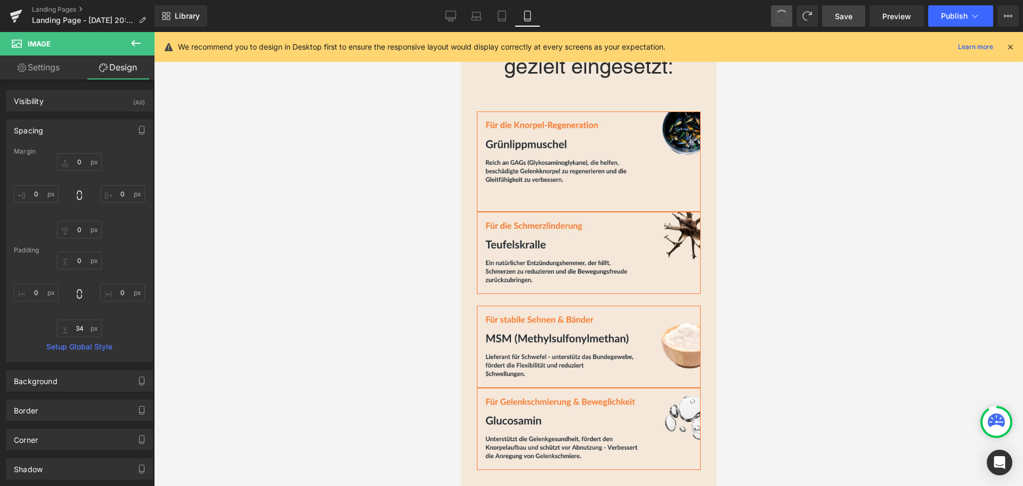
type input "0"
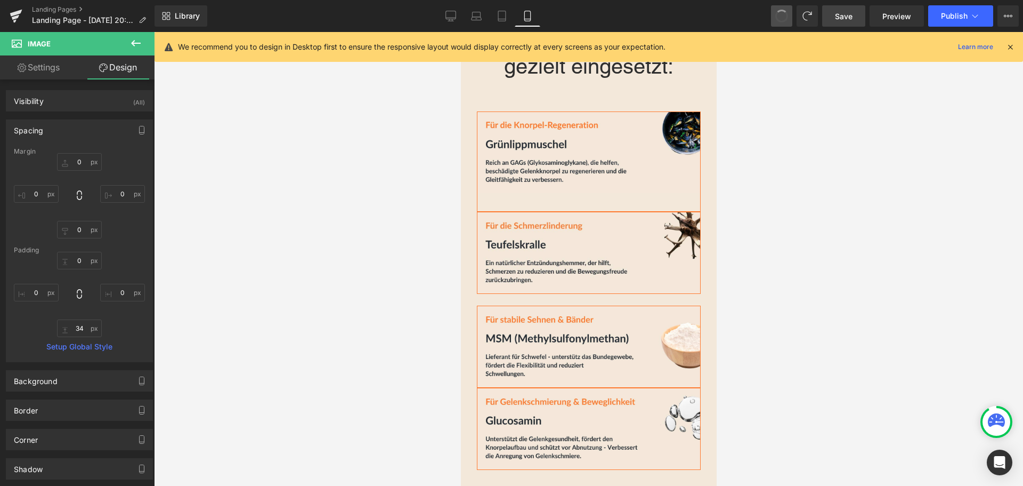
type input "0"
type input "34"
type input "0"
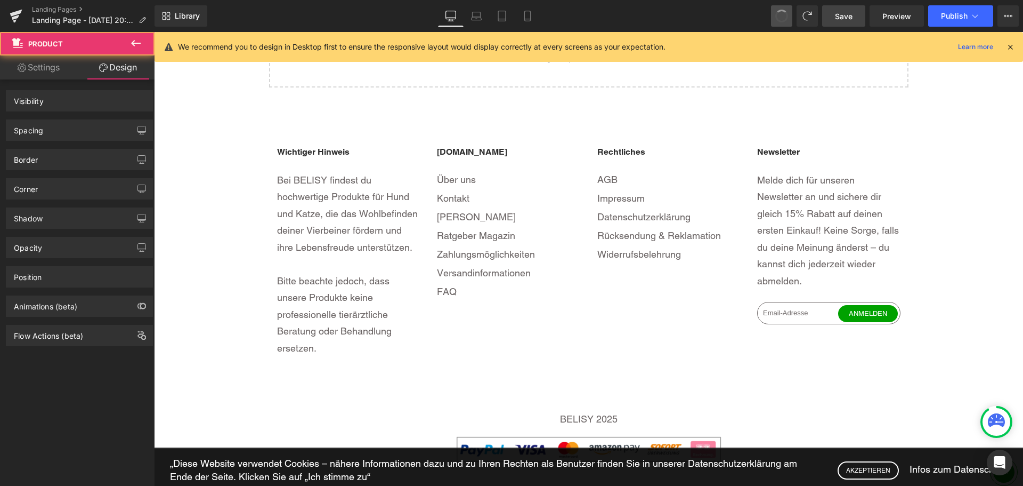
scroll to position [1407, 0]
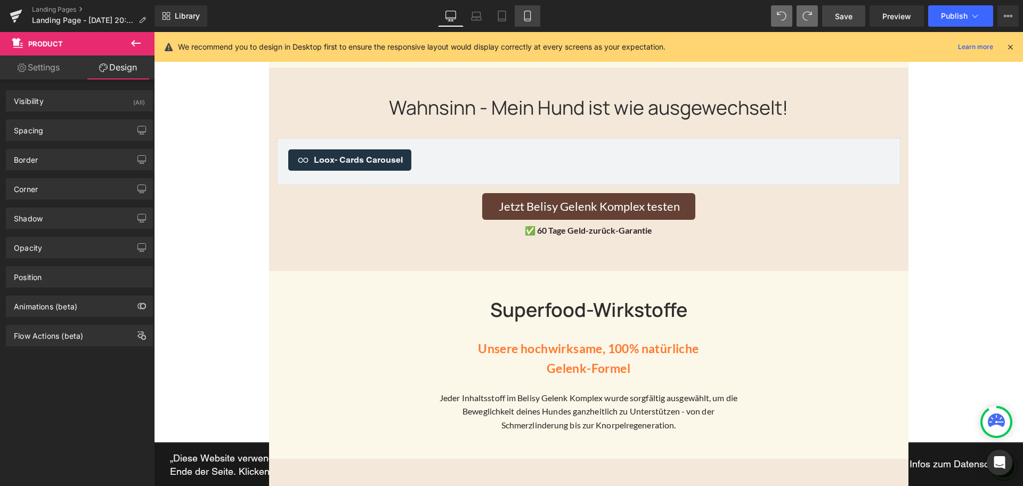
click at [540, 19] on link "Mobile" at bounding box center [528, 15] width 26 height 21
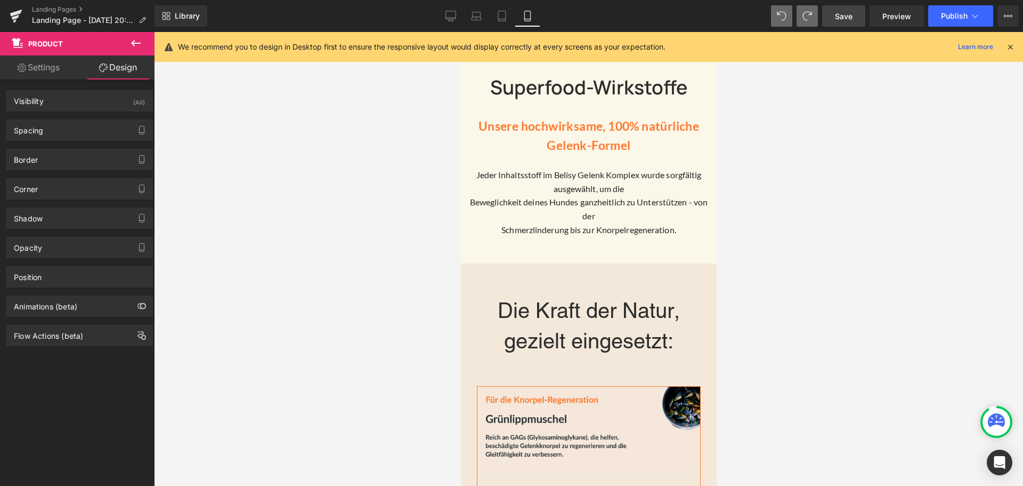
scroll to position [3007, 0]
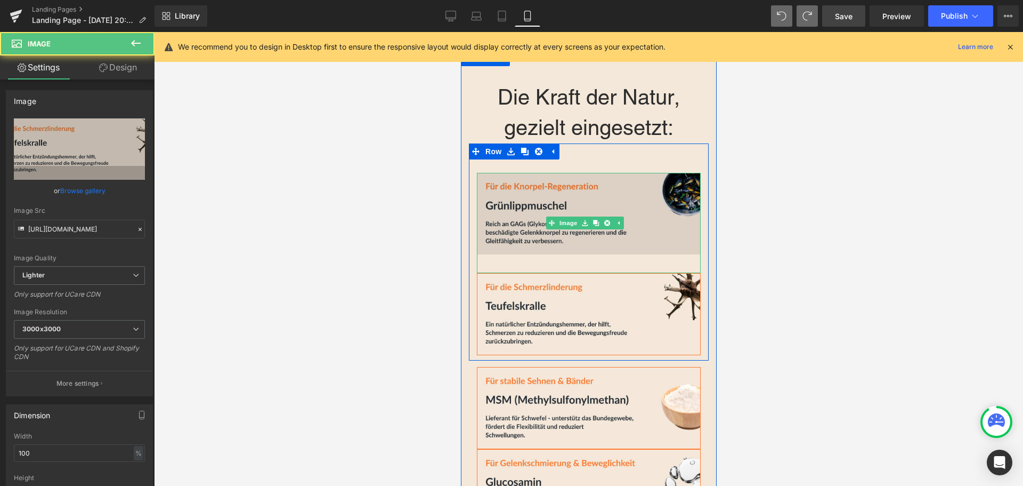
drag, startPoint x: 549, startPoint y: 280, endPoint x: 552, endPoint y: 275, distance: 6.4
click at [552, 275] on div "Image Image Row 55px" at bounding box center [589, 251] width 240 height 217
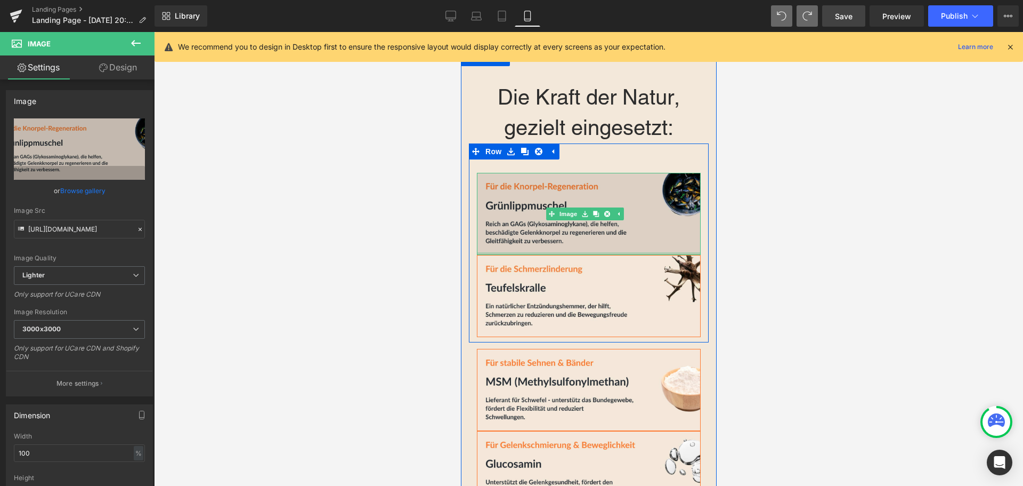
drag, startPoint x: 541, startPoint y: 277, endPoint x: 545, endPoint y: 248, distance: 28.5
click at [545, 248] on div "Image" at bounding box center [589, 214] width 224 height 82
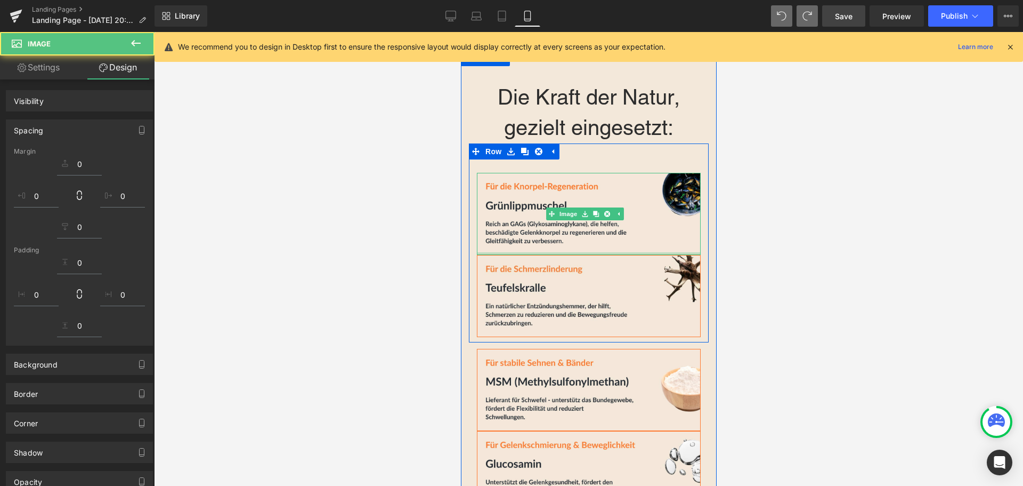
click at [796, 253] on div at bounding box center [588, 259] width 869 height 454
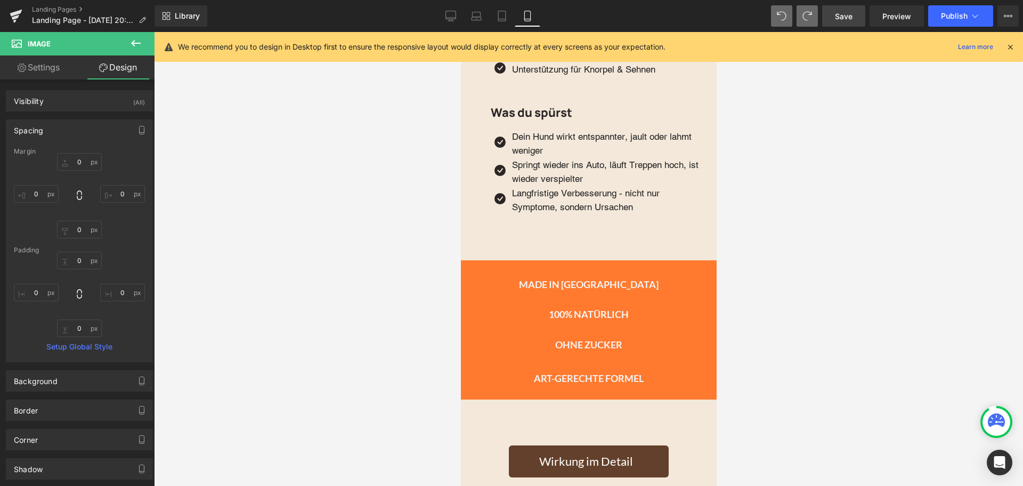
scroll to position [1781, 0]
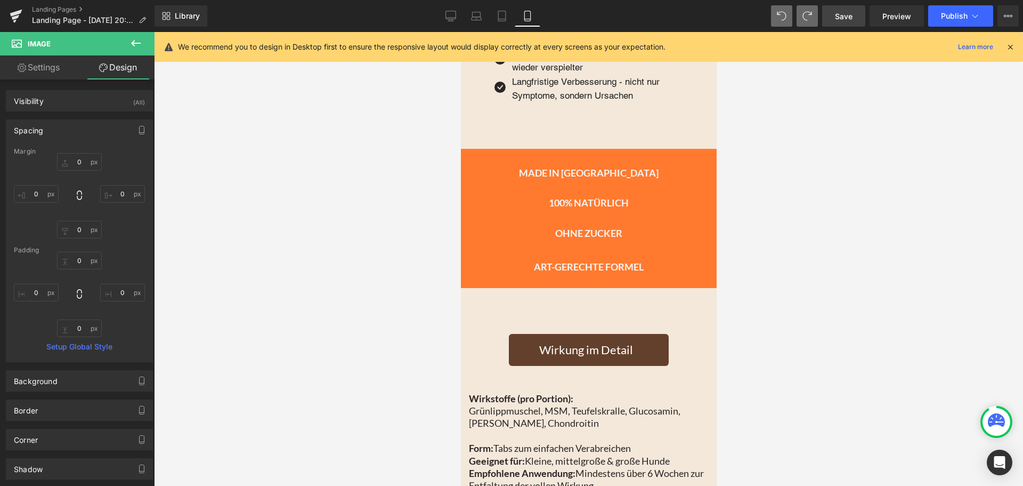
click at [829, 17] on link "Save" at bounding box center [843, 15] width 43 height 21
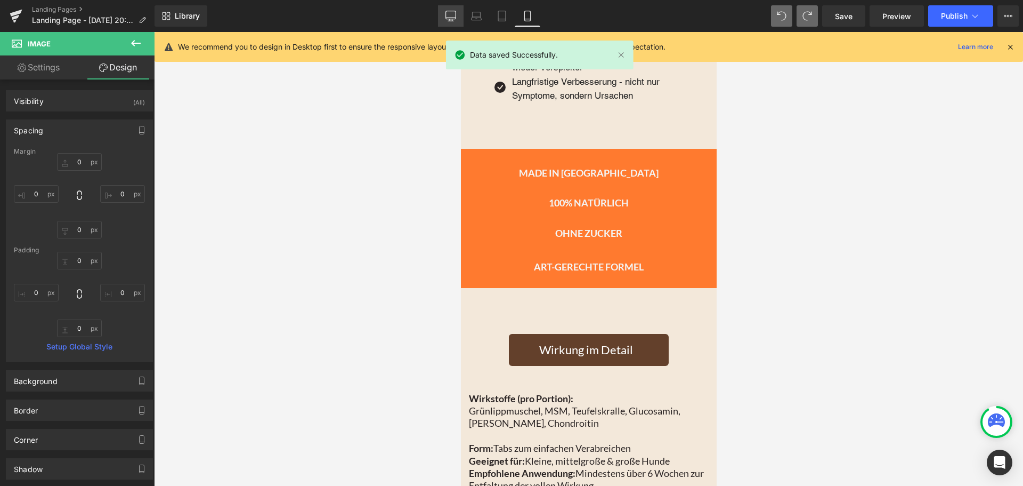
click at [454, 14] on icon at bounding box center [451, 16] width 11 height 11
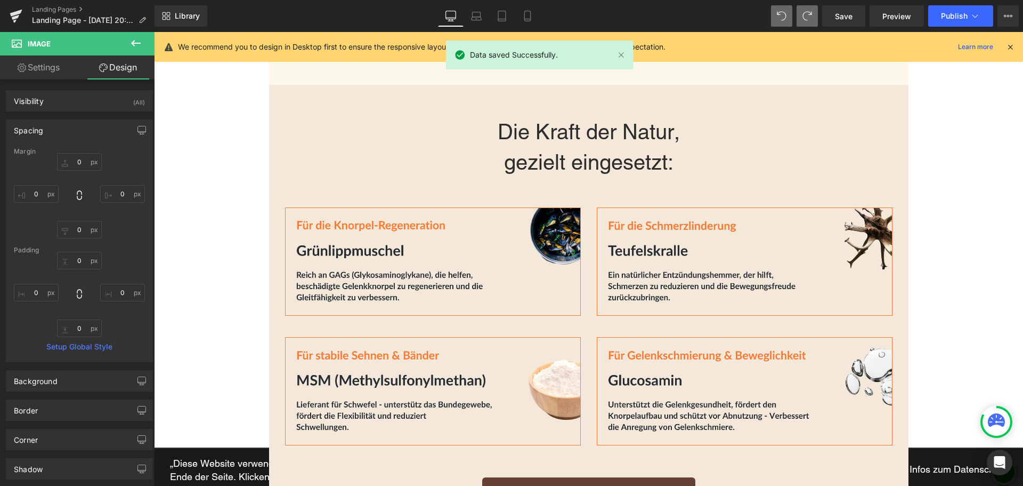
type input "0"
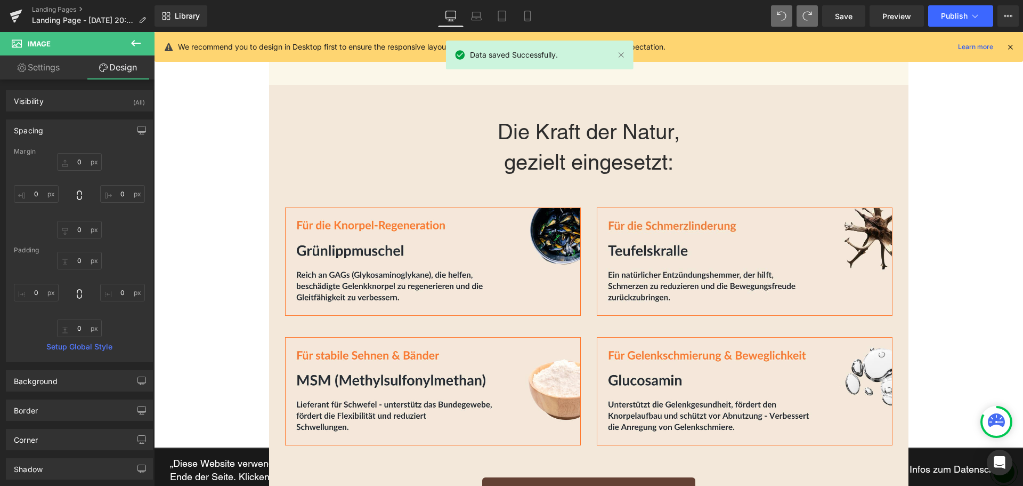
type input "0"
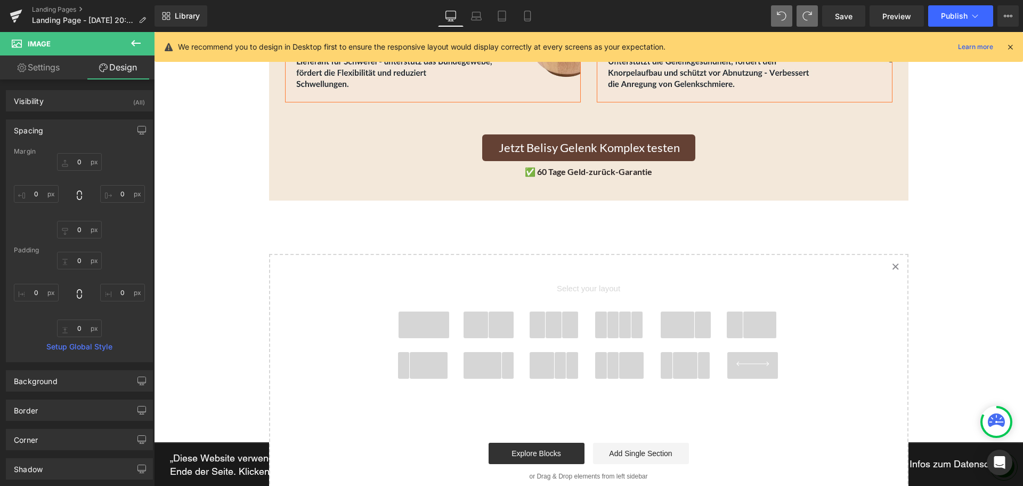
scroll to position [2127, 0]
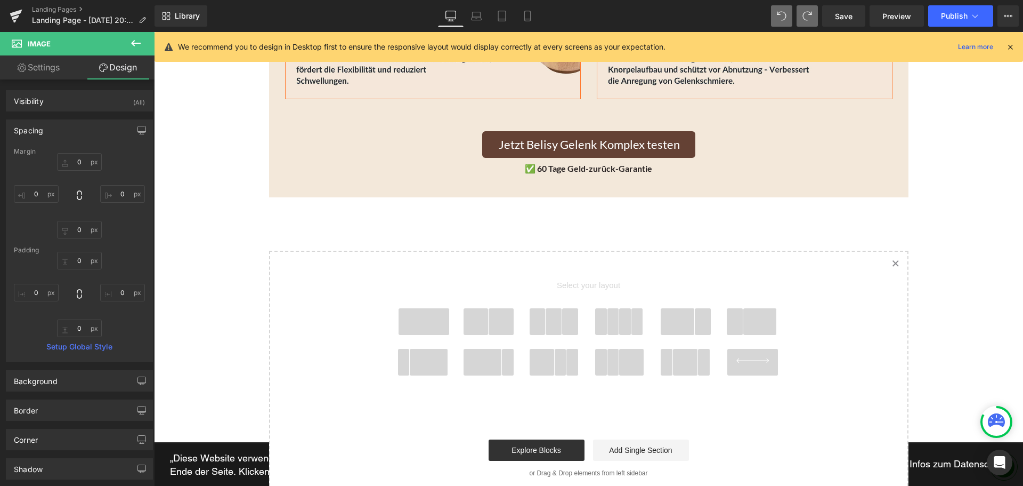
click at [427, 318] on span at bounding box center [424, 321] width 51 height 27
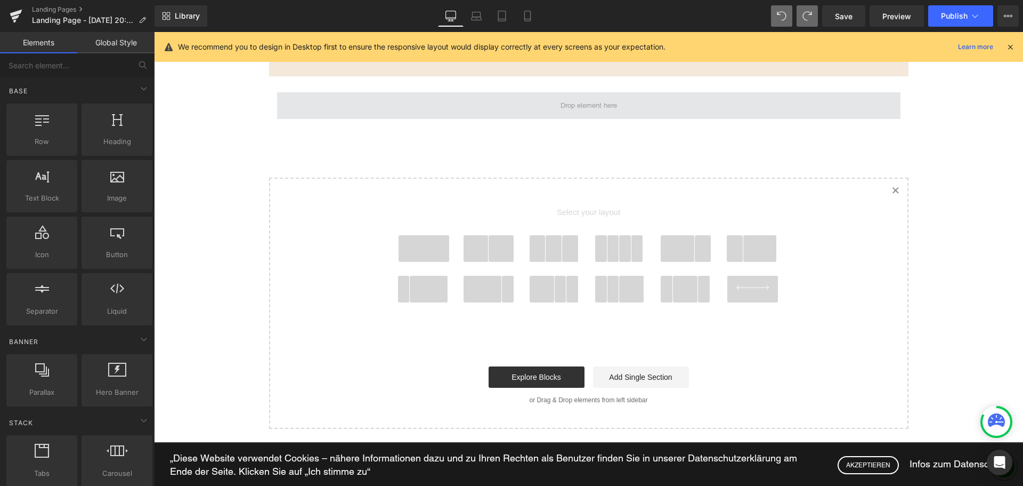
scroll to position [2249, 0]
click at [534, 104] on span at bounding box center [589, 104] width 624 height 27
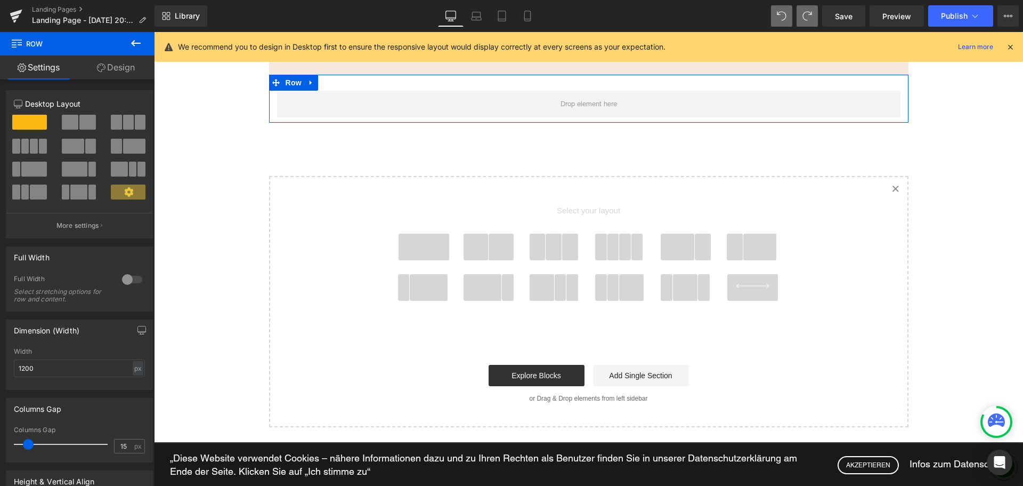
click at [100, 68] on icon at bounding box center [101, 67] width 9 height 9
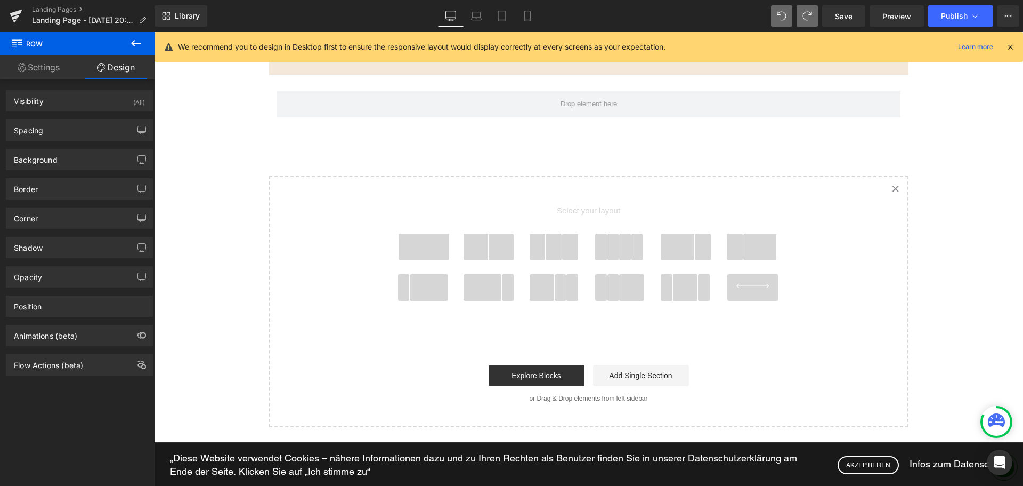
click at [128, 40] on button at bounding box center [135, 43] width 37 height 23
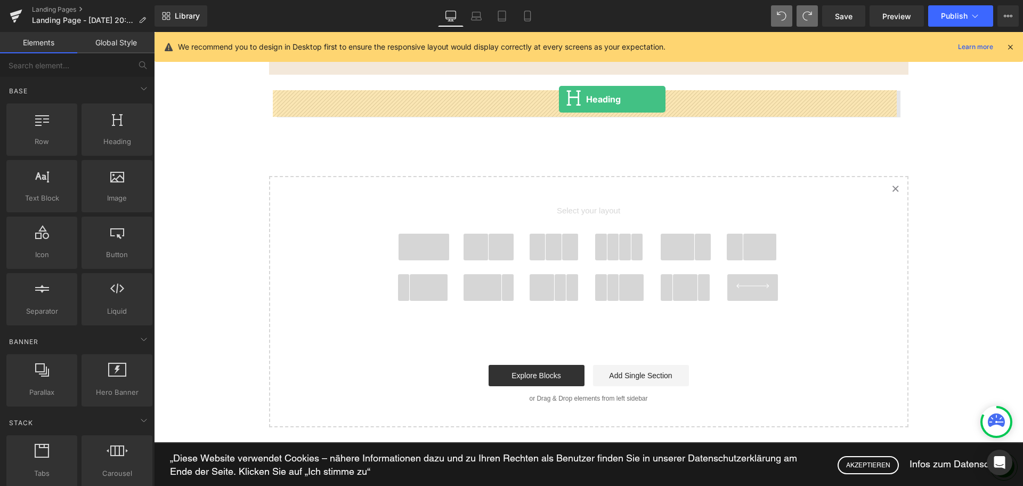
drag, startPoint x: 348, startPoint y: 134, endPoint x: 559, endPoint y: 99, distance: 214.0
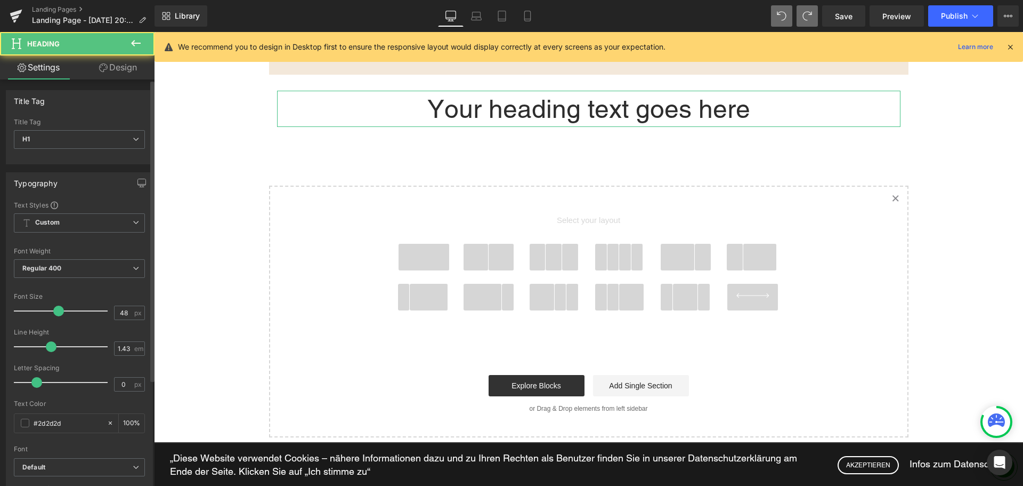
click at [88, 129] on div "Title Tag H1 H1 H2 H3 H4 H5 H6" at bounding box center [79, 139] width 131 height 43
click at [83, 139] on span "H1" at bounding box center [79, 139] width 131 height 19
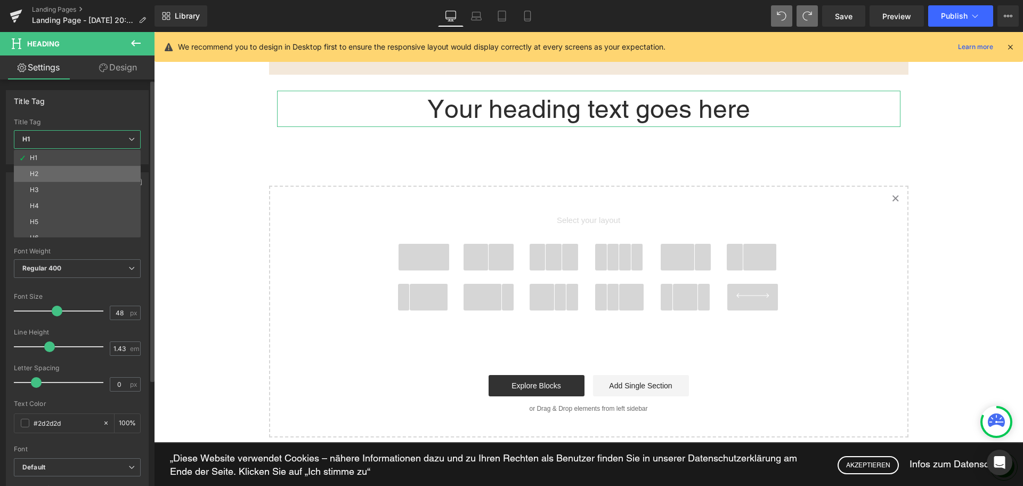
click at [68, 167] on li "H2" at bounding box center [80, 174] width 132 height 16
type input "36"
type input "100"
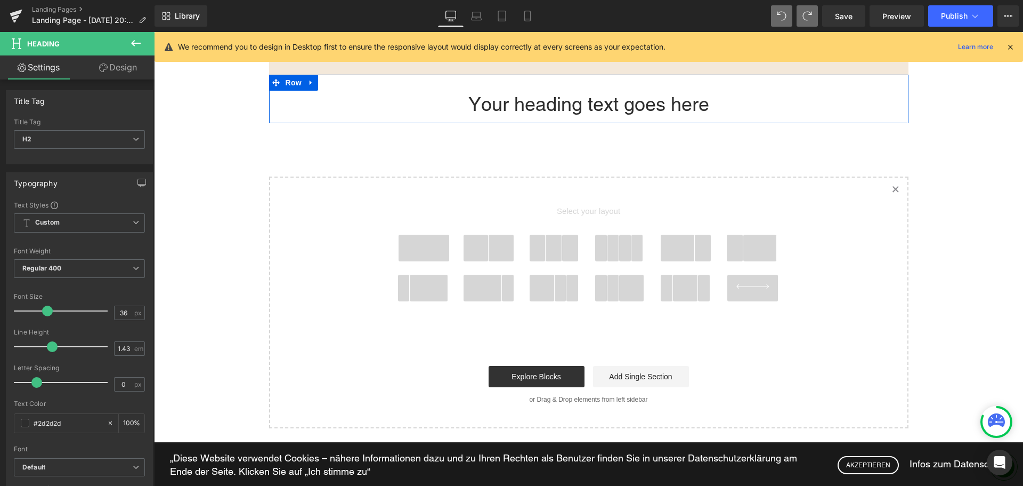
click at [551, 93] on div "Your heading text goes here Heading" at bounding box center [589, 104] width 624 height 27
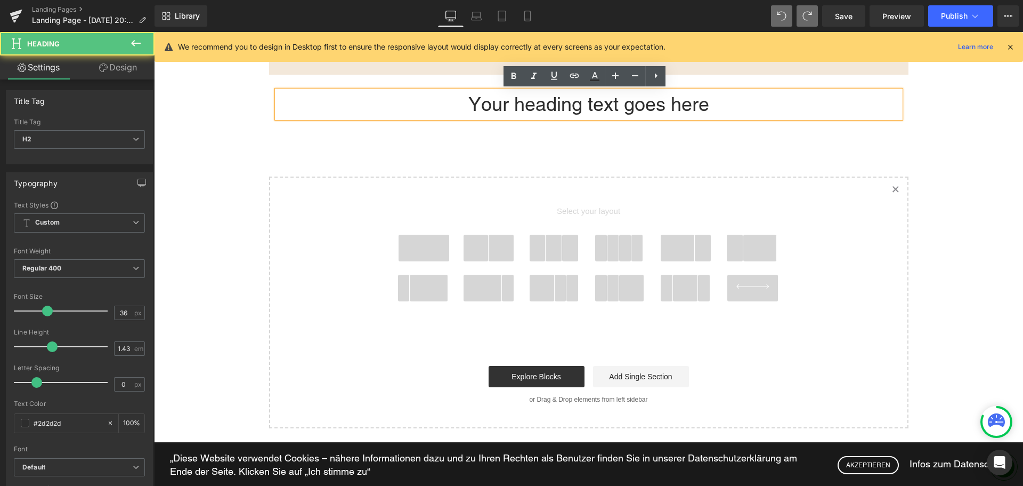
click at [551, 93] on div "Your heading text goes here Heading" at bounding box center [589, 104] width 624 height 27
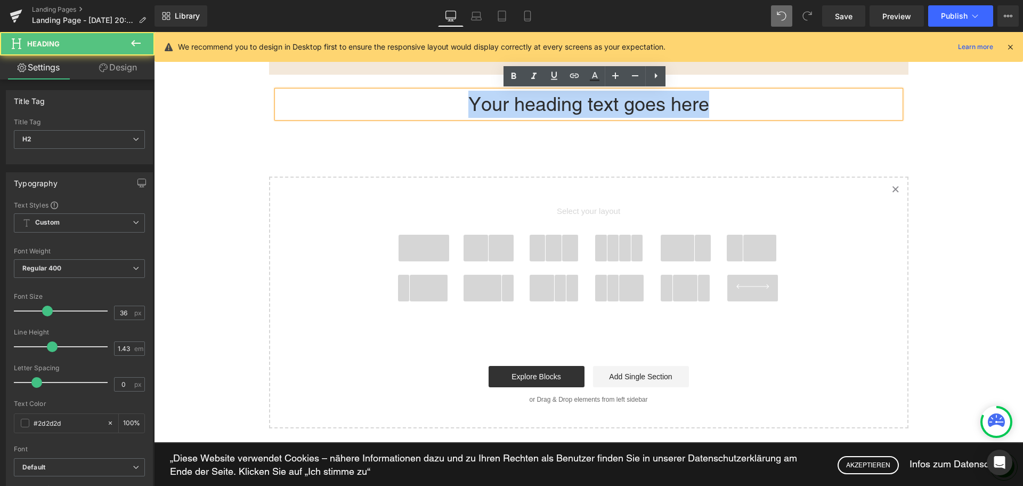
click at [551, 93] on h2 "Your heading text goes here" at bounding box center [589, 104] width 624 height 27
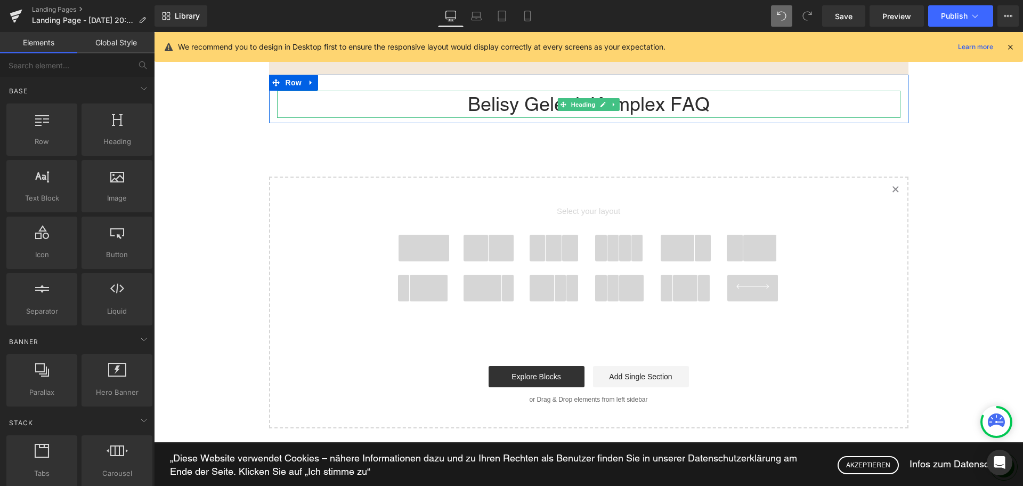
click at [538, 101] on h2 "Belisy Gelenk Komplex FAQ" at bounding box center [589, 104] width 624 height 27
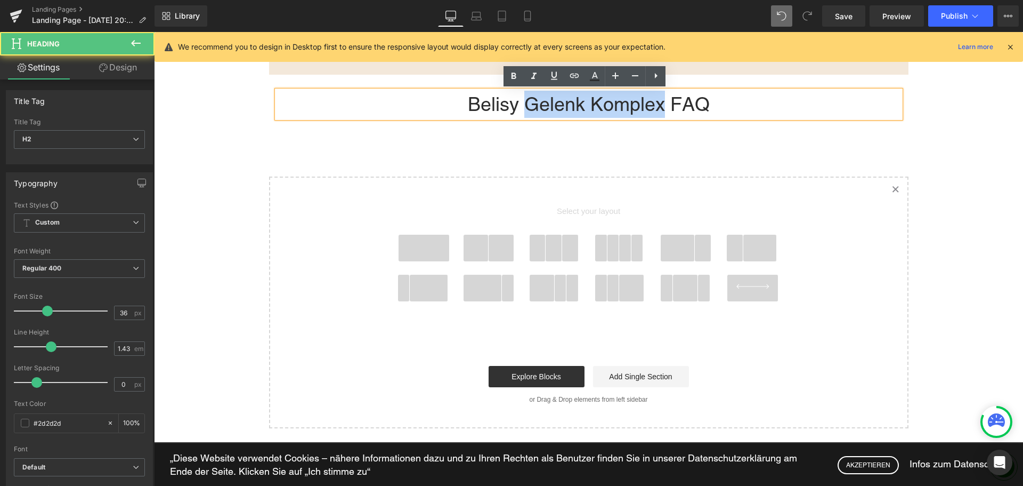
drag, startPoint x: 660, startPoint y: 106, endPoint x: 523, endPoint y: 105, distance: 137.0
click at [523, 105] on h2 "Belisy Gelenk Komplex FAQ" at bounding box center [589, 104] width 624 height 27
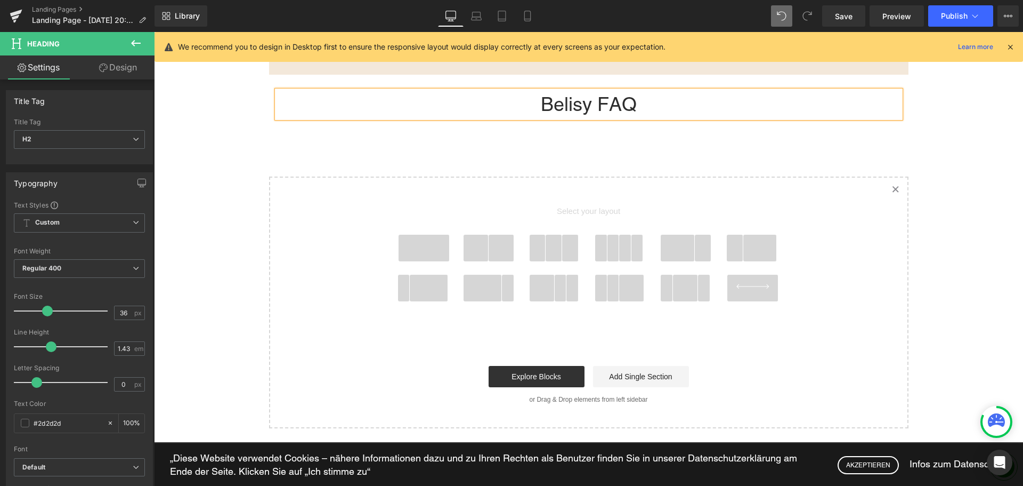
click at [115, 68] on link "Design" at bounding box center [117, 67] width 77 height 24
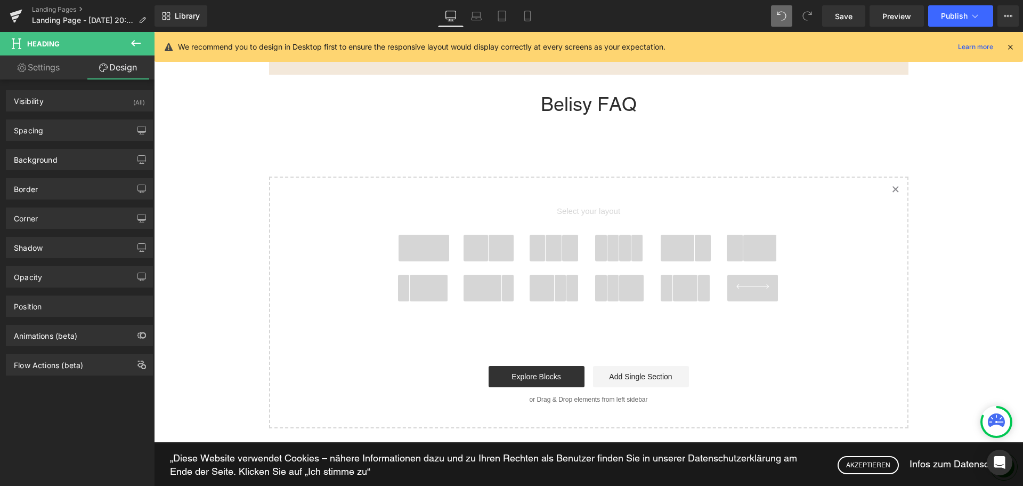
click at [139, 43] on icon at bounding box center [136, 43] width 10 height 6
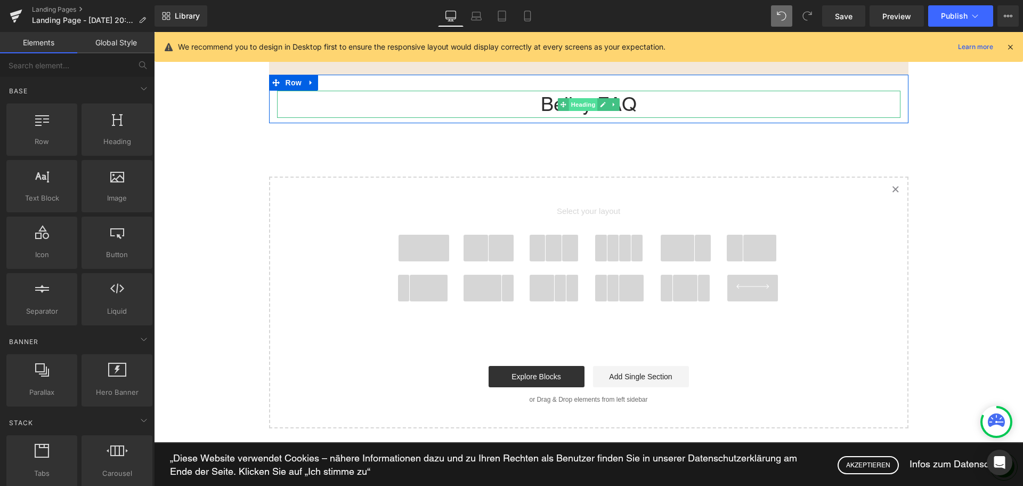
click at [582, 103] on span "Heading" at bounding box center [583, 104] width 29 height 13
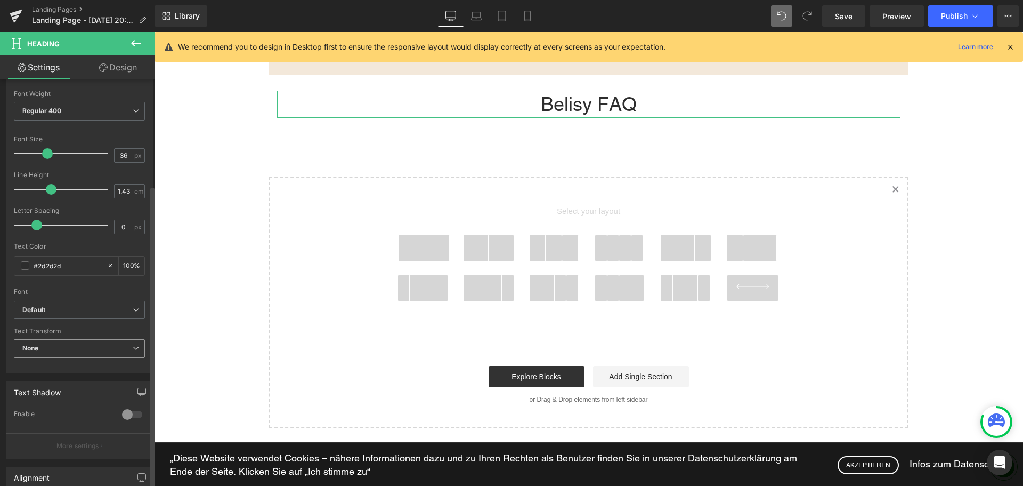
scroll to position [160, 0]
click at [70, 312] on span "Default" at bounding box center [79, 307] width 131 height 19
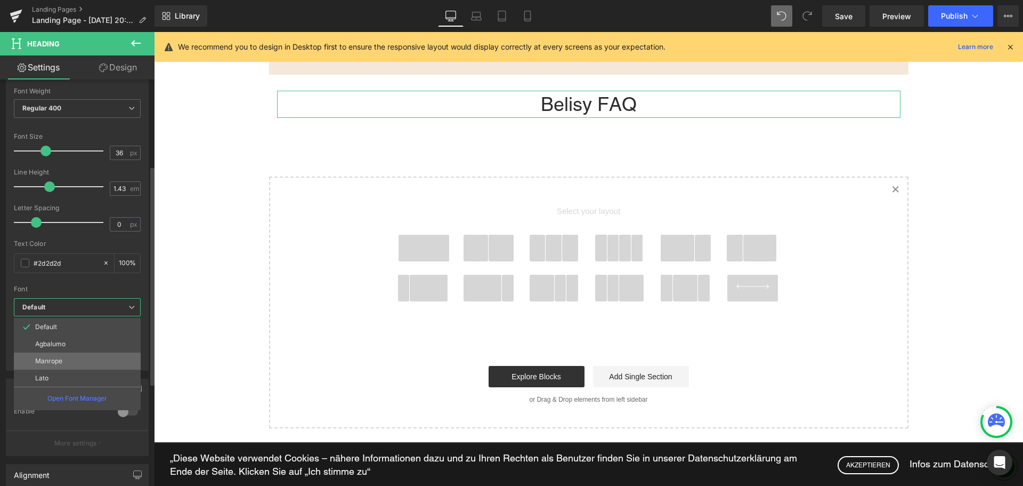
click at [59, 356] on li "Manrope" at bounding box center [77, 360] width 127 height 17
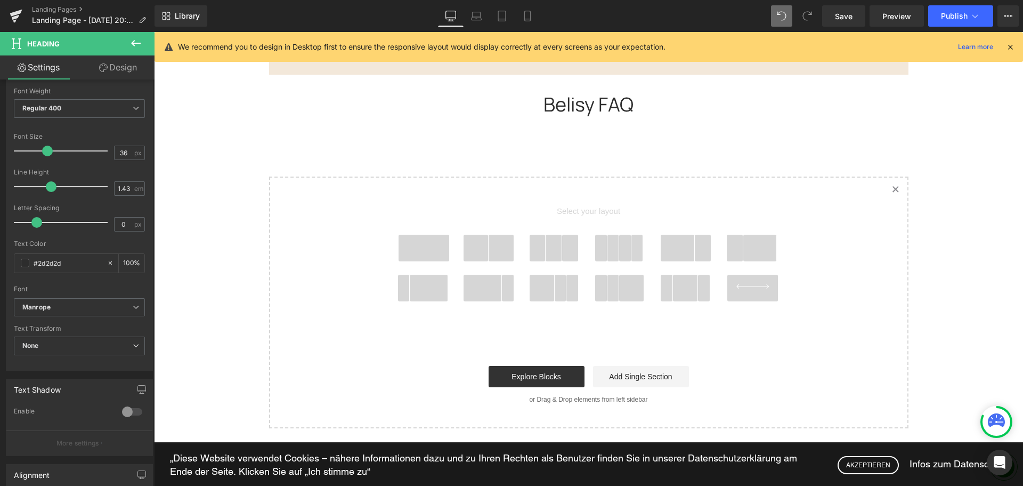
scroll to position [2143, 0]
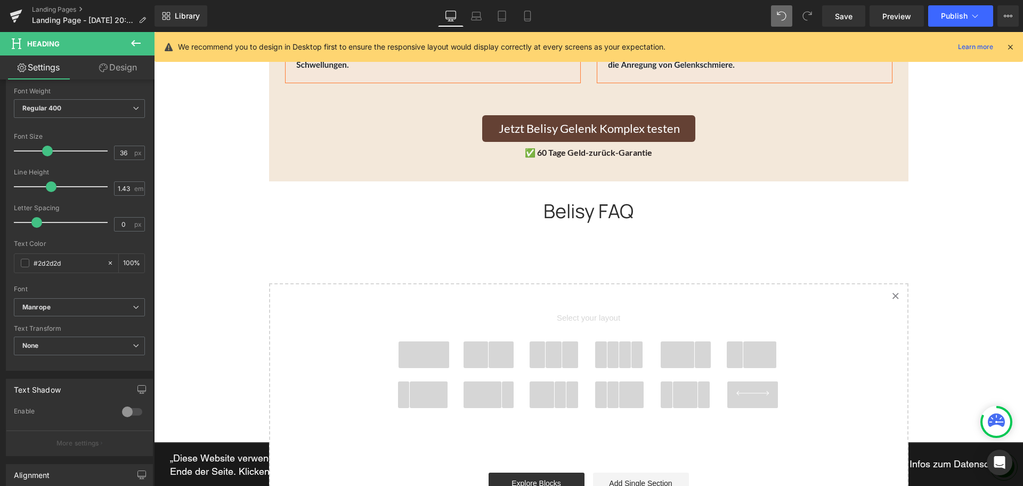
click at [569, 207] on div "Belisy FAQ Heading" at bounding box center [589, 210] width 624 height 27
type input "48"
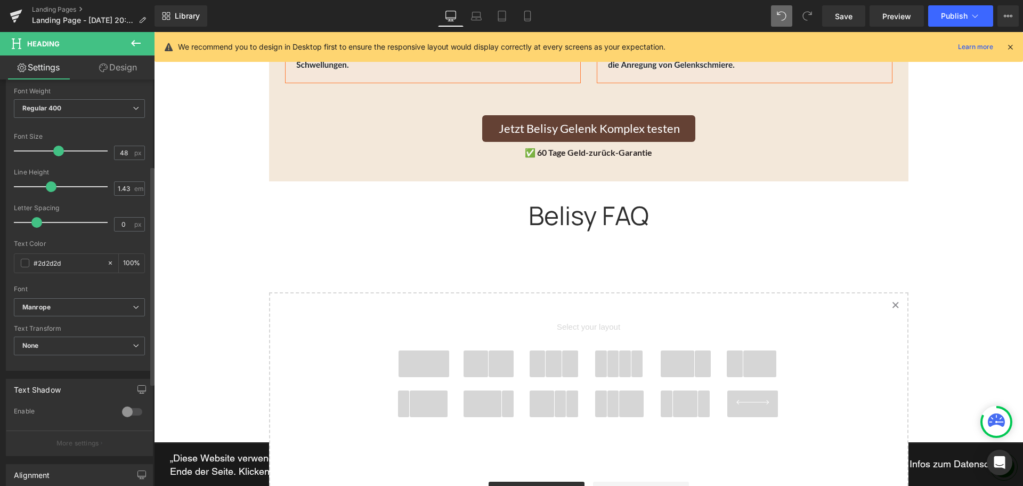
drag, startPoint x: 49, startPoint y: 151, endPoint x: 60, endPoint y: 154, distance: 10.9
click at [60, 154] on span at bounding box center [58, 151] width 11 height 11
click at [128, 47] on button at bounding box center [135, 43] width 37 height 23
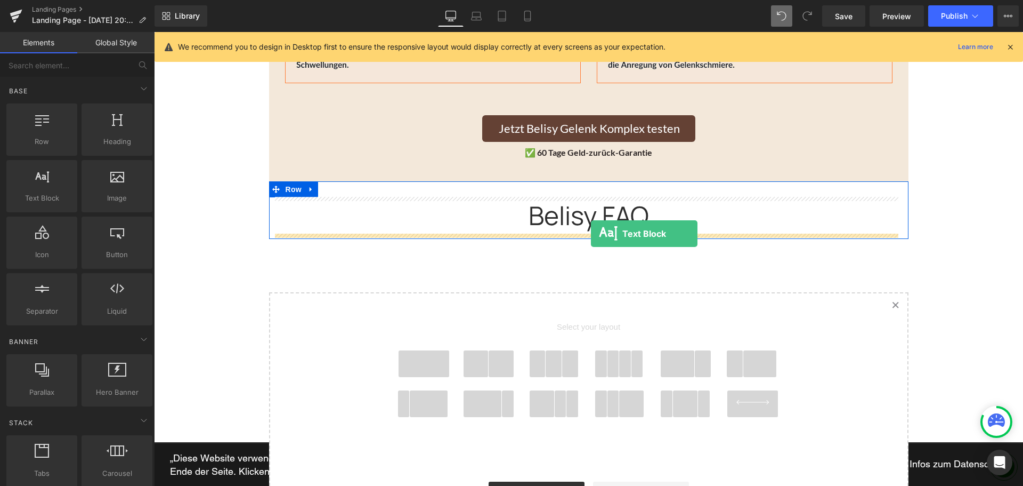
drag, startPoint x: 287, startPoint y: 240, endPoint x: 591, endPoint y: 233, distance: 304.4
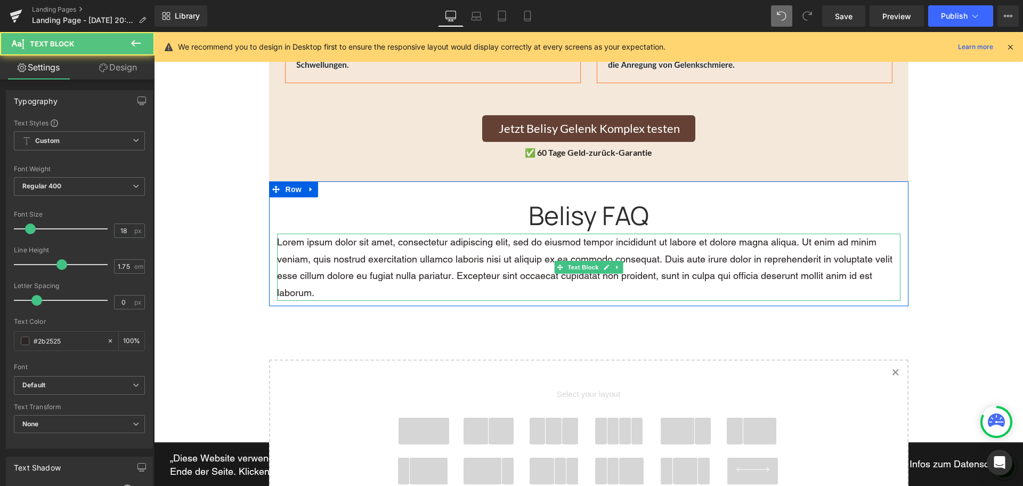
click at [577, 252] on p "Lorem ipsum dolor sit amet, consectetur adipiscing elit, sed do eiusmod tempor …" at bounding box center [589, 266] width 624 height 67
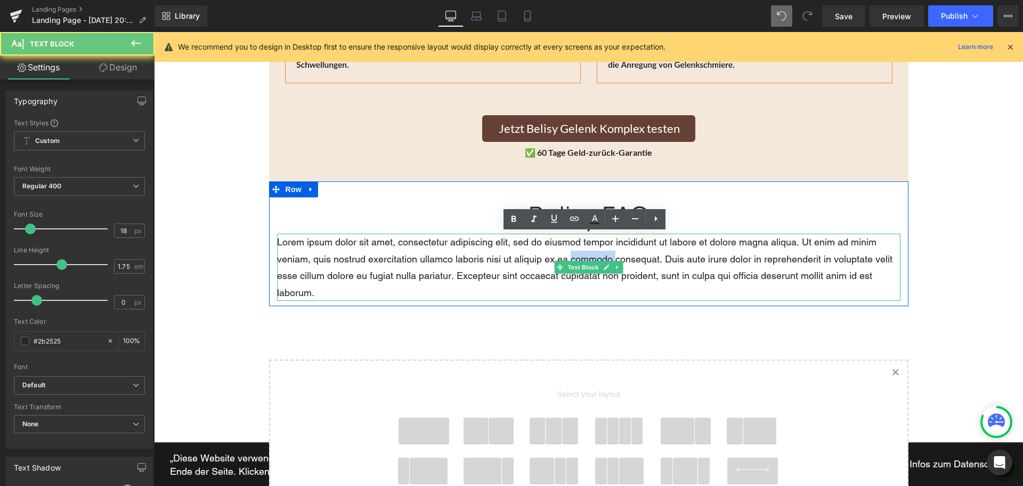
click at [577, 252] on p "Lorem ipsum dolor sit amet, consectetur adipiscing elit, sed do eiusmod tempor …" at bounding box center [589, 266] width 624 height 67
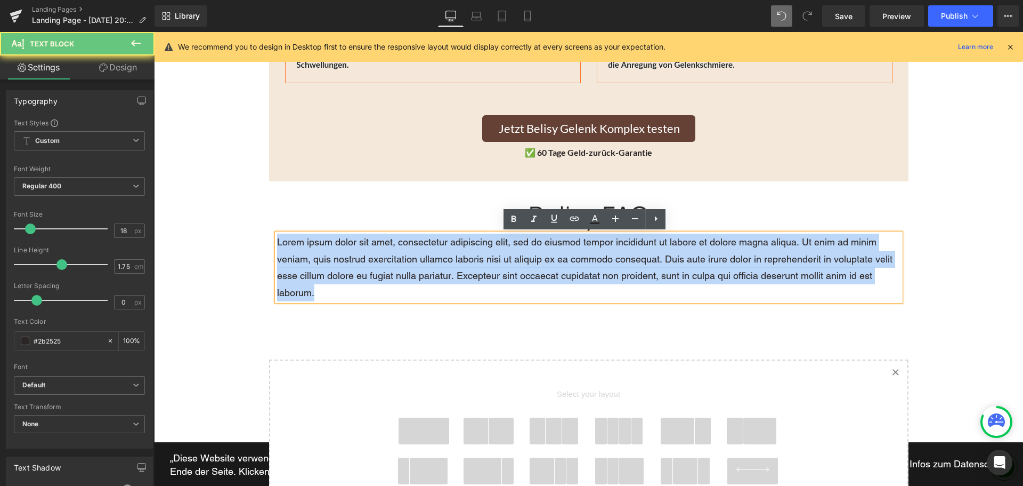
click at [577, 252] on p "Lorem ipsum dolor sit amet, consectetur adipiscing elit, sed do eiusmod tempor …" at bounding box center [589, 266] width 624 height 67
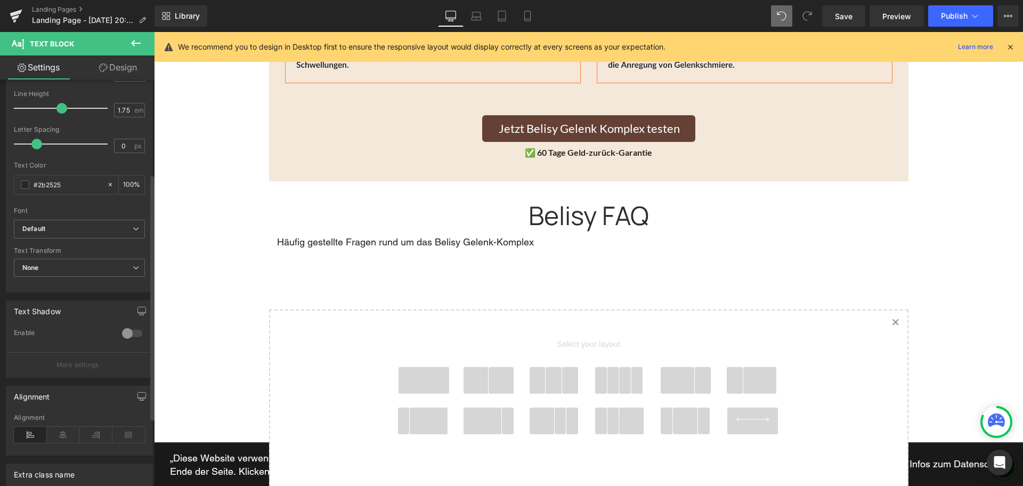
scroll to position [213, 0]
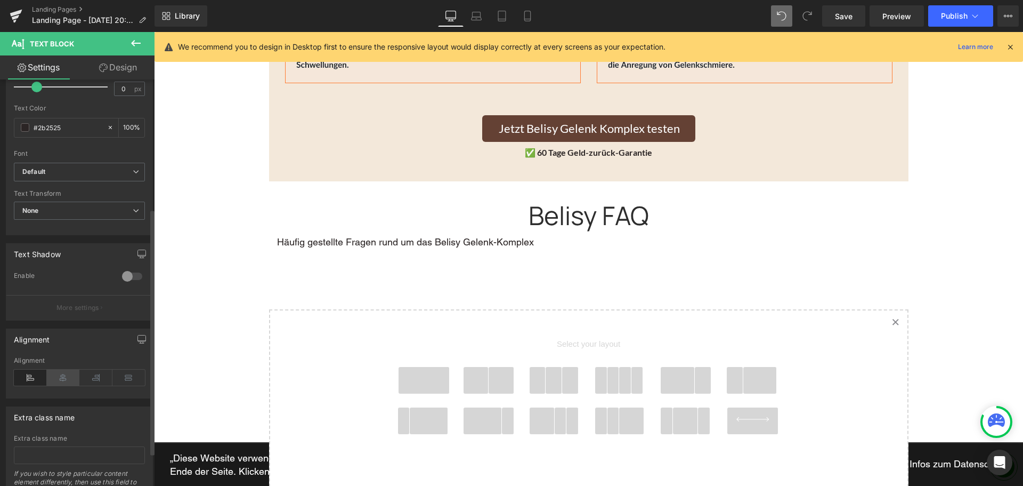
click at [68, 384] on icon at bounding box center [63, 377] width 33 height 16
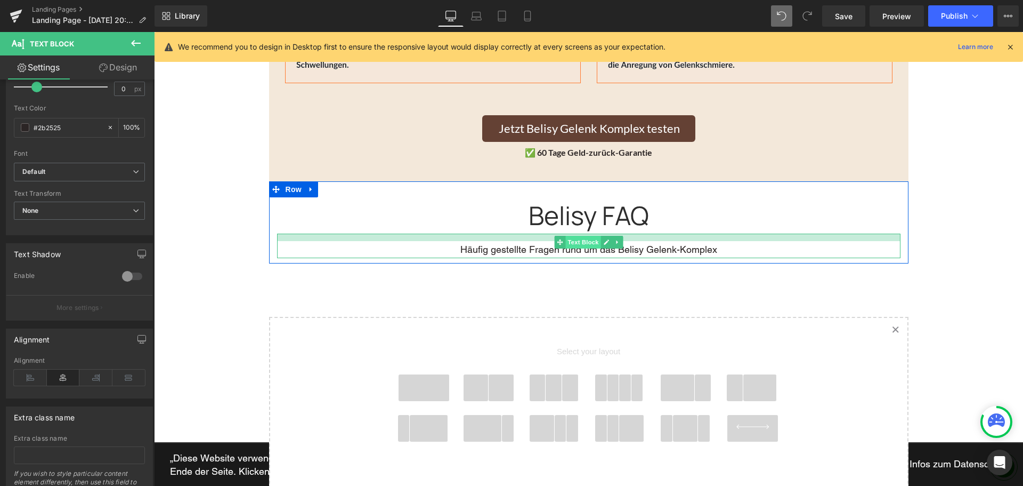
drag, startPoint x: 588, startPoint y: 234, endPoint x: 588, endPoint y: 241, distance: 7.5
click at [588, 241] on div "Häufig gestellte Fragen rund um das Belisy Gelenk-Komplex Text Block" at bounding box center [589, 245] width 624 height 25
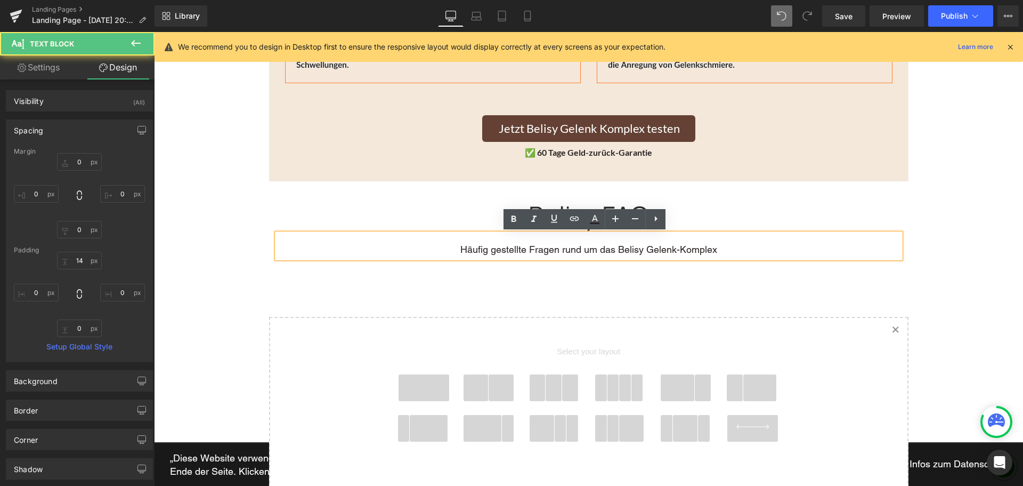
click at [621, 248] on p "Häufig gestellte Fragen rund um das Belisy Gelenk-Komplex" at bounding box center [589, 249] width 624 height 17
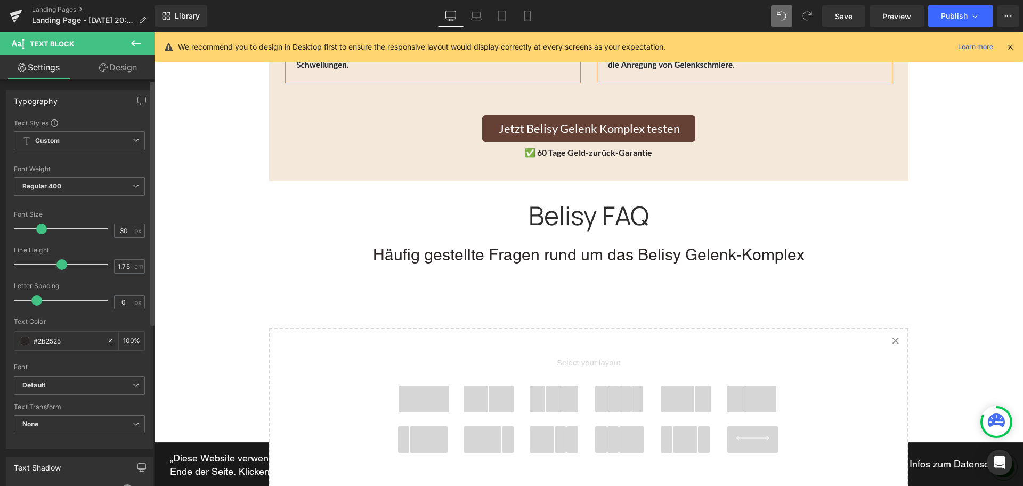
drag, startPoint x: 35, startPoint y: 228, endPoint x: 45, endPoint y: 232, distance: 10.3
click at [45, 232] on span at bounding box center [41, 228] width 11 height 11
type input "28"
click at [42, 230] on span at bounding box center [40, 228] width 11 height 11
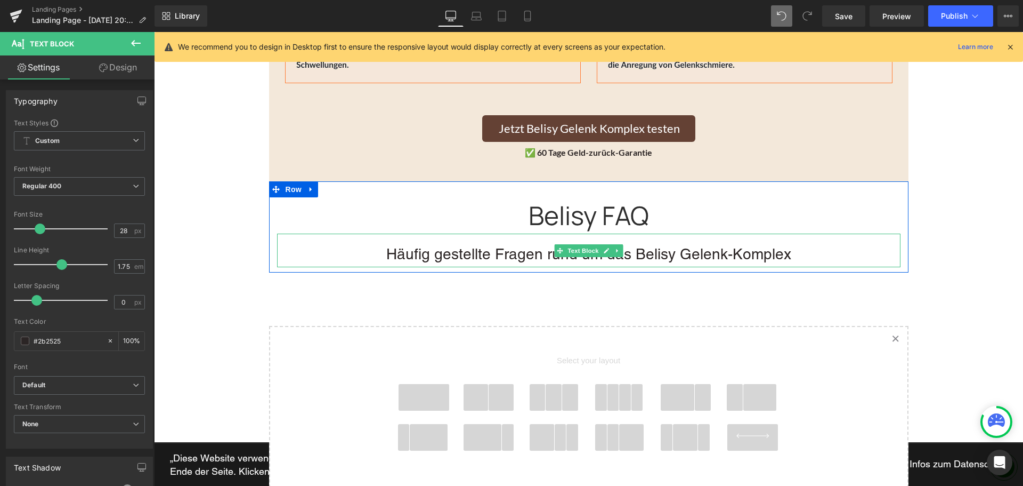
click at [680, 249] on p "Häufig gestellte Fragen rund um das Belisy Gelenk-Komplex" at bounding box center [589, 254] width 624 height 26
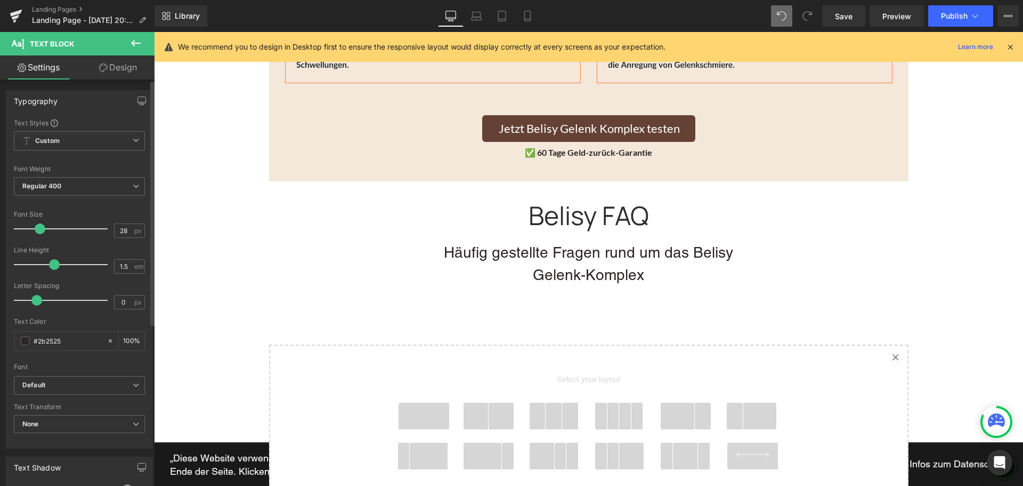
type input "1.4"
drag, startPoint x: 62, startPoint y: 266, endPoint x: 53, endPoint y: 268, distance: 9.3
click at [53, 268] on span at bounding box center [51, 264] width 11 height 11
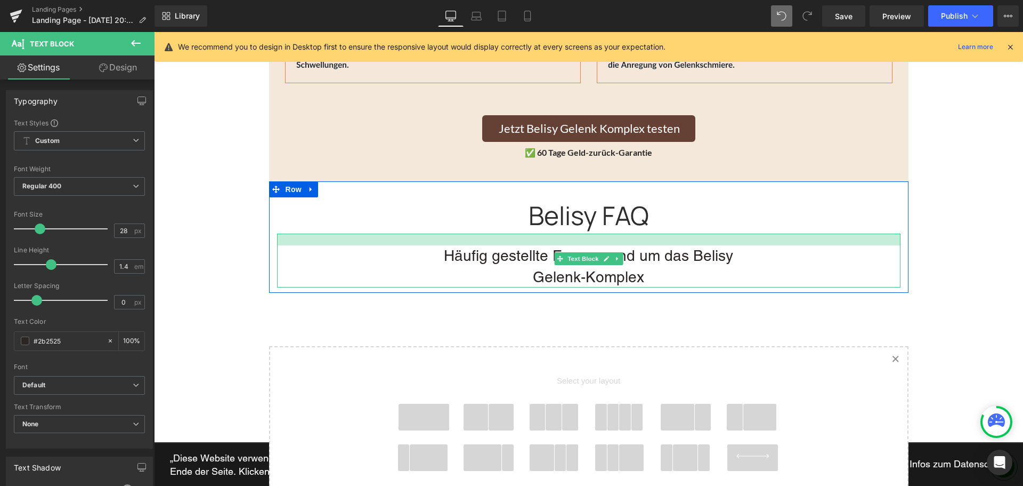
click at [603, 238] on div at bounding box center [589, 239] width 624 height 12
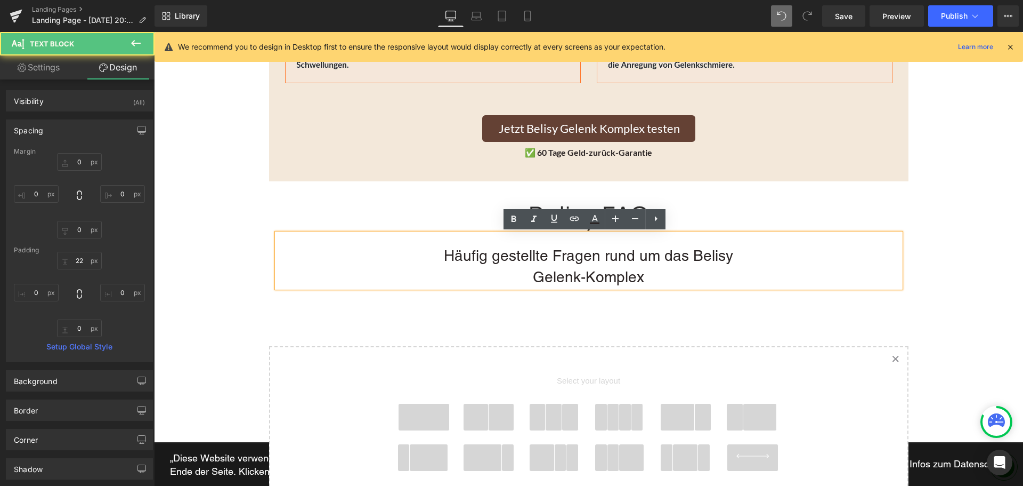
click at [674, 262] on p "Häufig gestellte Fragen rund um das Belisy Gelenk-Komplex" at bounding box center [589, 266] width 624 height 42
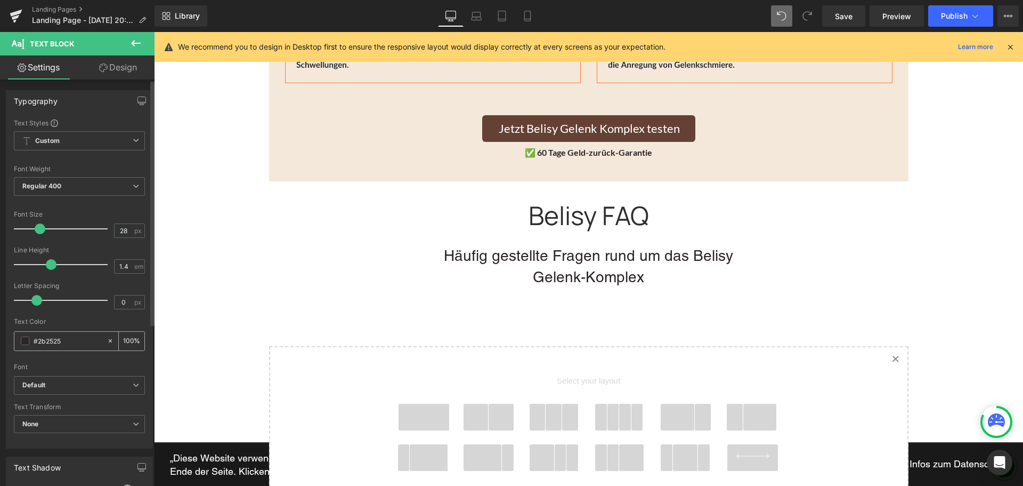
click at [63, 335] on input "#2b2525" at bounding box center [68, 341] width 68 height 12
click at [29, 343] on span at bounding box center [25, 340] width 9 height 9
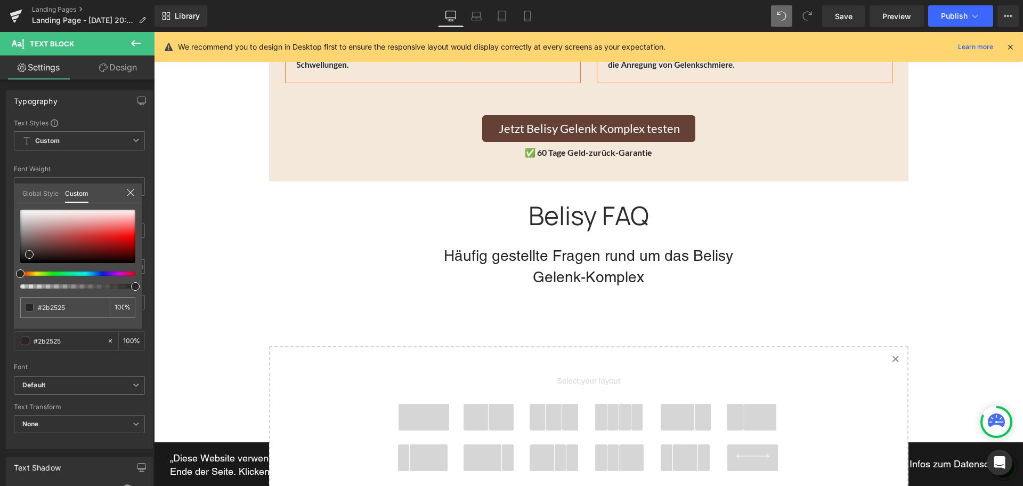
click at [139, 41] on icon at bounding box center [136, 43] width 13 height 13
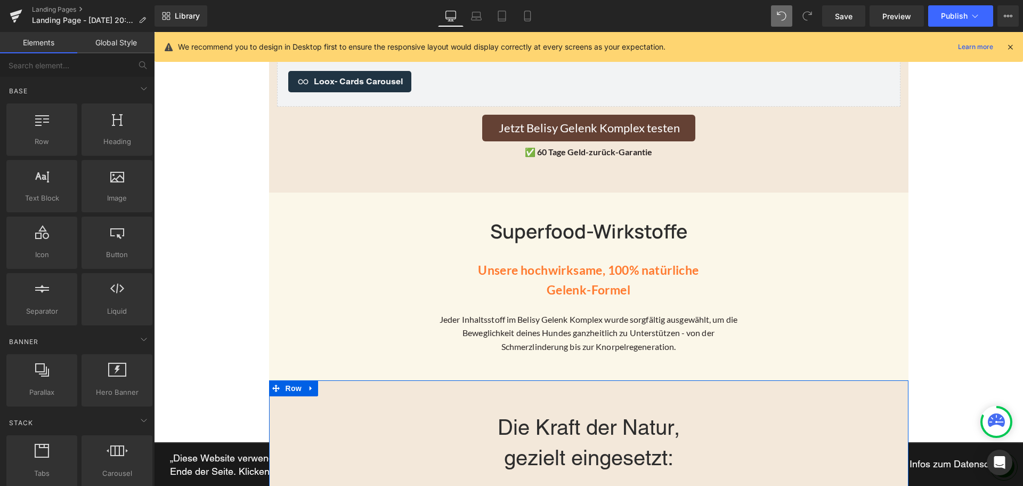
scroll to position [1450, 0]
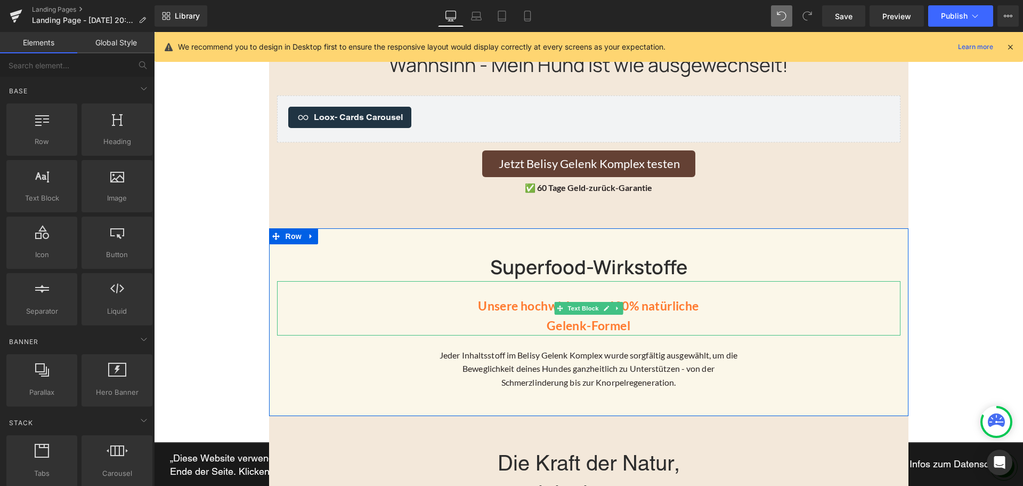
click at [603, 323] on p "Gelenk-Formel" at bounding box center [589, 326] width 624 height 20
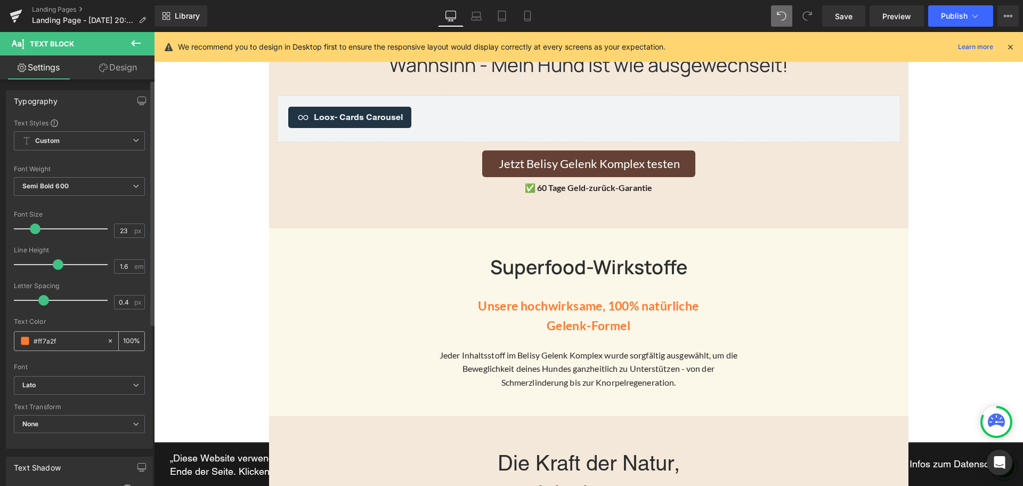
click at [49, 344] on input "#ff7a2f" at bounding box center [68, 341] width 68 height 12
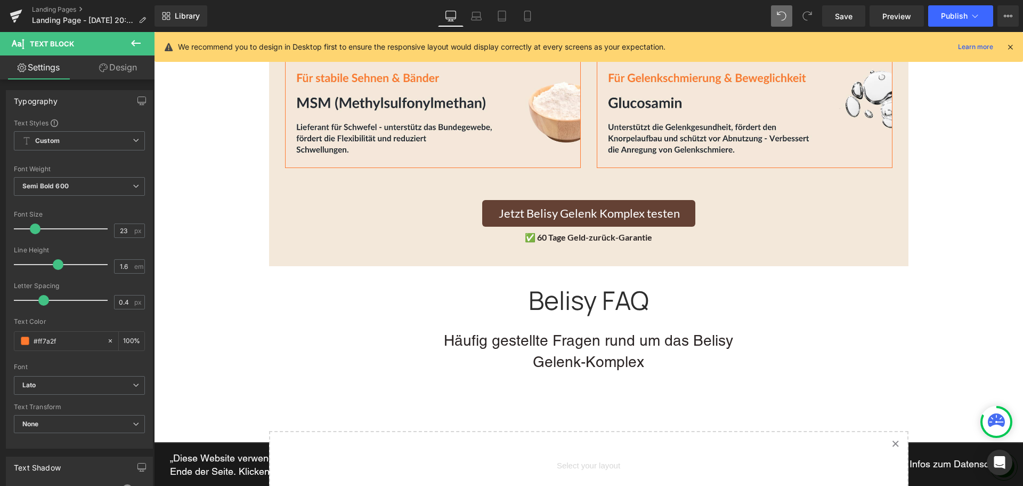
scroll to position [2196, 0]
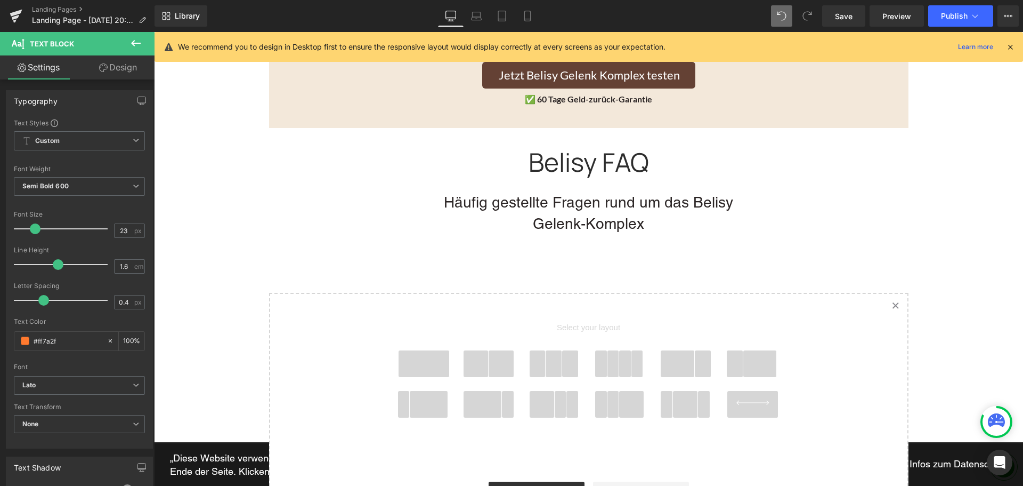
click at [615, 214] on p "Häufig gestellte Fragen rund um das Belisy Gelenk-Komplex" at bounding box center [589, 213] width 624 height 42
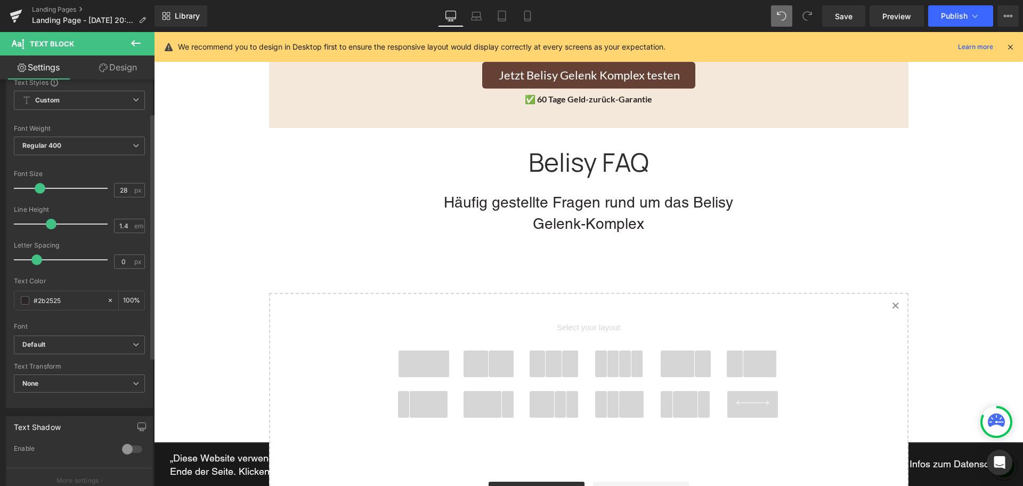
scroll to position [107, 0]
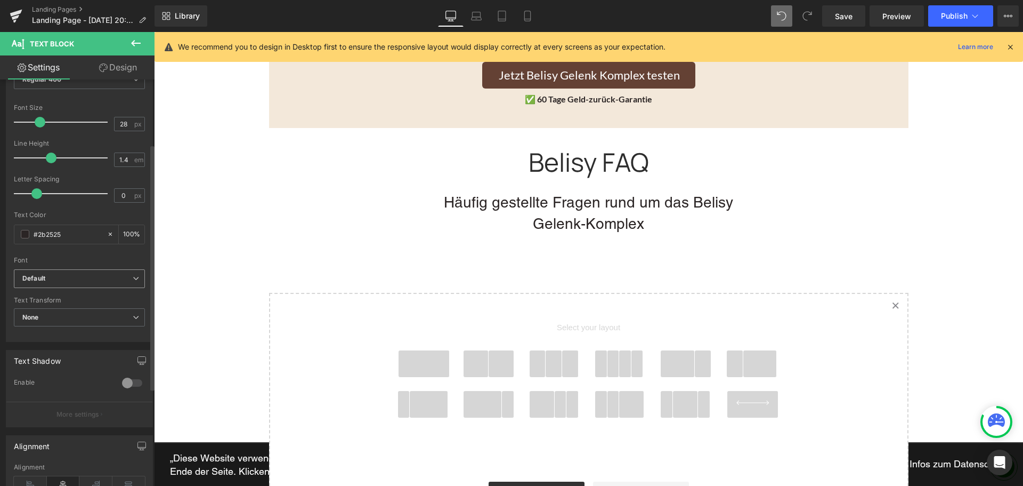
click at [63, 278] on b "Default" at bounding box center [77, 278] width 110 height 9
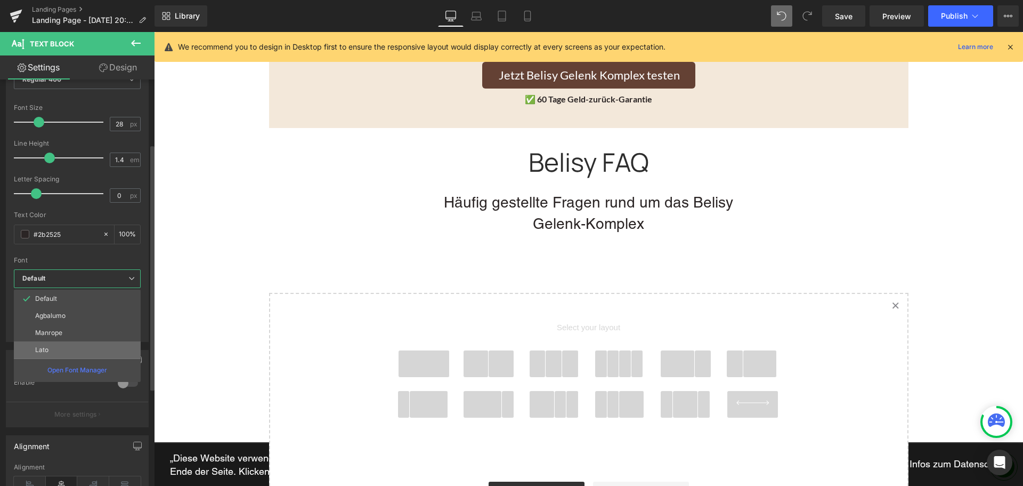
click at [52, 345] on li "Lato" at bounding box center [77, 349] width 127 height 17
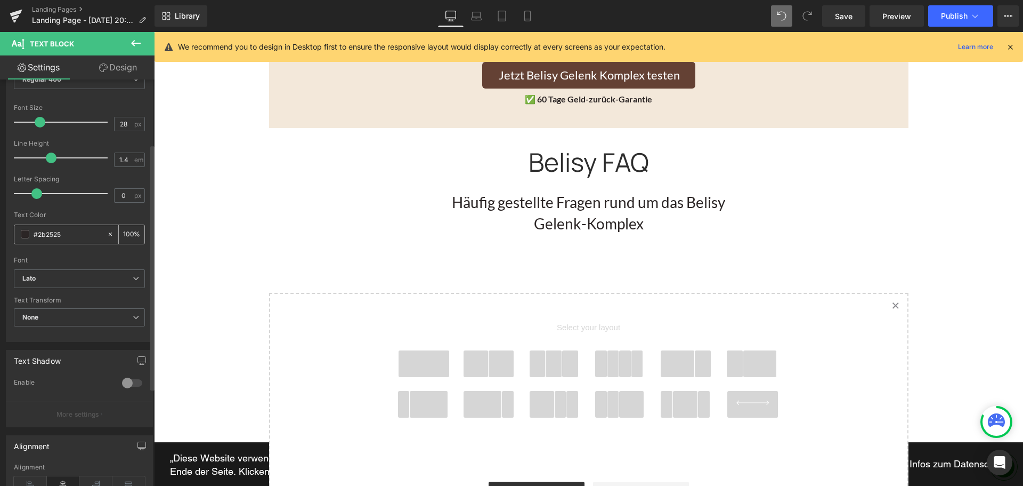
click at [68, 234] on input "#2b2525" at bounding box center [68, 234] width 68 height 12
paste input "ff7a2f"
type input "#ff7a2f"
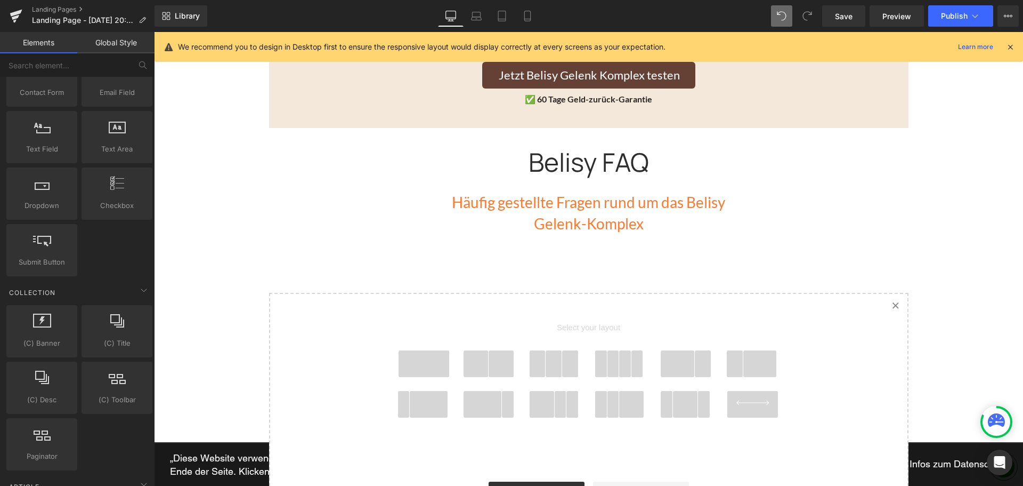
scroll to position [1833, 0]
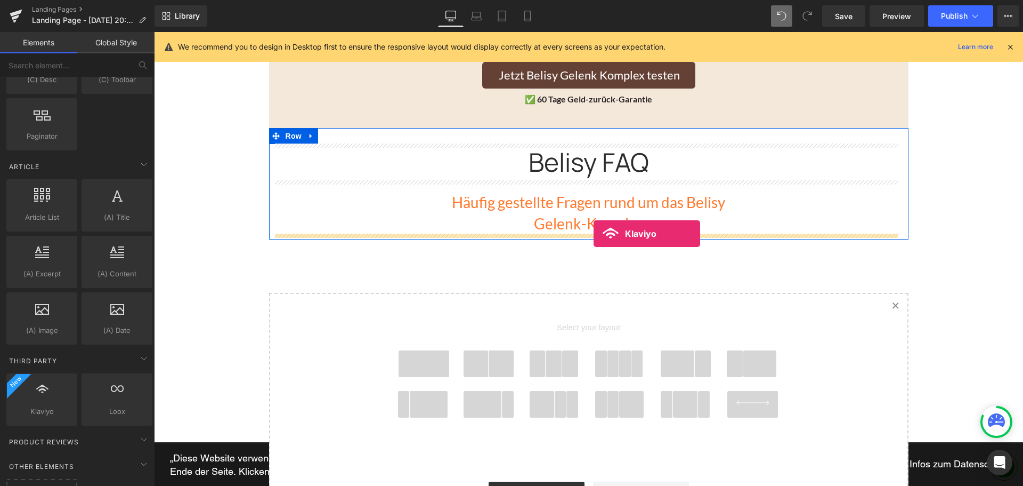
drag, startPoint x: 206, startPoint y: 422, endPoint x: 594, endPoint y: 235, distance: 431.3
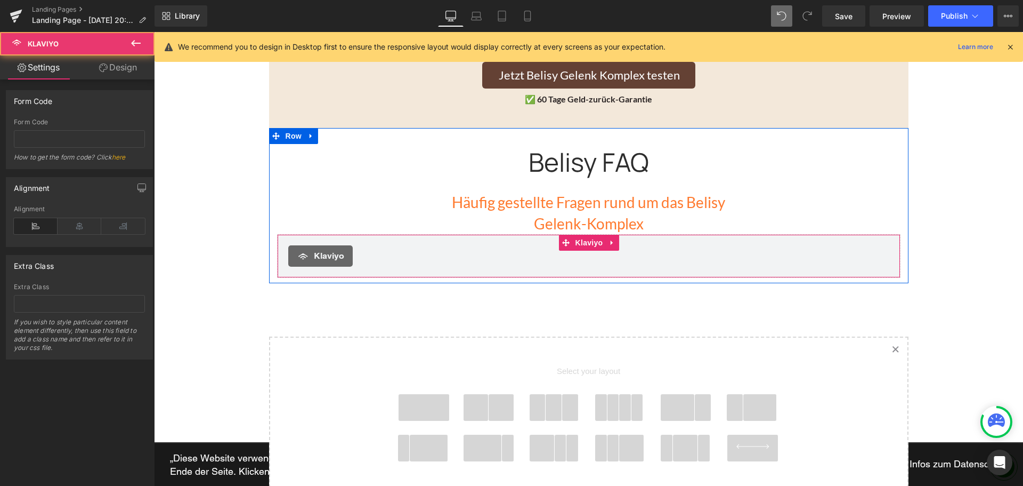
click at [537, 263] on div "Klaviyo" at bounding box center [588, 255] width 601 height 21
click at [611, 242] on icon at bounding box center [612, 242] width 7 height 8
click at [617, 244] on icon at bounding box center [619, 242] width 7 height 8
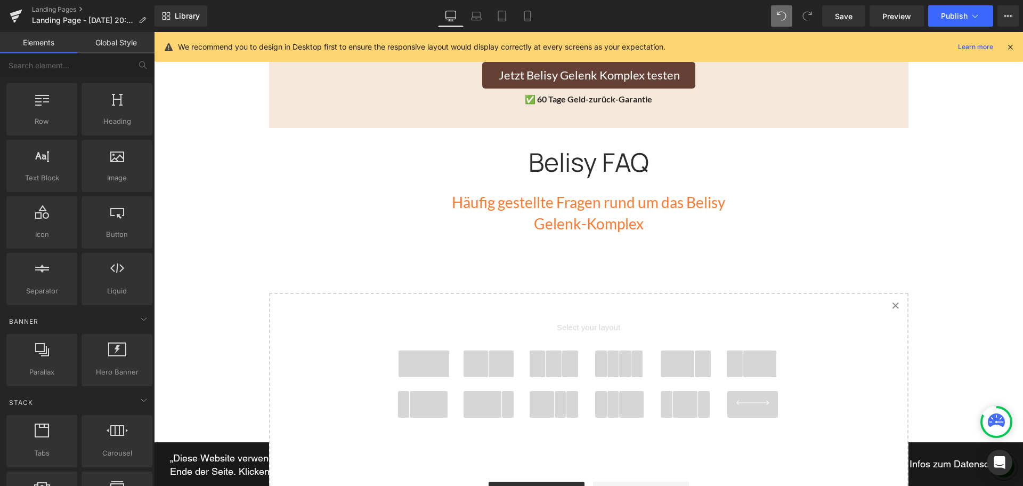
scroll to position [0, 0]
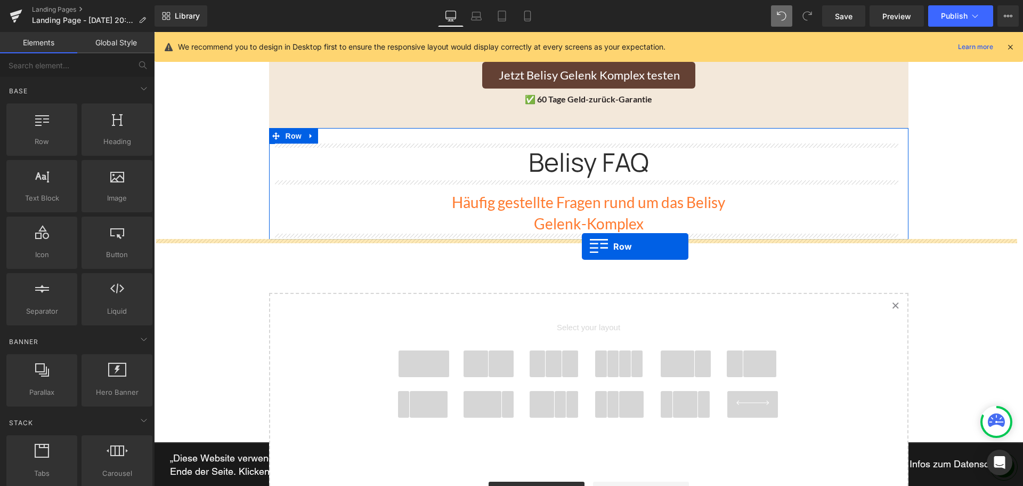
drag, startPoint x: 206, startPoint y: 177, endPoint x: 582, endPoint y: 246, distance: 382.7
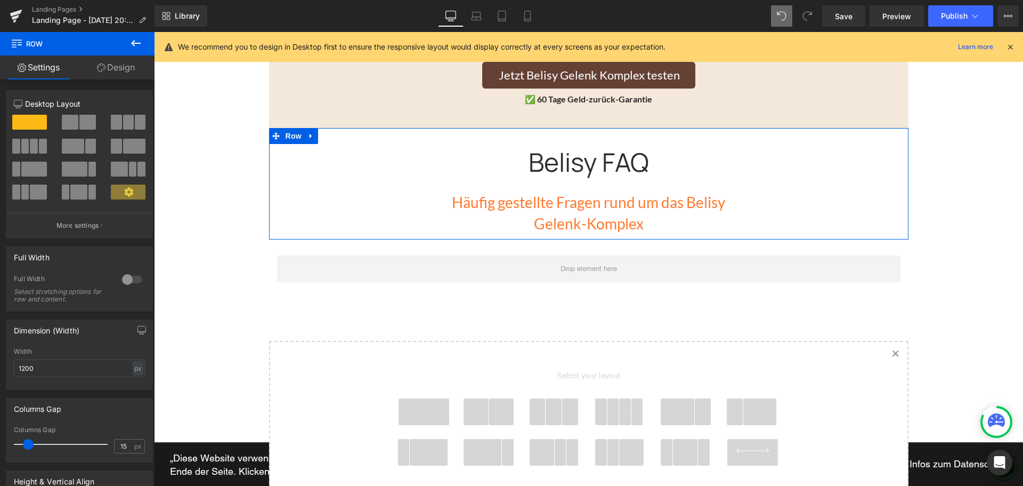
click at [491, 411] on span at bounding box center [501, 411] width 25 height 27
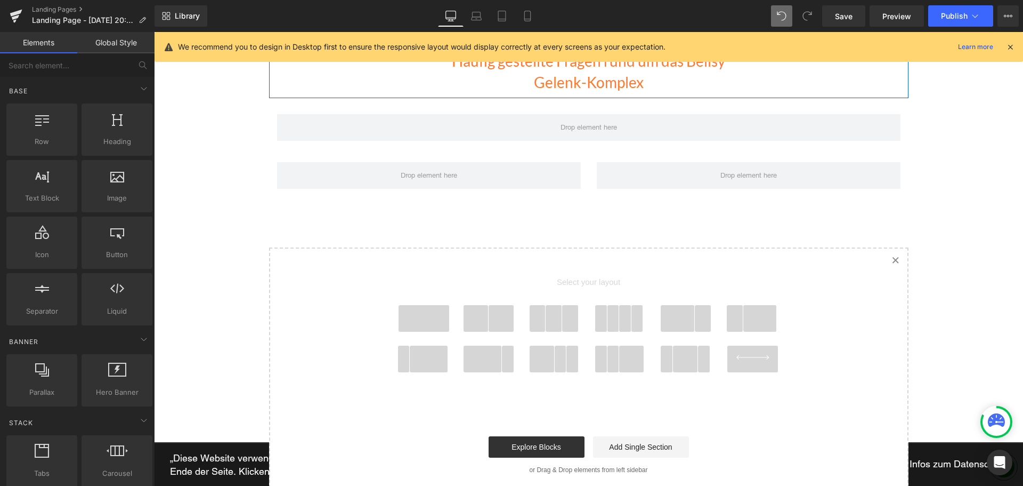
scroll to position [2249, 0]
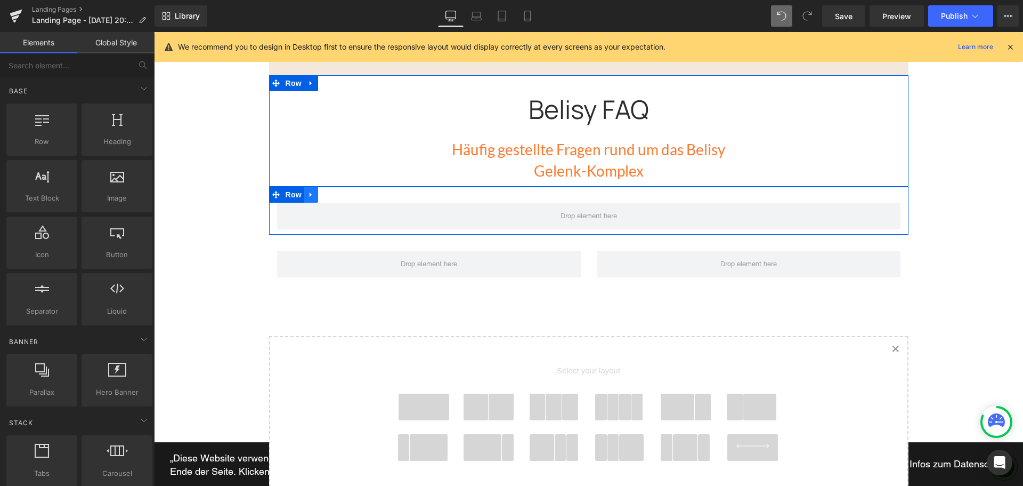
click at [310, 195] on icon at bounding box center [311, 194] width 2 height 5
click at [335, 196] on icon at bounding box center [338, 194] width 7 height 7
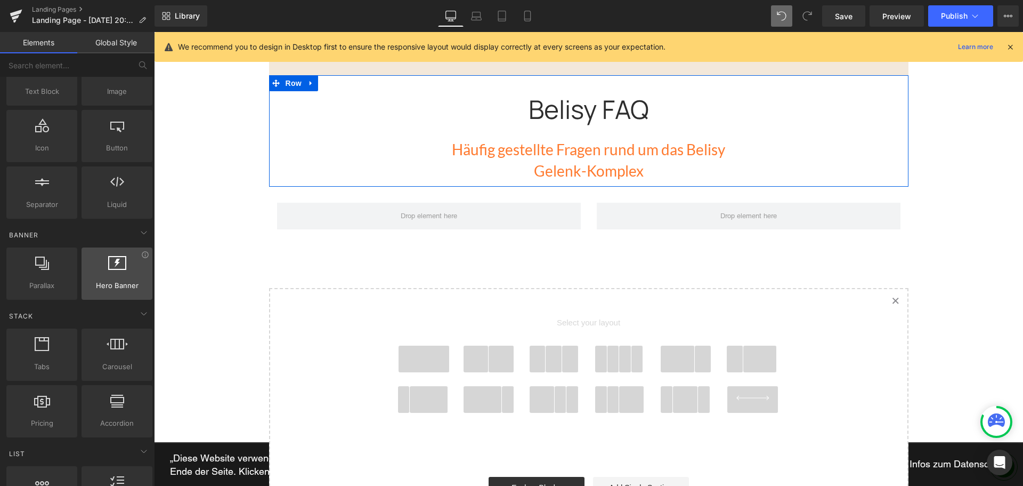
scroll to position [160, 0]
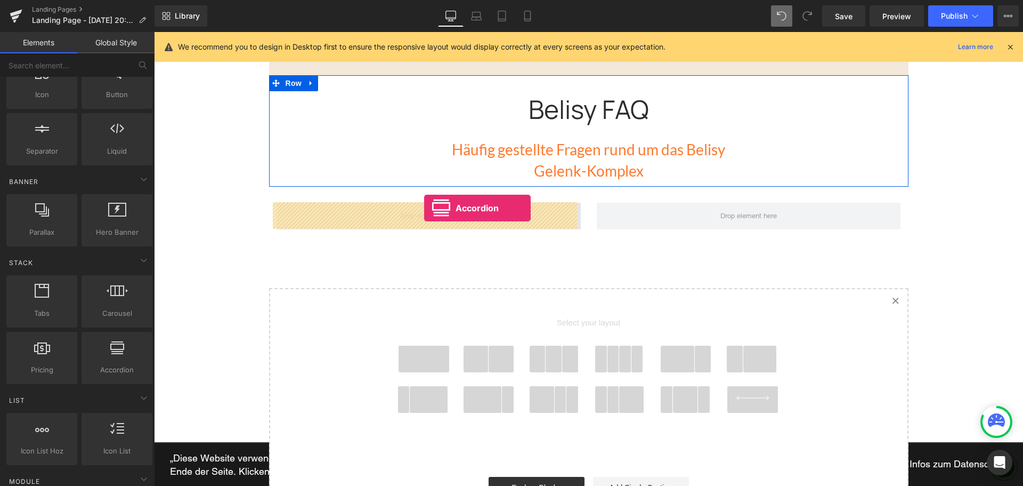
drag, startPoint x: 163, startPoint y: 356, endPoint x: 424, endPoint y: 208, distance: 300.3
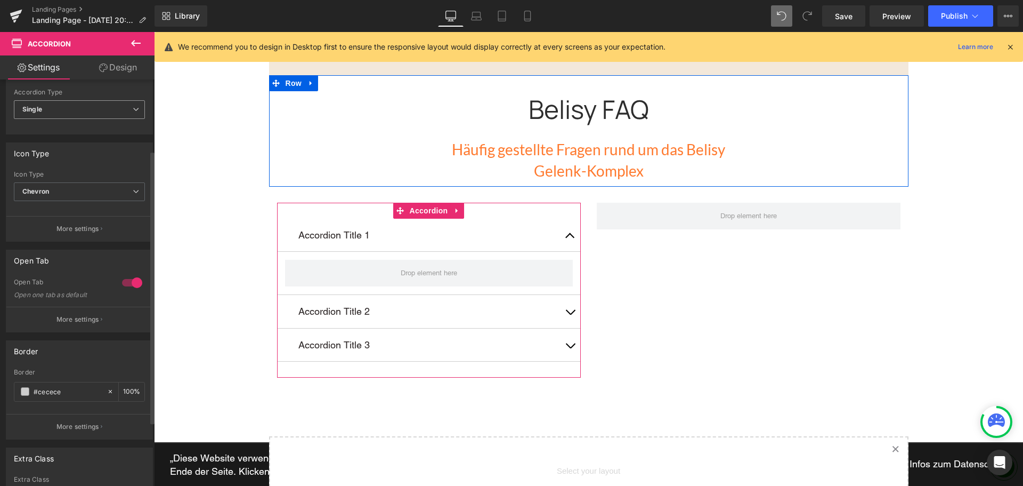
scroll to position [107, 0]
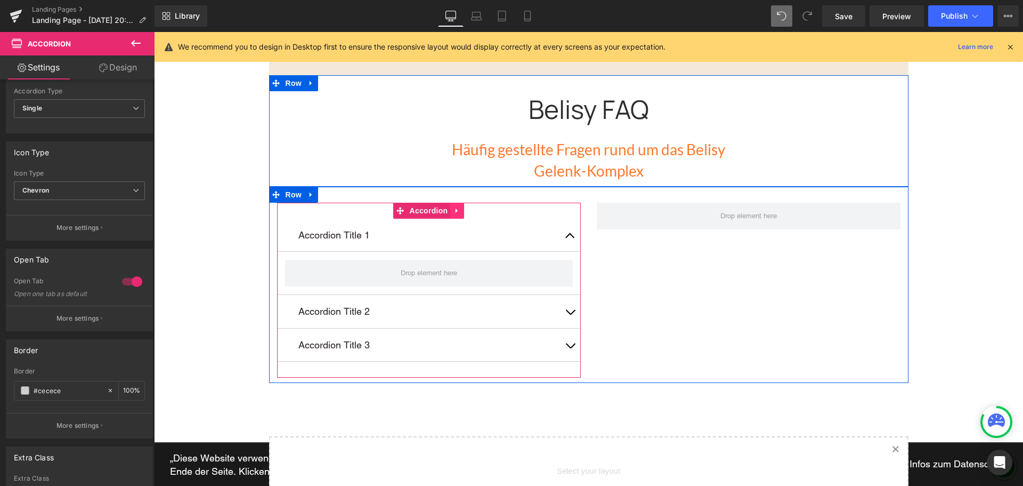
click at [454, 209] on icon at bounding box center [457, 210] width 7 height 8
click at [447, 214] on icon at bounding box center [450, 210] width 7 height 7
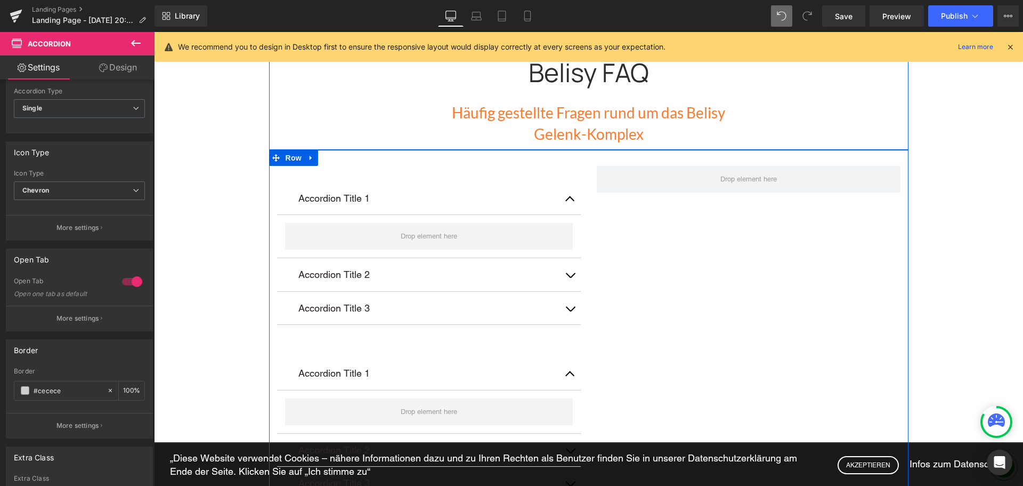
scroll to position [2285, 0]
click at [423, 369] on div "Accordion Title 1 Text Block" at bounding box center [429, 373] width 261 height 17
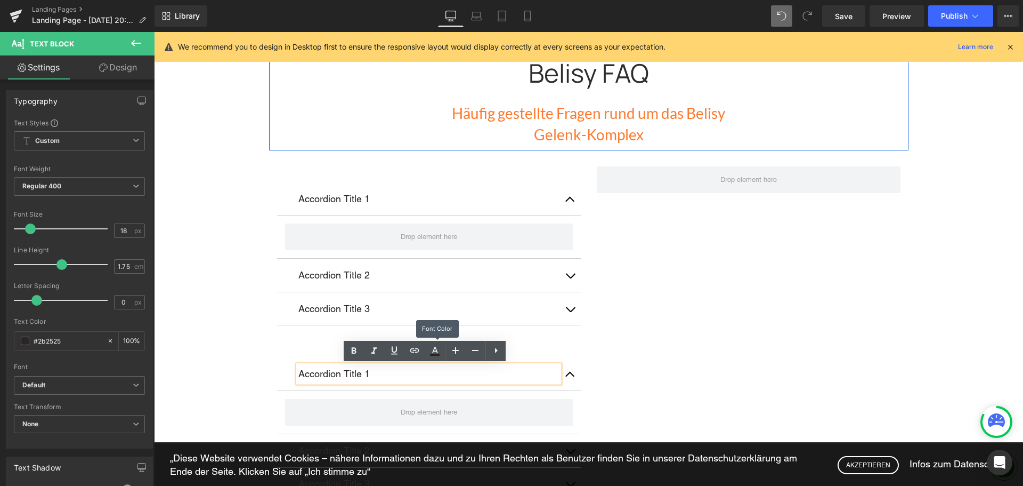
click at [561, 340] on div "Accordion Title 1 Text Block Accordion Title 2 Text Block Accordion Title 3 Tex…" at bounding box center [429, 253] width 304 height 175
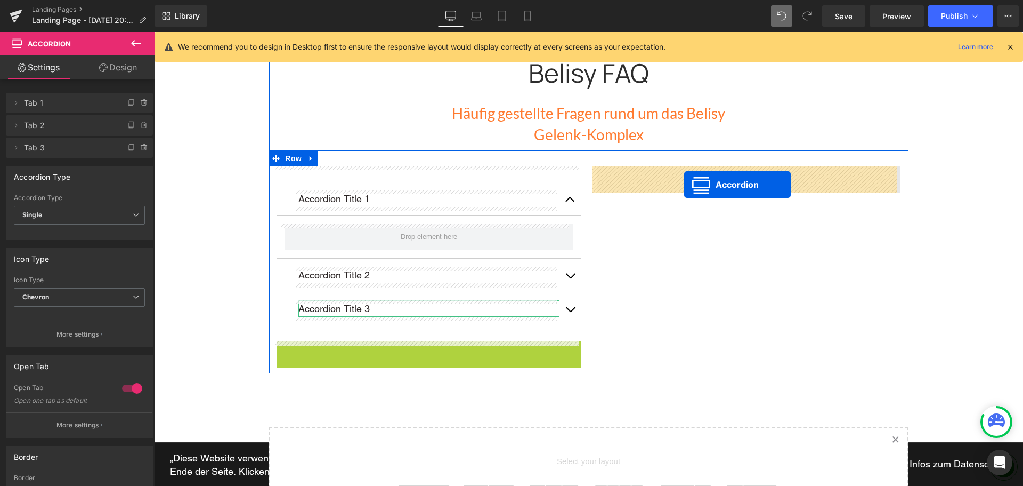
drag, startPoint x: 398, startPoint y: 348, endPoint x: 684, endPoint y: 184, distance: 330.2
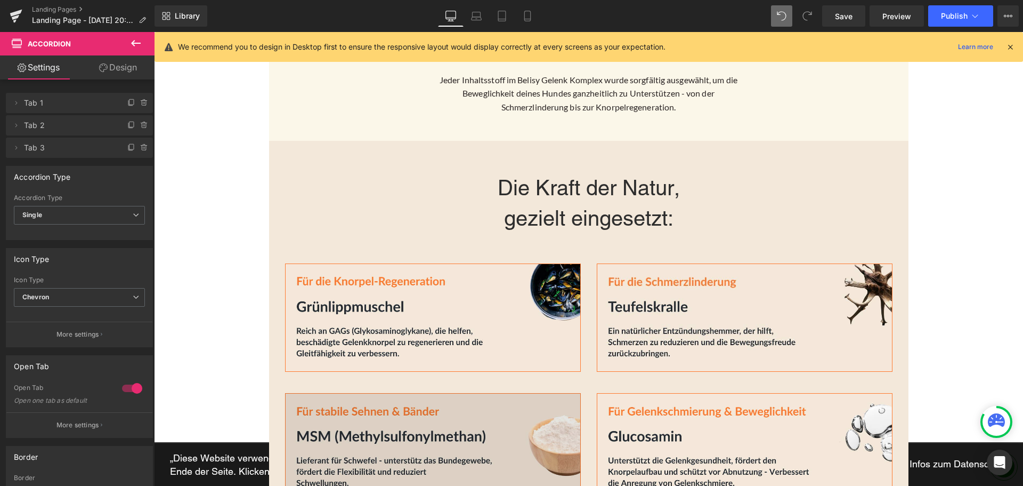
scroll to position [1699, 0]
